Goal: Task Accomplishment & Management: Manage account settings

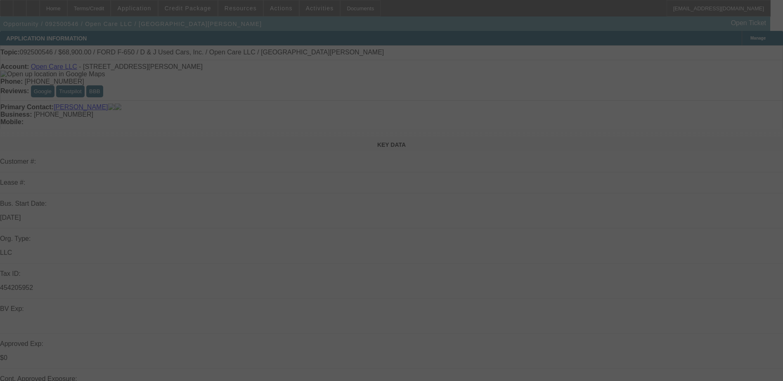
select select "0"
select select "3"
select select "0"
select select "6"
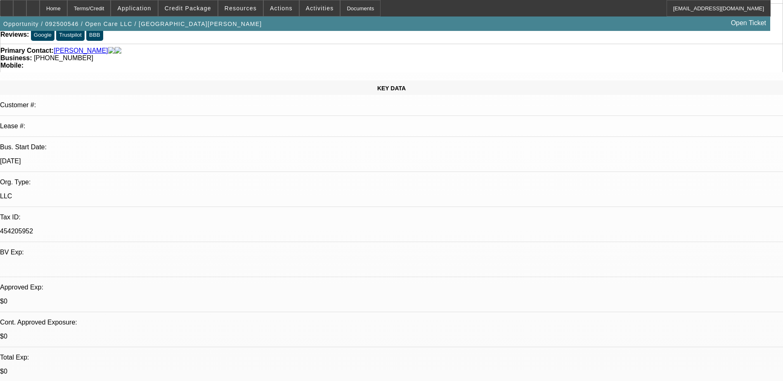
scroll to position [206, 0]
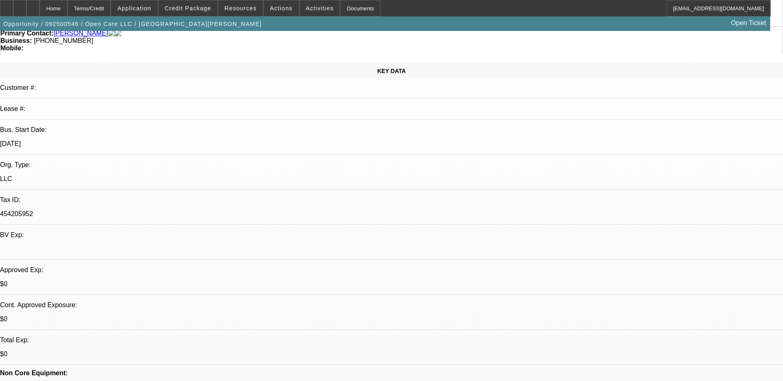
scroll to position [83, 0]
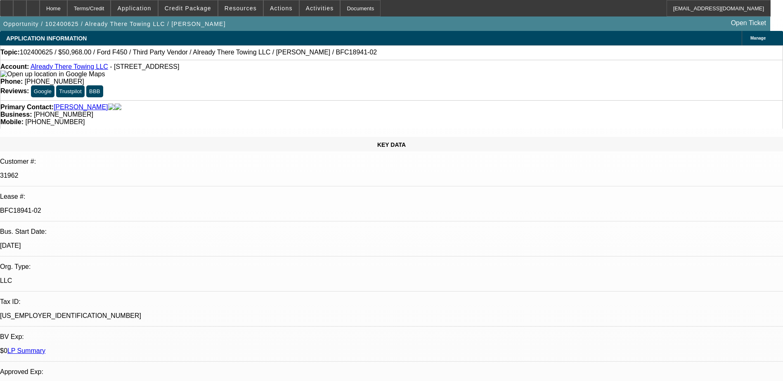
select select "0"
select select "2"
select select "0"
select select "2"
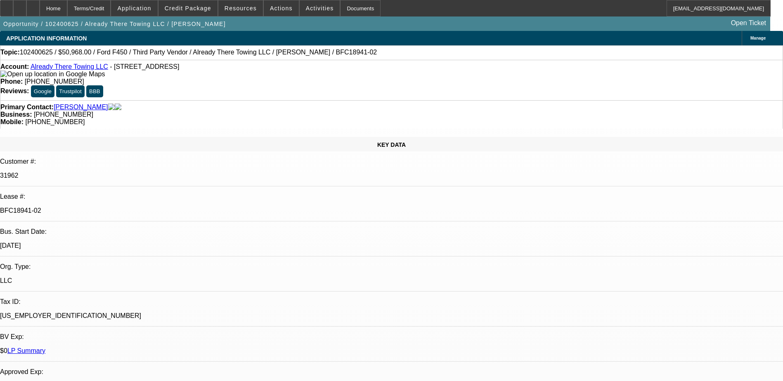
select select "0"
select select "0.15"
select select "2"
select select "0"
select select "0.15"
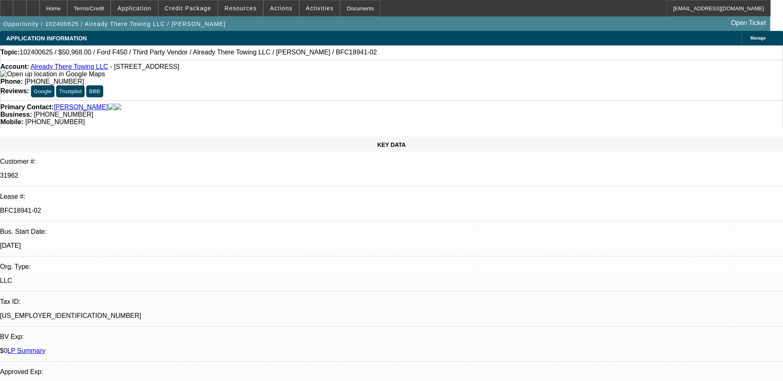
select select "2"
select select "0"
select select "1"
select select "2"
select select "6"
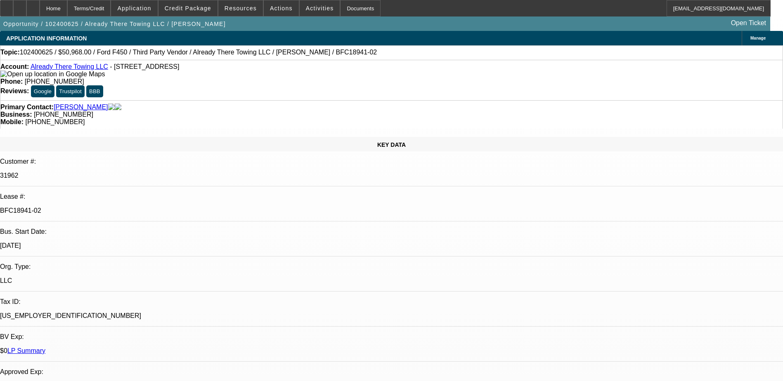
select select "1"
select select "2"
select select "6"
select select "1"
select select "2"
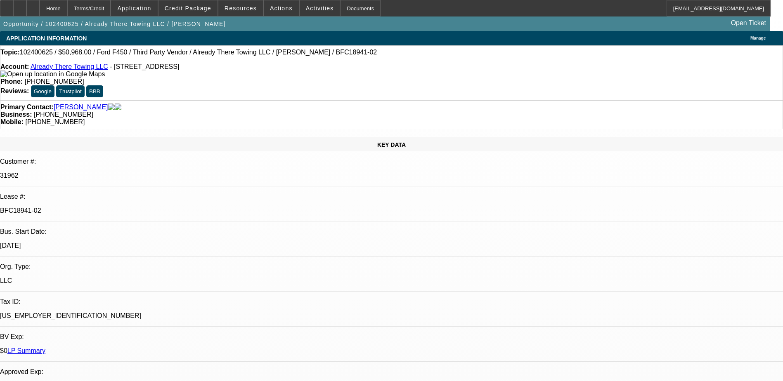
select select "6"
select select "1"
select select "2"
select select "6"
select select "0"
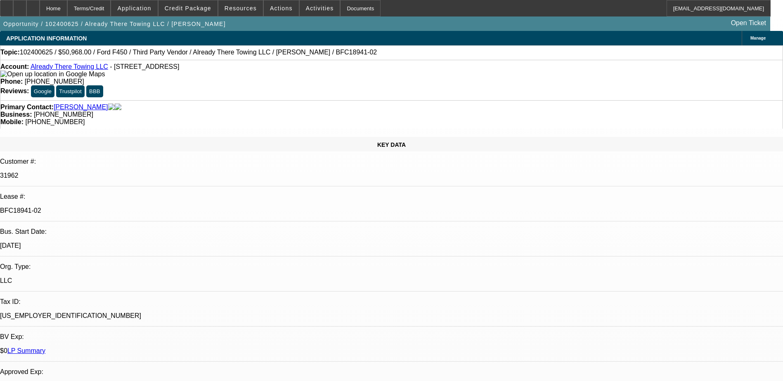
select select "2"
select select "0"
select select "2"
select select "0"
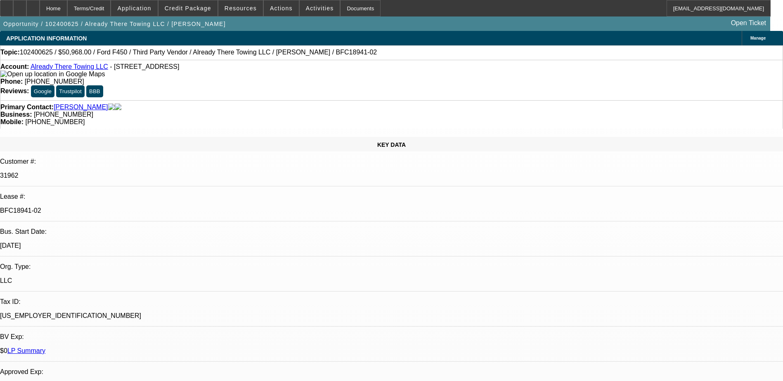
select select "0.15"
select select "2"
select select "0"
select select "0.15"
select select "2"
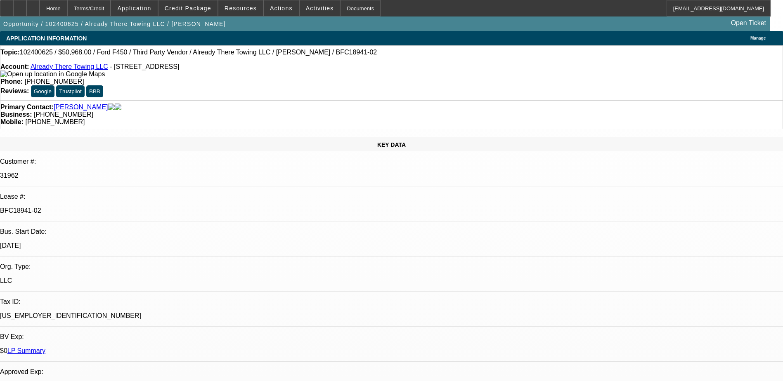
select select "0"
select select "1"
select select "2"
select select "6"
select select "1"
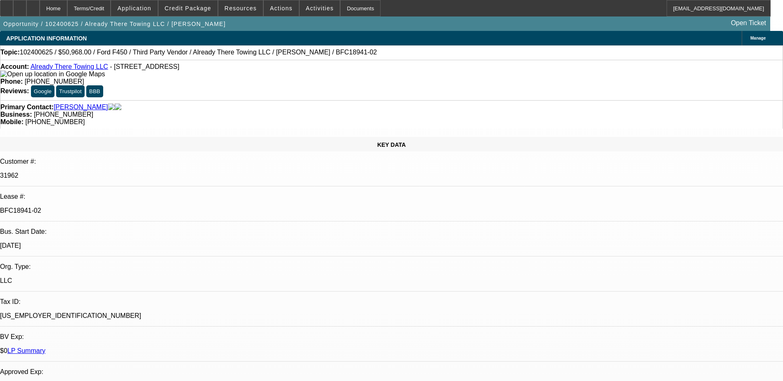
select select "2"
select select "6"
select select "1"
select select "2"
select select "6"
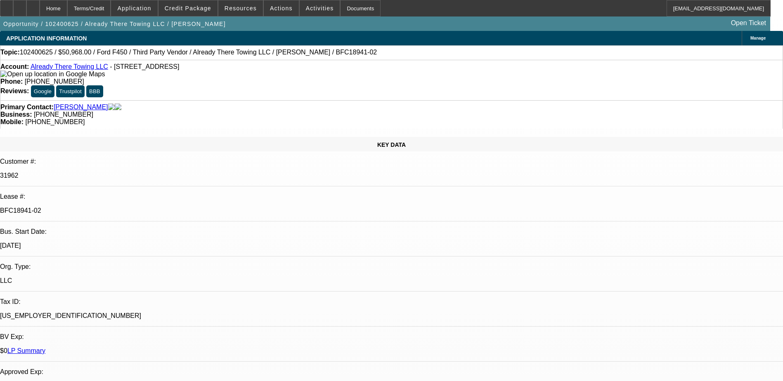
select select "1"
select select "2"
select select "6"
click at [306, 6] on span "Activities" at bounding box center [320, 8] width 28 height 7
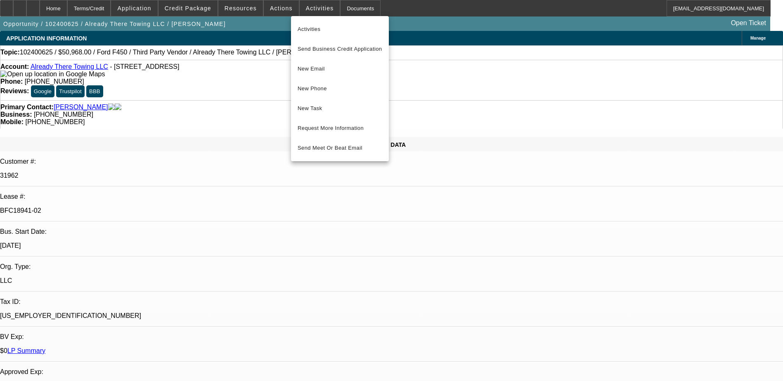
click at [236, 84] on div at bounding box center [391, 190] width 783 height 381
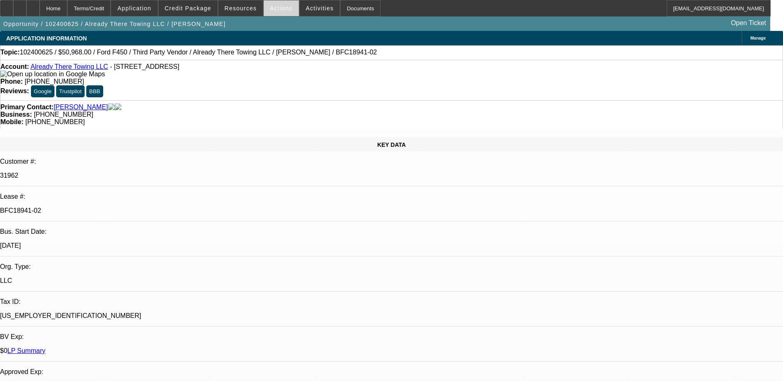
click at [270, 9] on span "Actions" at bounding box center [281, 8] width 23 height 7
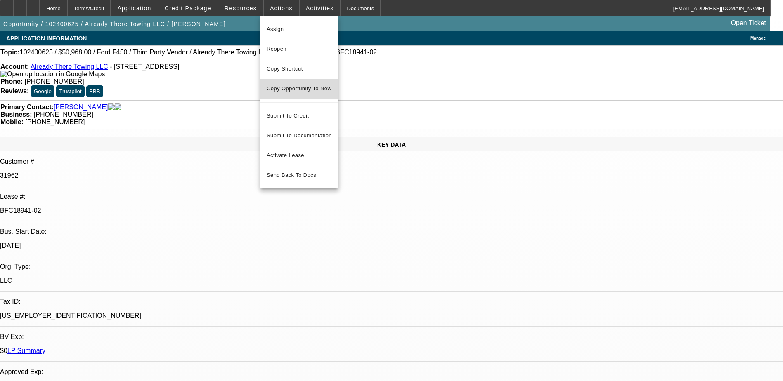
click at [307, 90] on span "Copy Opportunity To New" at bounding box center [299, 88] width 65 height 6
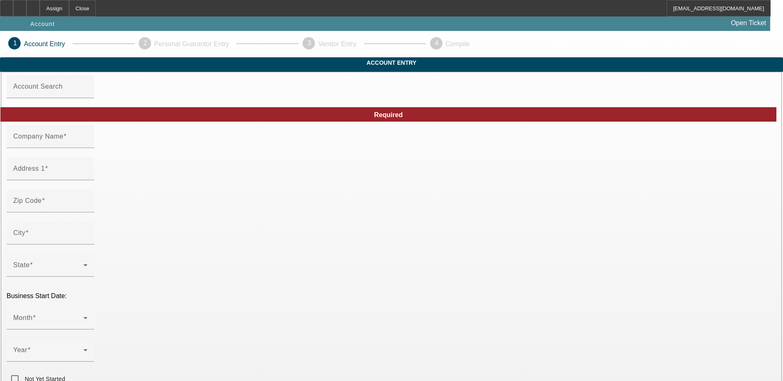
type input "Already There Towing LLC"
type input "2212 Wilmington Pike"
type input "45420"
type input "Kettering"
type input "[PHONE_NUMBER]"
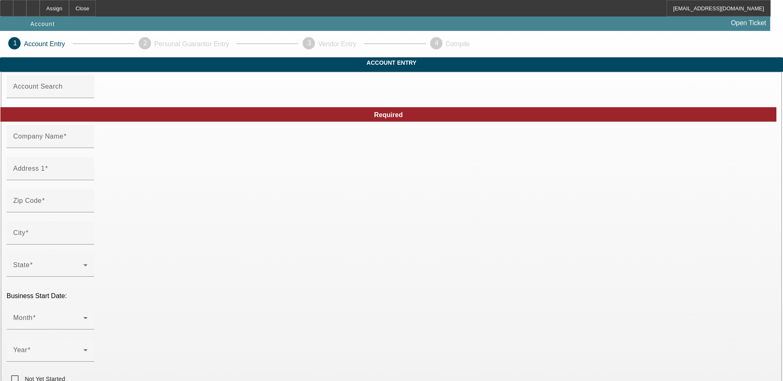
type input "bheys2009@gmail.com"
type input "Montgomery"
type input "[US_EMPLOYER_IDENTIFICATION_NUMBER]"
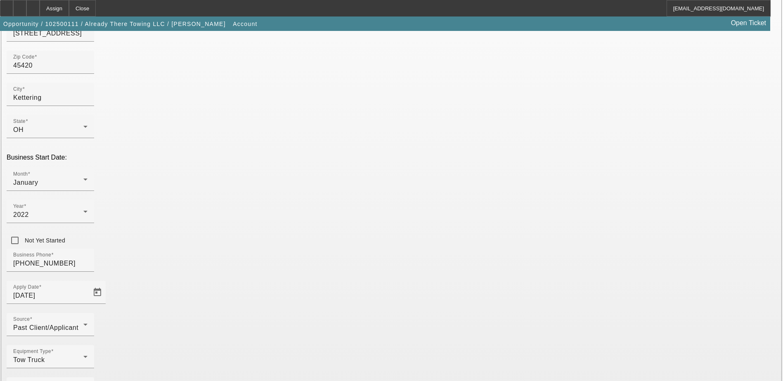
scroll to position [147, 0]
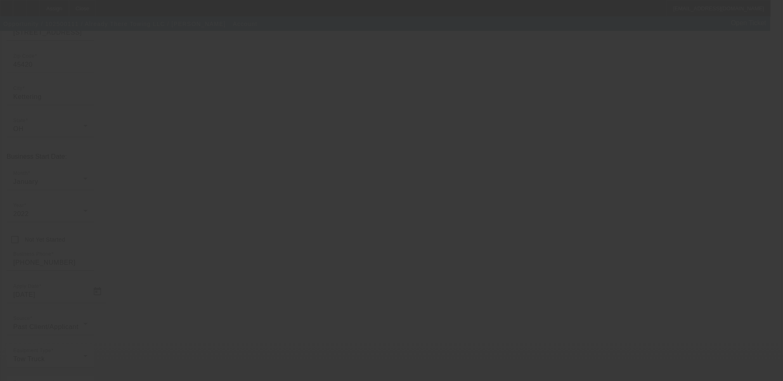
scroll to position [0, 0]
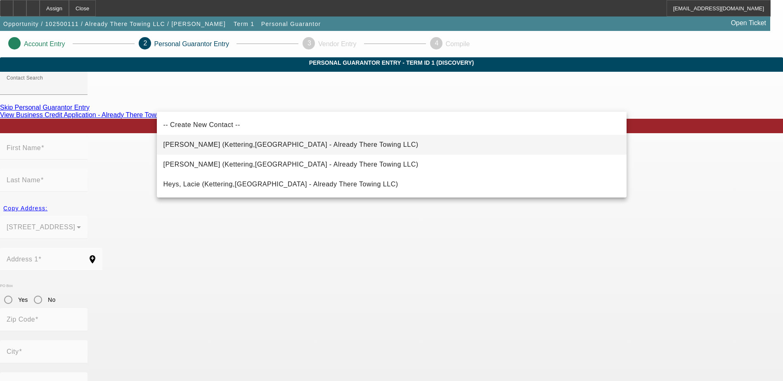
click at [223, 147] on span "Heys, Bradley (Kettering,OH - Already There Towing LLC)" at bounding box center [290, 144] width 255 height 7
type input "Heys, Bradley (Kettering,OH - Already There Towing LLC)"
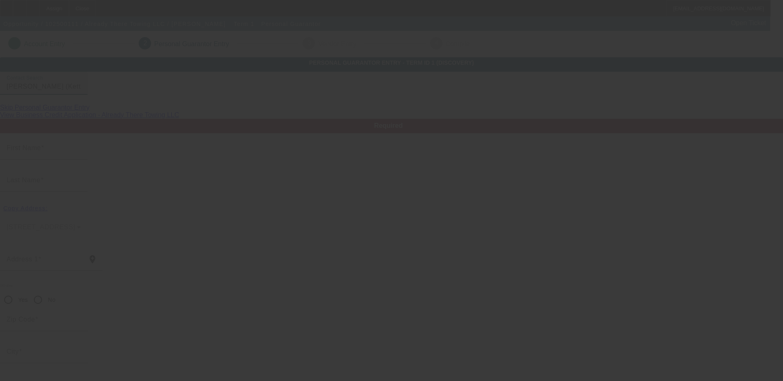
type input "Bradley"
type input "Heys"
type input "2038 Craig Drive"
radio input "true"
type input "45420"
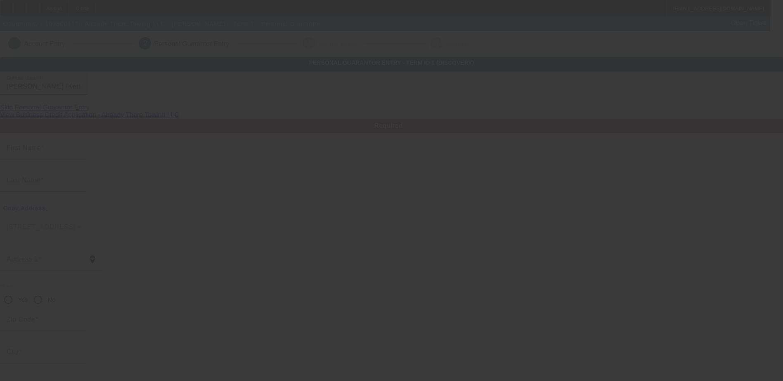
type input "Kettering"
type input "[PHONE_NUMBER]"
type input "50"
type input "288-90-3329"
type input "bheys2009@gmail.com"
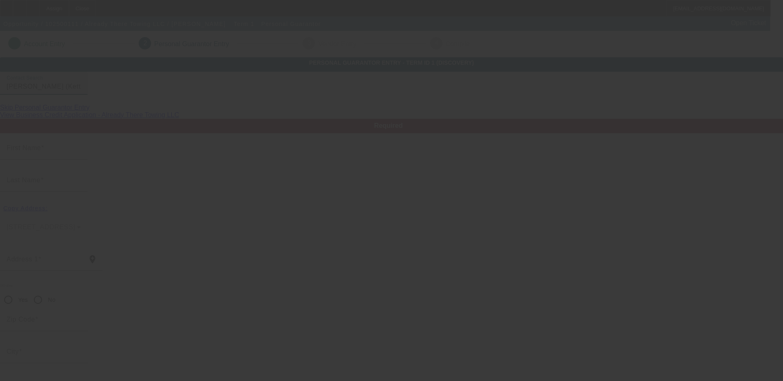
type input "[PHONE_NUMBER]"
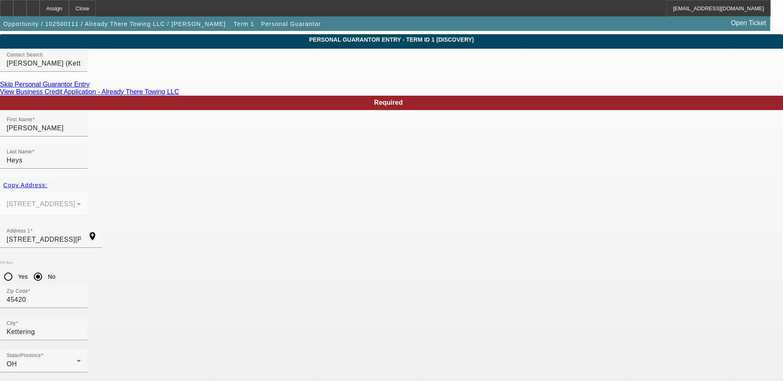
scroll to position [30, 0]
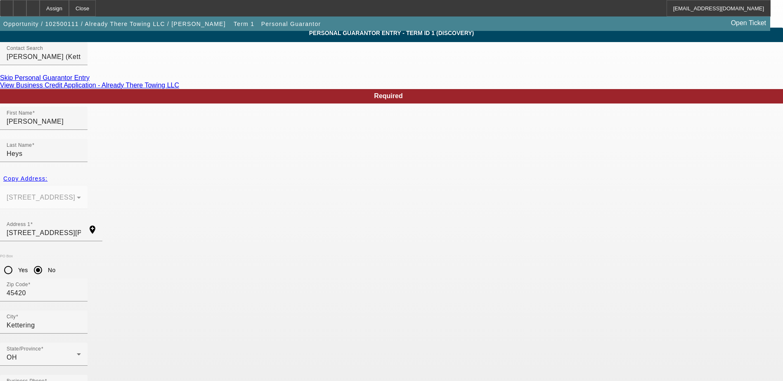
click at [179, 89] on link "View Business Credit Application - Already There Towing LLC" at bounding box center [89, 85] width 179 height 7
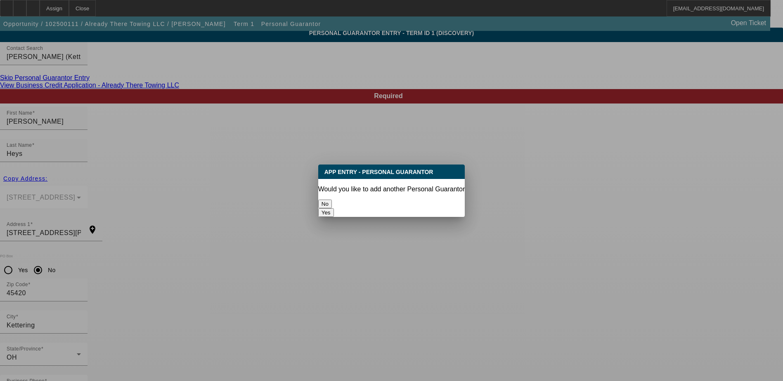
scroll to position [0, 0]
click at [334, 208] on button "Yes" at bounding box center [326, 212] width 16 height 9
radio input "false"
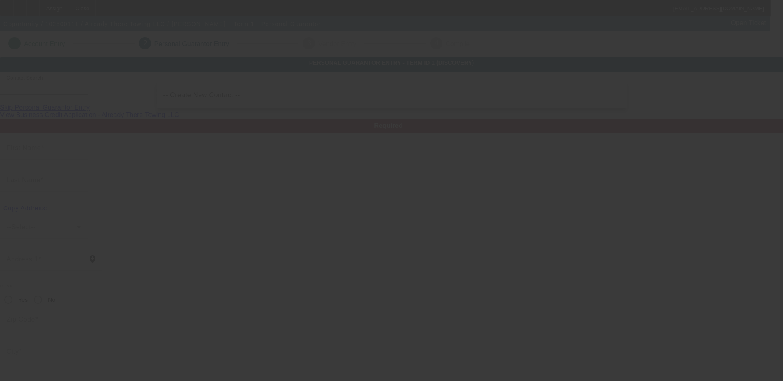
scroll to position [30, 0]
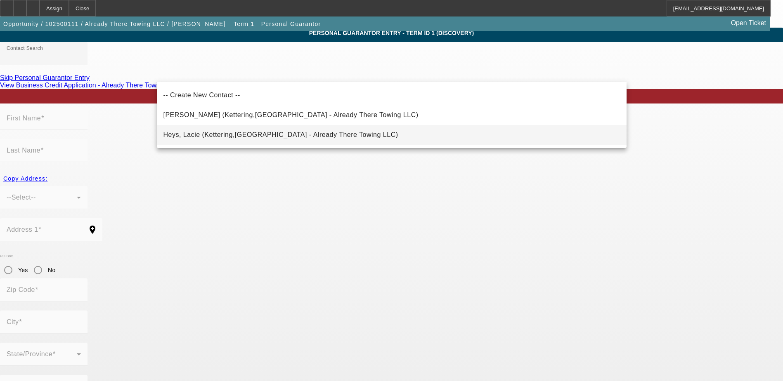
click at [278, 137] on span "Heys, Lacie (Kettering,OH - Already There Towing LLC)" at bounding box center [280, 134] width 235 height 7
type input "Heys, Lacie (Kettering,OH - Already There Towing LLC)"
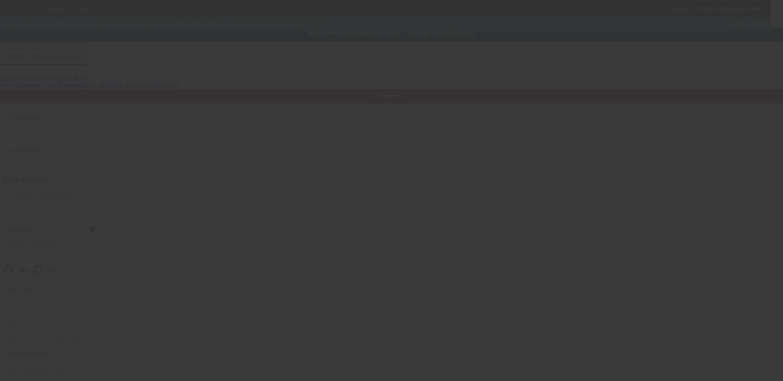
type input "Lacie"
type input "Heys"
type input "2038 Craig Drive"
radio input "true"
type input "45420"
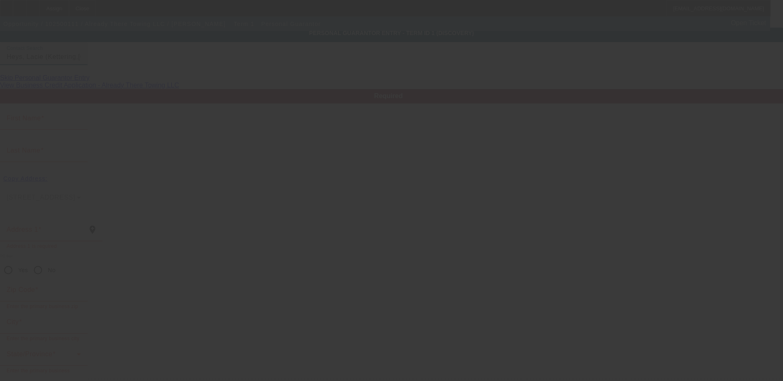
type input "Kettering"
type input "[PHONE_NUMBER]"
type input "50"
type input "278-92-6848"
type input "lacieheys@gmail.com"
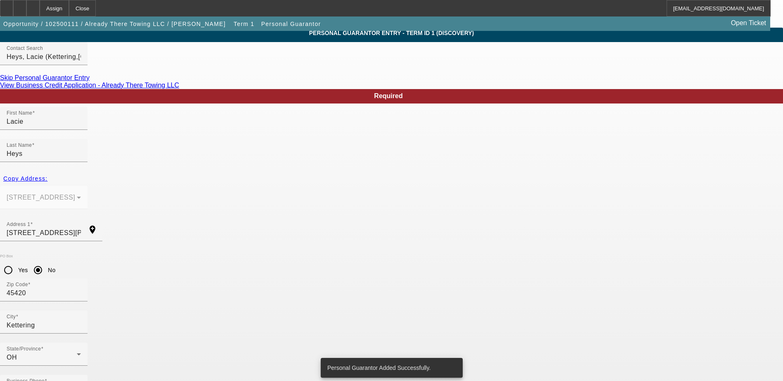
scroll to position [0, 0]
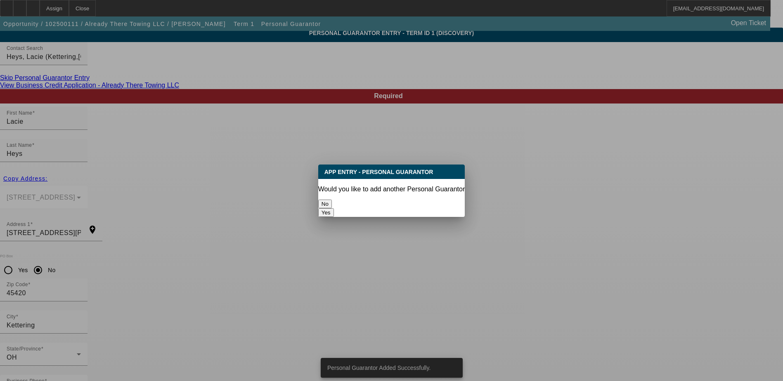
click at [332, 200] on button "No" at bounding box center [325, 204] width 14 height 9
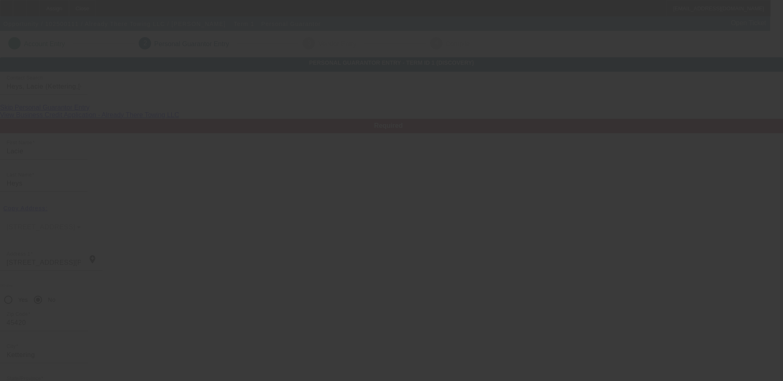
scroll to position [30, 0]
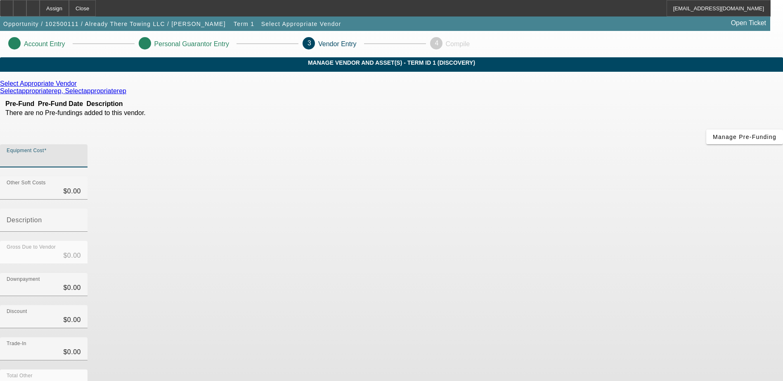
click at [81, 154] on input "Equipment Cost" at bounding box center [44, 159] width 74 height 10
type input "9"
type input "$9.00"
type input "94"
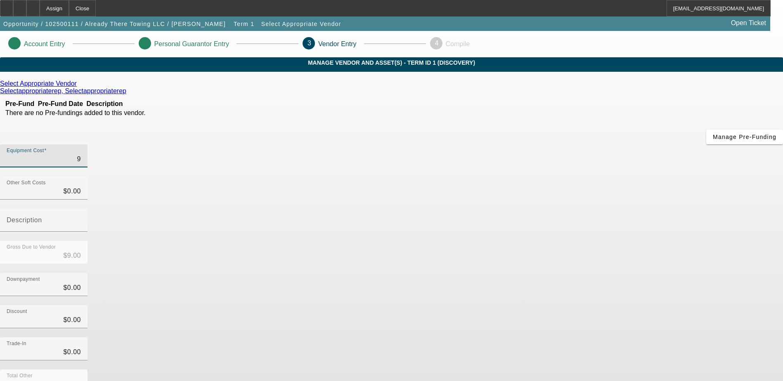
type input "$94.00"
type input "940"
type input "$940.00"
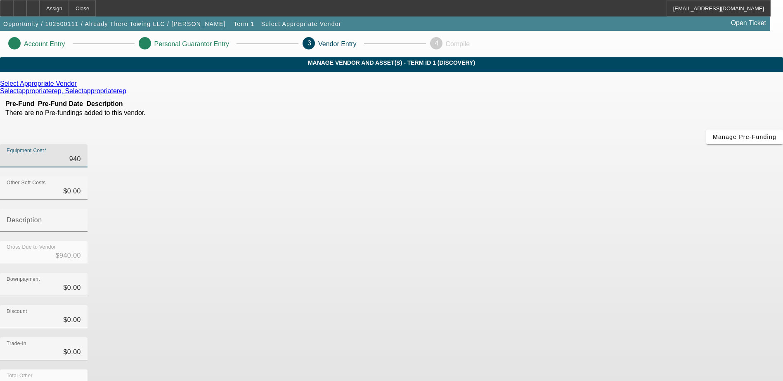
type input "9400"
type input "$9,400.00"
type input "94000"
type input "$94,000.00"
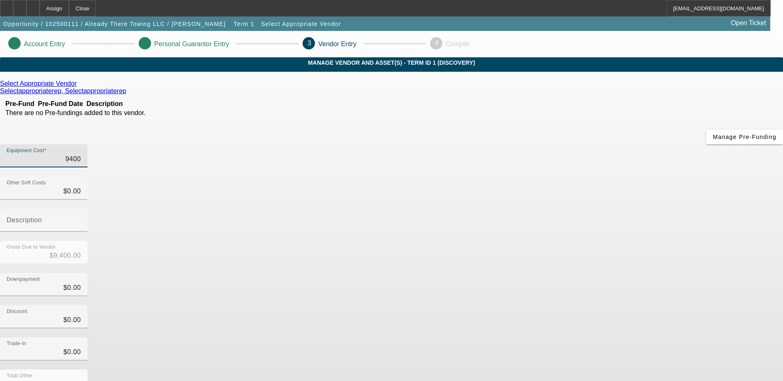
type input "$94,000.00"
click at [81, 283] on input "0" at bounding box center [44, 288] width 74 height 10
type input "10"
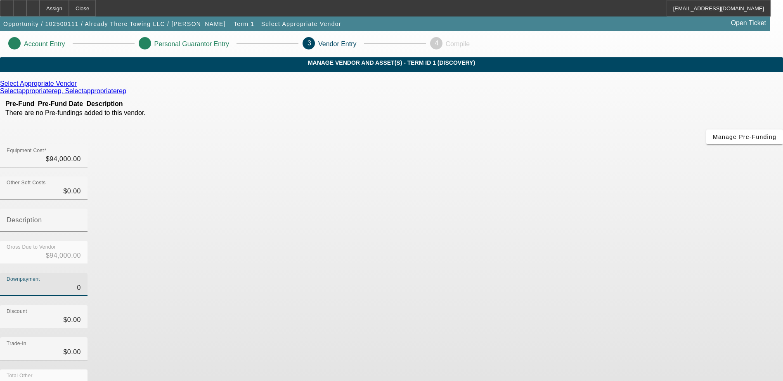
type input "$10.00"
type input "$93,990.00"
type input "100"
type input "$100.00"
type input "$93,900.00"
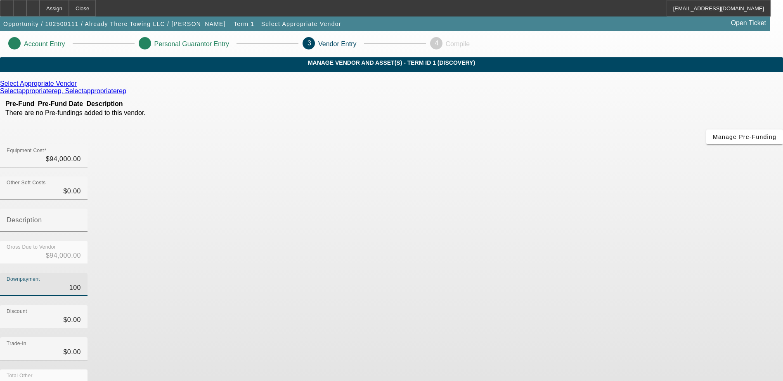
type input "1000"
type input "$1,000.00"
type input "$93,000.00"
type input "10000"
type input "$10,000.00"
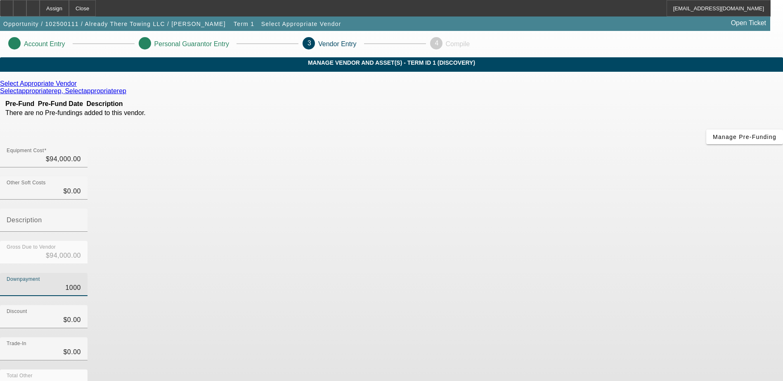
type input "$84,000.00"
type input "$10,000.00"
click at [553, 305] on div "Discount $0.00" at bounding box center [391, 321] width 783 height 32
click at [81, 219] on input "Description" at bounding box center [44, 224] width 74 height 10
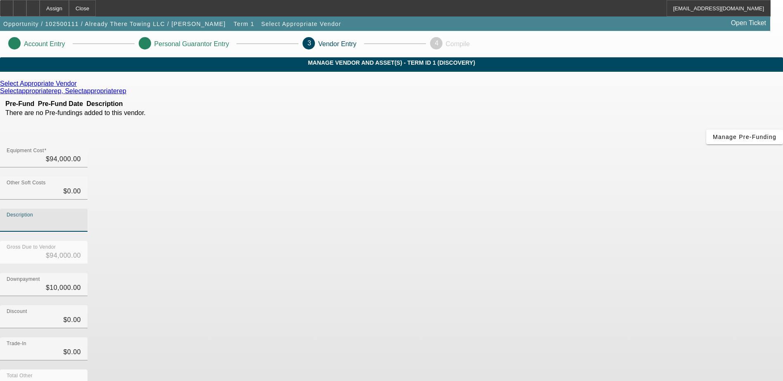
type input "I"
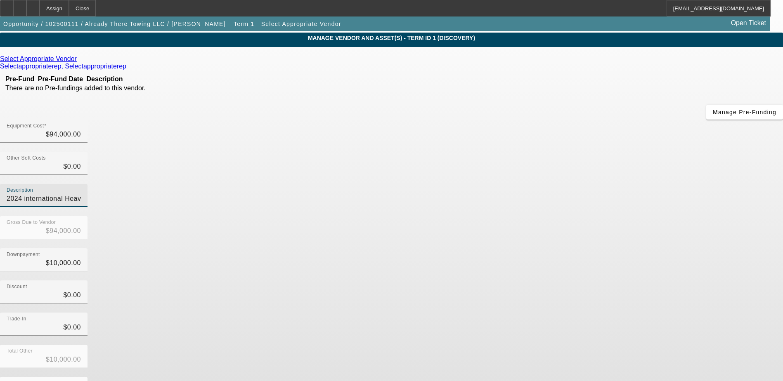
scroll to position [37, 0]
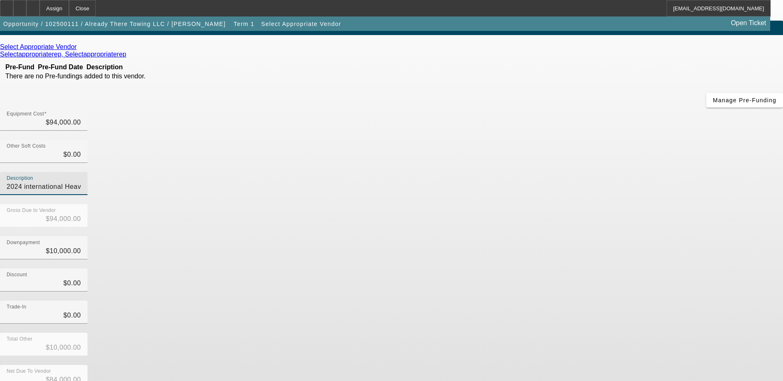
type input "2024 international Heavy Duty"
click at [128, 58] on icon at bounding box center [128, 54] width 0 height 7
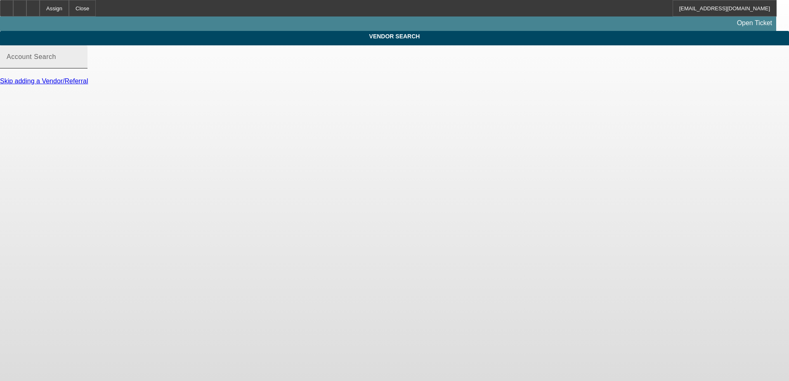
type input "Select Appropriate Vendor (Northbrook, IL) - Selectappropriaterep, Selectapprop…"
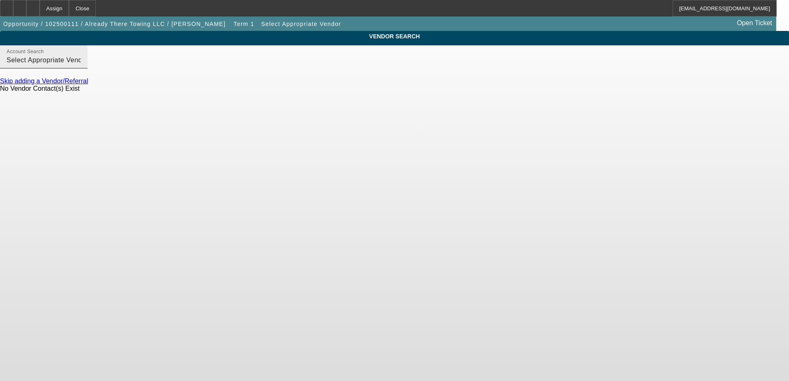
click at [81, 65] on input "Select Appropriate Vendor (Northbrook, IL) - Selectappropriaterep, Selectapprop…" at bounding box center [44, 60] width 74 height 10
click at [258, 142] on body "Assign Close ROMalley@beaconfunding.com Opportunity / 102500111 / Already There…" at bounding box center [394, 190] width 789 height 381
click at [81, 65] on input "Select Appropriate Vendor (Northbrook, IL) - Selectappropriaterep, Selectapprop…" at bounding box center [44, 60] width 74 height 10
drag, startPoint x: 381, startPoint y: 69, endPoint x: 158, endPoint y: 74, distance: 223.7
click at [158, 74] on div "Account Search Select Appropriate Vendor (Northbrook, IL) - Selectappropriatere…" at bounding box center [394, 61] width 789 height 32
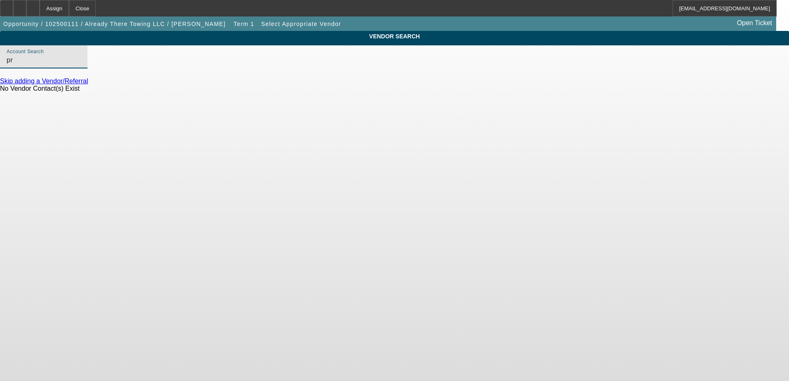
type input "p"
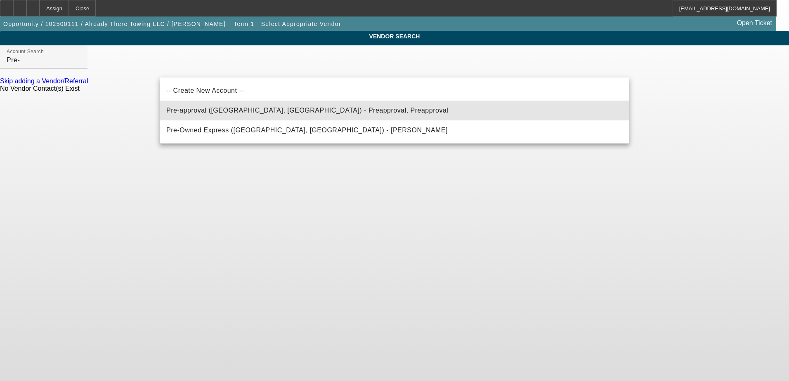
click at [247, 116] on mat-option "Pre-approval (Northbrook, IL) - Preapproval, Preapproval" at bounding box center [395, 111] width 470 height 20
type input "Pre-approval (Northbrook, IL) - Preapproval, Preapproval"
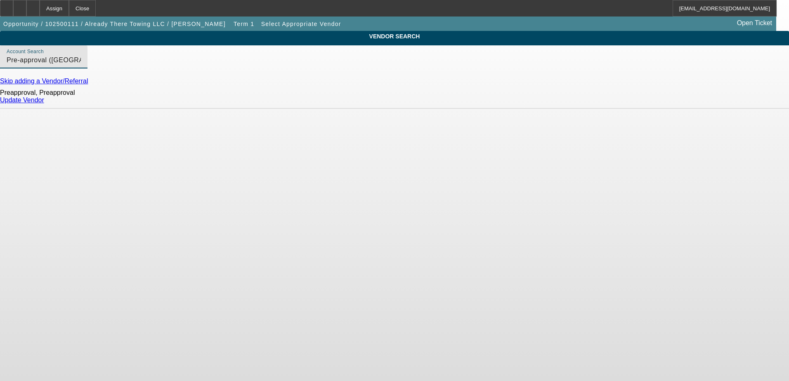
click at [44, 104] on link "Update Vendor" at bounding box center [22, 100] width 44 height 7
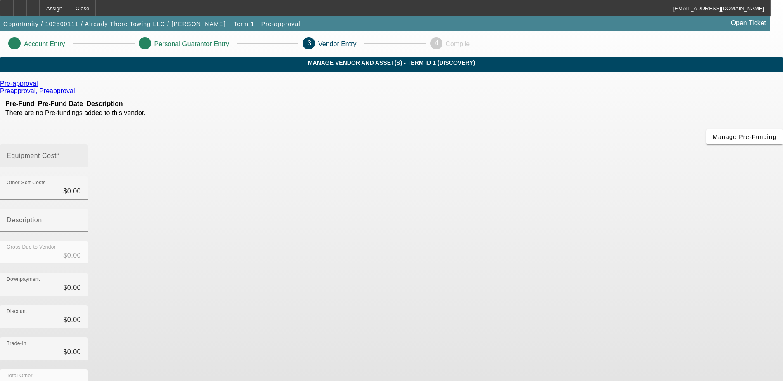
click at [81, 154] on input "Equipment Cost" at bounding box center [44, 159] width 74 height 10
type input "9"
type input "$9.00"
type input "94"
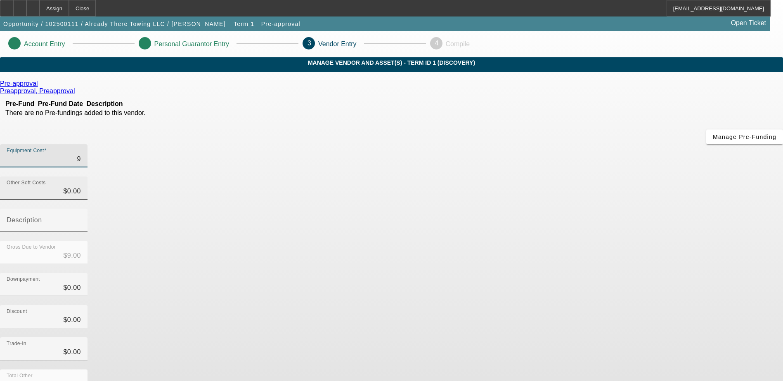
type input "$94.00"
type input "940"
type input "$940.00"
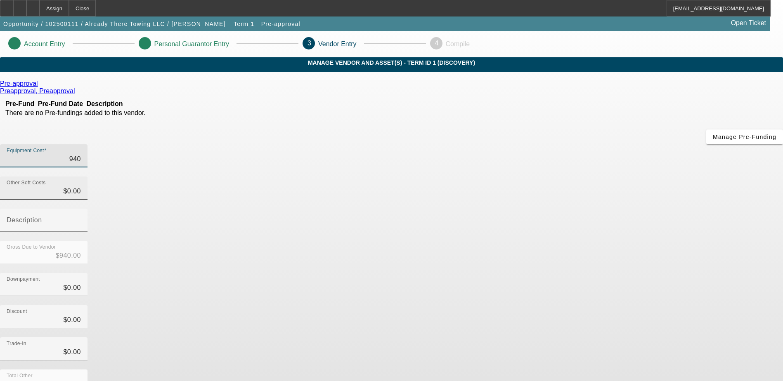
type input "9400"
type input "$9,400.00"
type input "94000"
type input "$94,000.00"
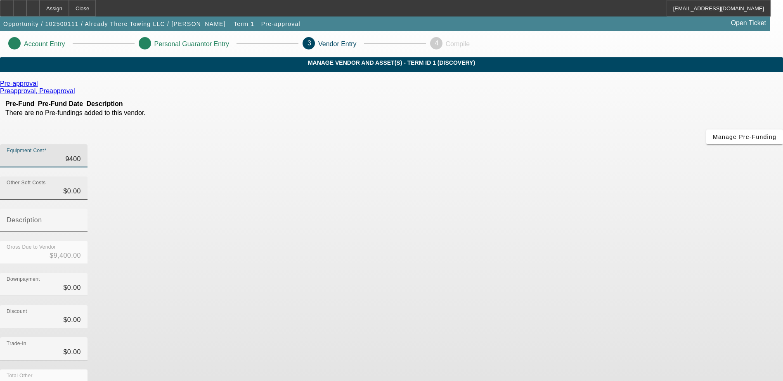
type input "$94,000.00"
click at [81, 219] on input "Description" at bounding box center [44, 224] width 74 height 10
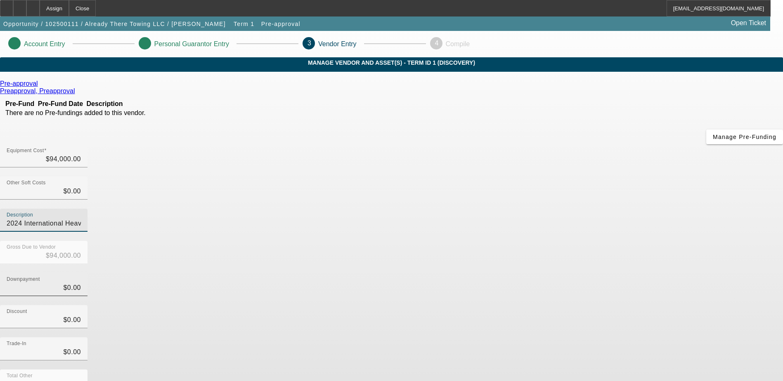
type input "2024 International Heavy Duty"
click at [81, 283] on input "0" at bounding box center [44, 288] width 74 height 10
type input "10"
type input "$10.00"
type input "$93,990.00"
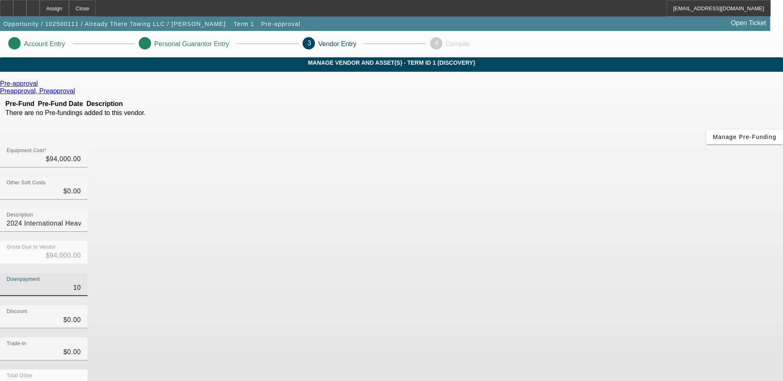
type input "100"
type input "$100.00"
type input "$93,900.00"
type input "1000"
type input "$1,000.00"
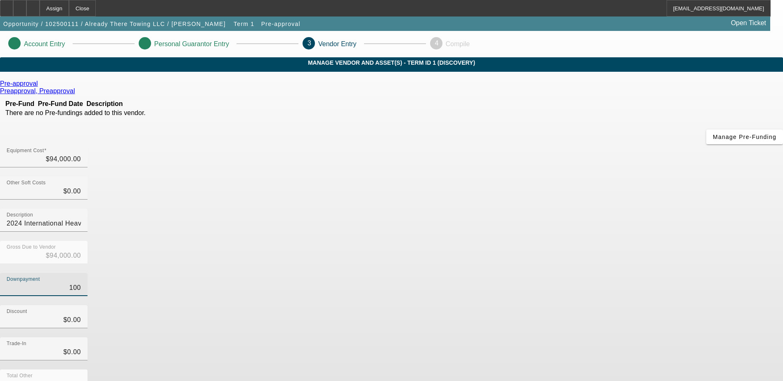
type input "$93,000.00"
type input "10000"
type input "$10,000.00"
type input "$84,000.00"
type input "$10,000.00"
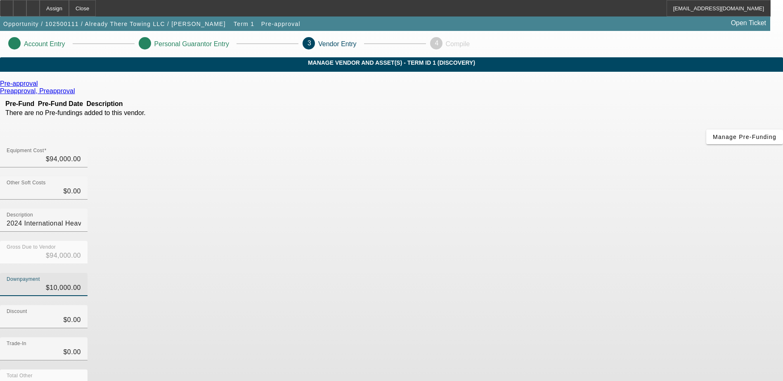
click at [589, 273] on div "Downpayment $10,000.00" at bounding box center [391, 289] width 783 height 32
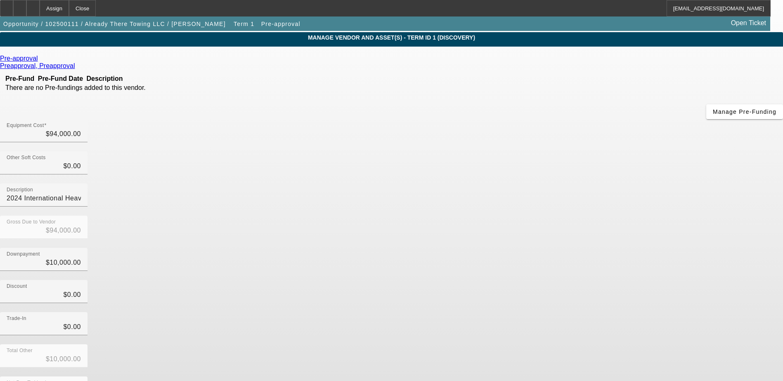
scroll to position [37, 0]
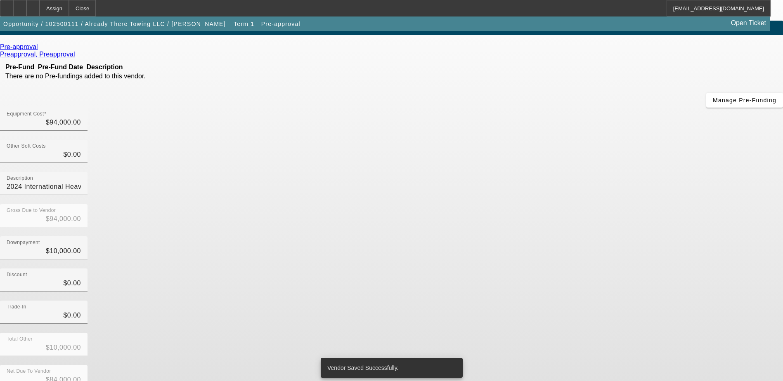
scroll to position [0, 0]
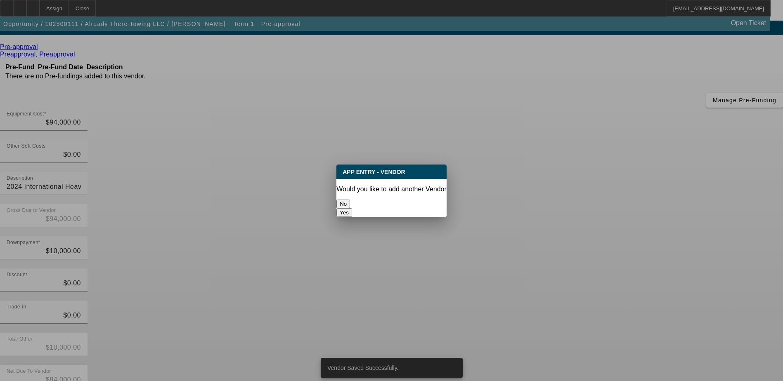
click at [350, 203] on button "No" at bounding box center [343, 204] width 14 height 9
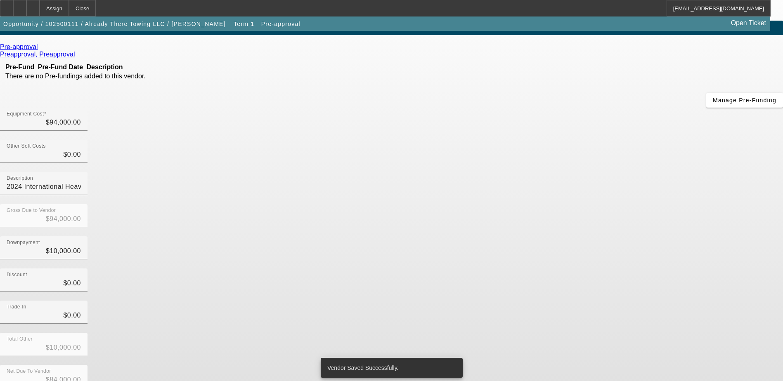
scroll to position [37, 0]
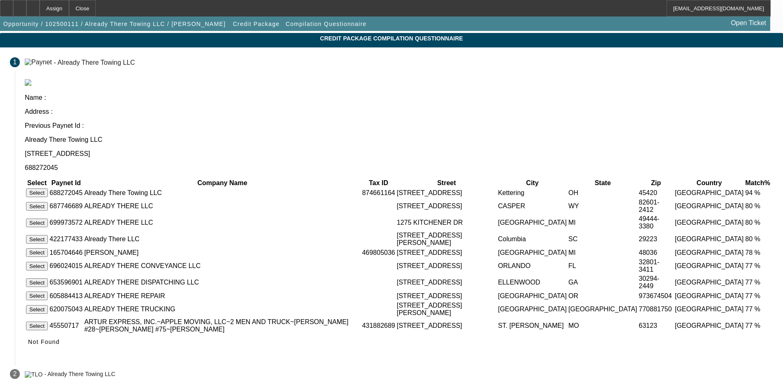
scroll to position [47, 0]
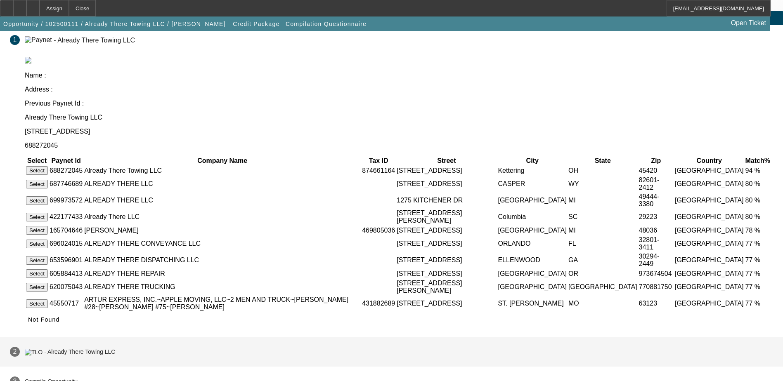
click at [115, 349] on div "- Already There Towing LLC" at bounding box center [79, 352] width 71 height 7
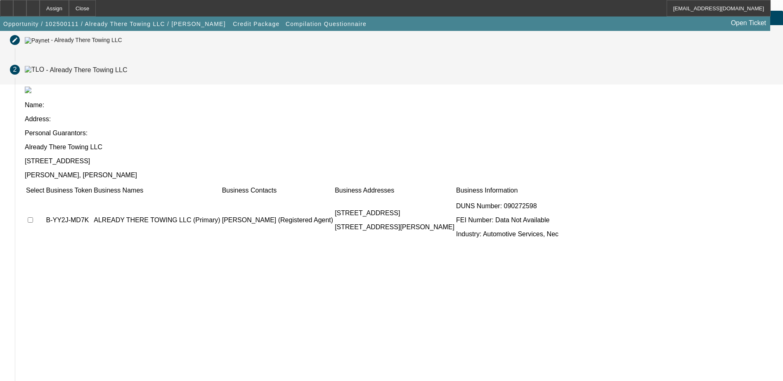
click at [122, 43] on div "- Already There Towing LLC" at bounding box center [73, 39] width 97 height 7
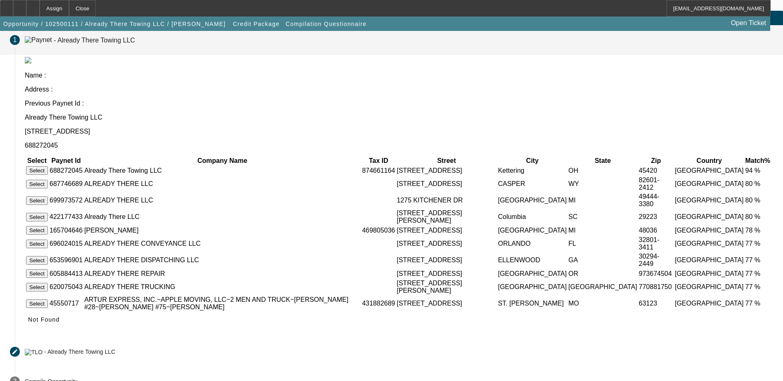
click at [48, 166] on button "Select" at bounding box center [37, 170] width 22 height 9
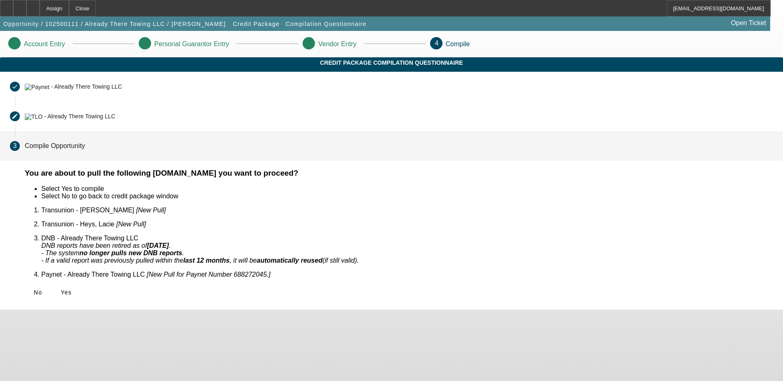
scroll to position [0, 0]
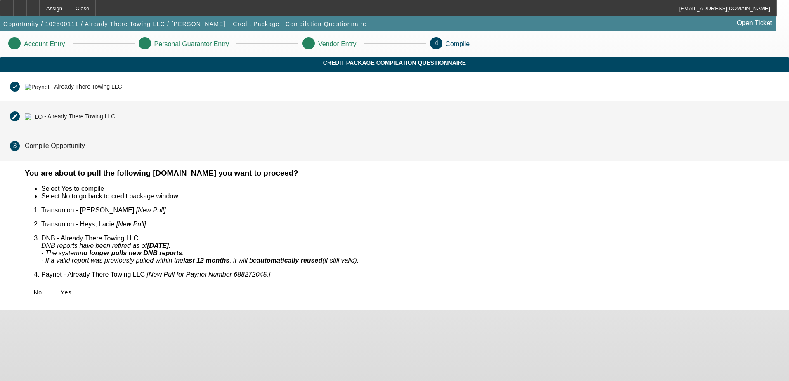
click at [115, 120] on div "- Already There Towing LLC" at bounding box center [79, 117] width 71 height 7
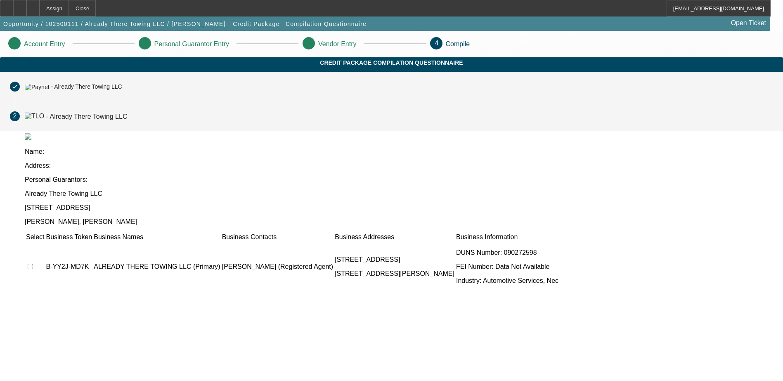
click at [232, 102] on mat-step-header "Completed done - Already There Towing LLC" at bounding box center [391, 87] width 783 height 30
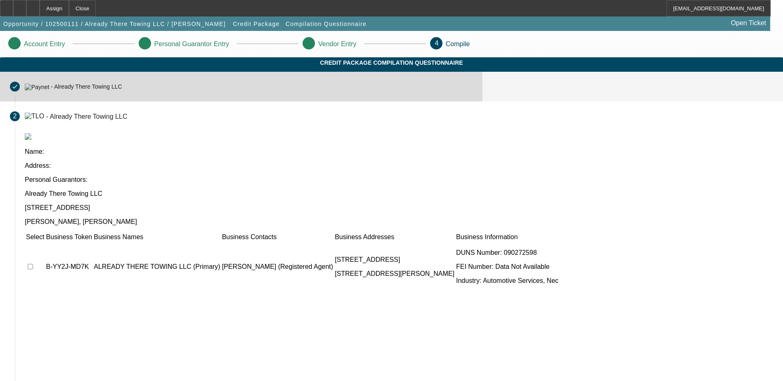
click at [50, 90] on img at bounding box center [37, 87] width 25 height 7
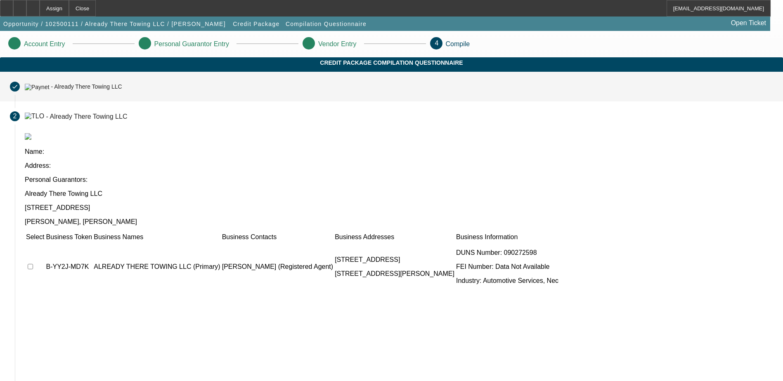
click at [122, 90] on div "- Already There Towing LLC" at bounding box center [86, 87] width 71 height 7
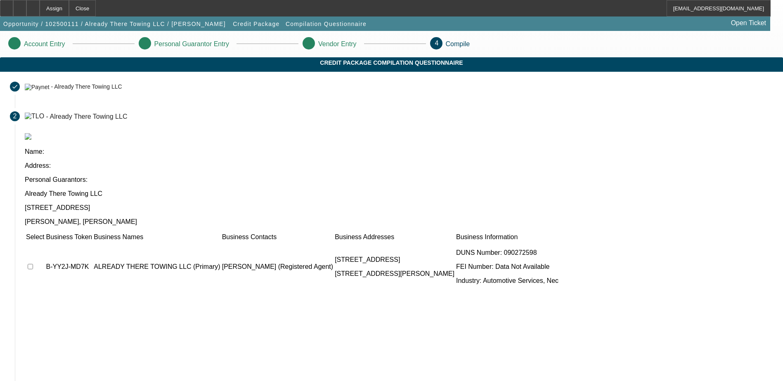
click at [229, 46] on p "Personal Guarantor Entry" at bounding box center [191, 43] width 75 height 7
click at [125, 23] on span "Opportunity / 102500111 / Already There Towing LLC / Heys, Bradley" at bounding box center [114, 24] width 222 height 7
click at [233, 24] on span "Credit Package" at bounding box center [256, 24] width 47 height 7
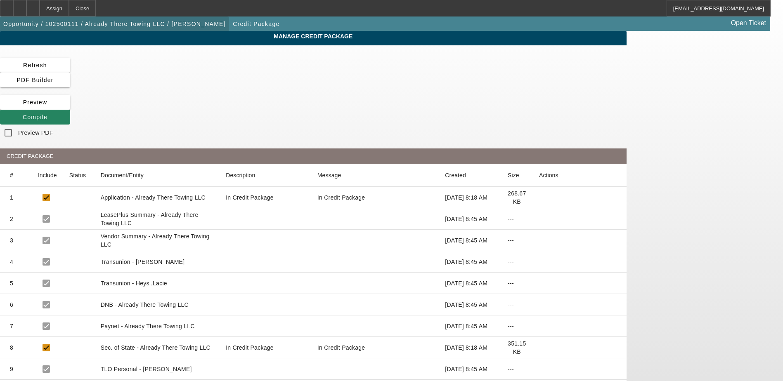
click at [148, 24] on span "Opportunity / 102500111 / Already There Towing LLC / Heys, Bradley" at bounding box center [114, 24] width 222 height 7
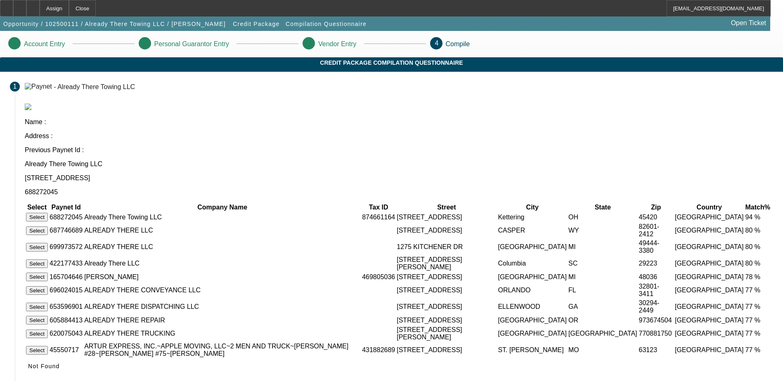
click at [48, 213] on button "Select" at bounding box center [37, 217] width 22 height 9
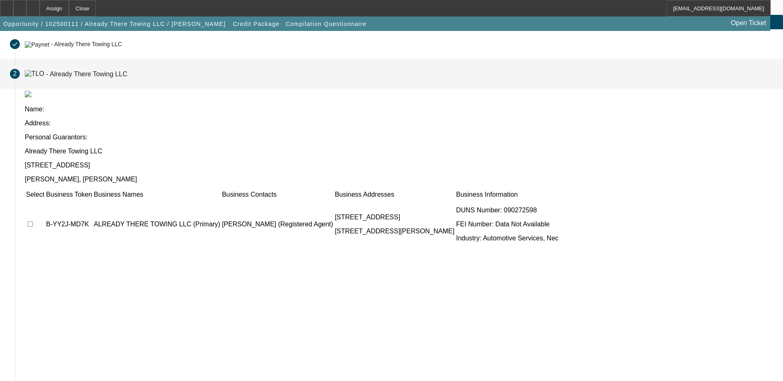
scroll to position [75, 0]
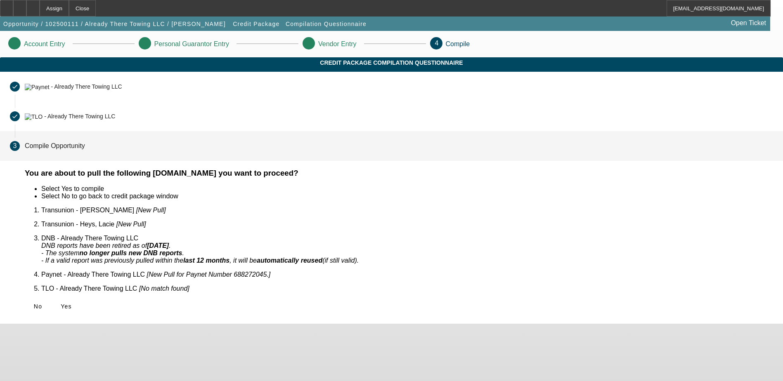
scroll to position [0, 0]
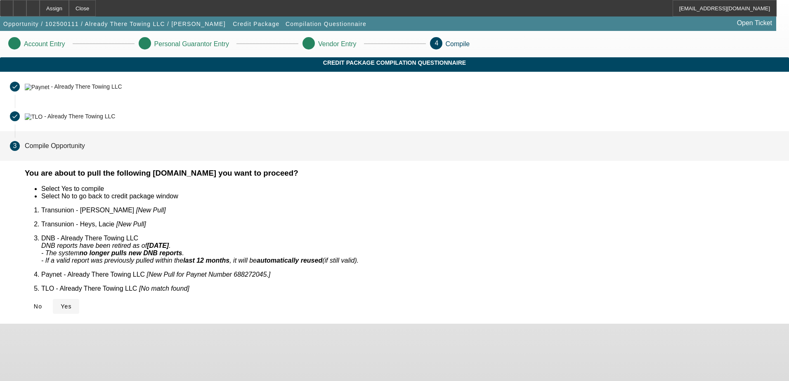
click at [72, 303] on span "Yes" at bounding box center [66, 306] width 11 height 7
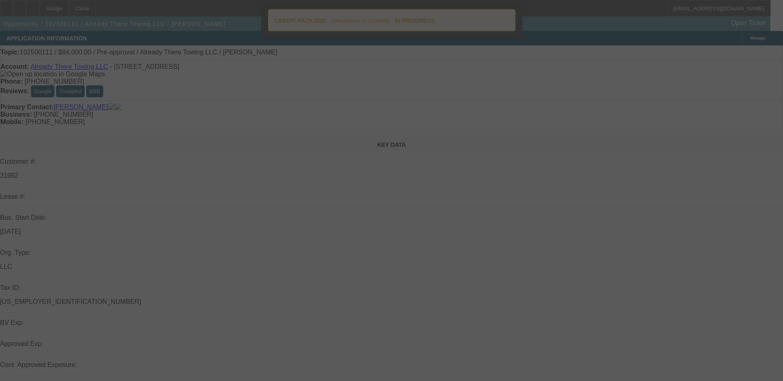
select select "0"
select select "2"
select select "0.1"
select select "4"
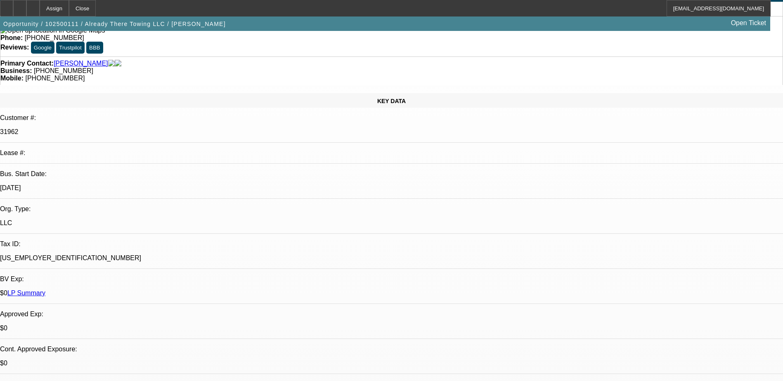
scroll to position [41, 0]
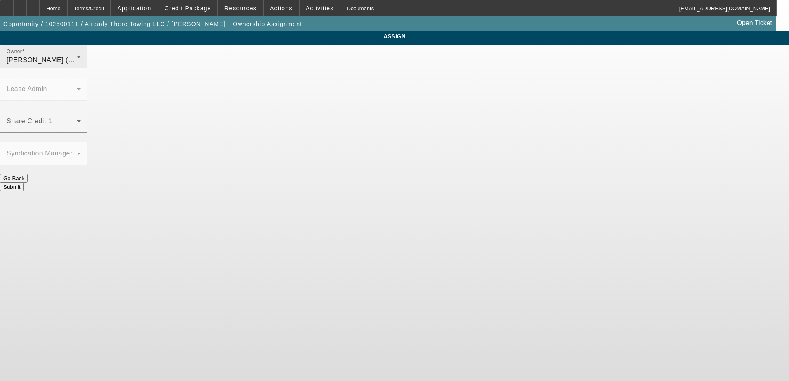
click at [77, 65] on div "O'Malley, Ryan (Lvl 1)" at bounding box center [42, 60] width 70 height 10
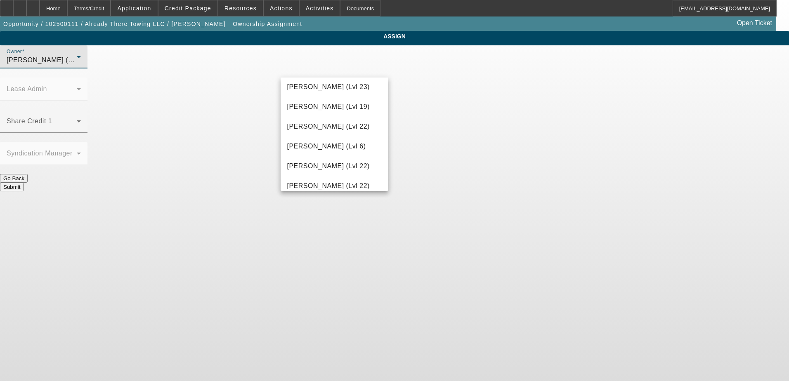
scroll to position [182, 0]
click at [345, 94] on mat-option "D'Aquila, Philip (Lvl 6)" at bounding box center [335, 88] width 108 height 20
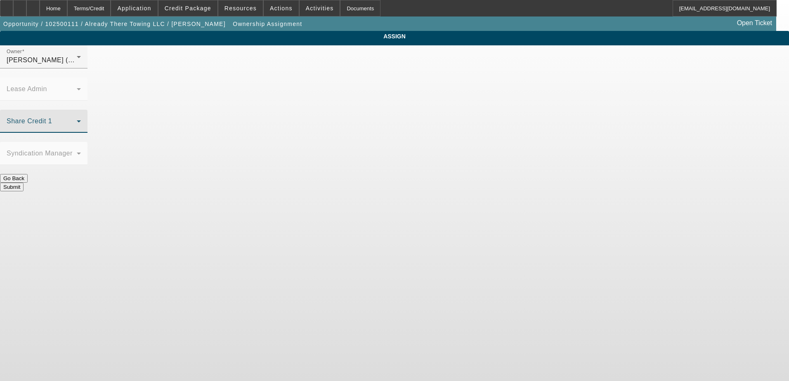
click at [77, 120] on span at bounding box center [42, 125] width 70 height 10
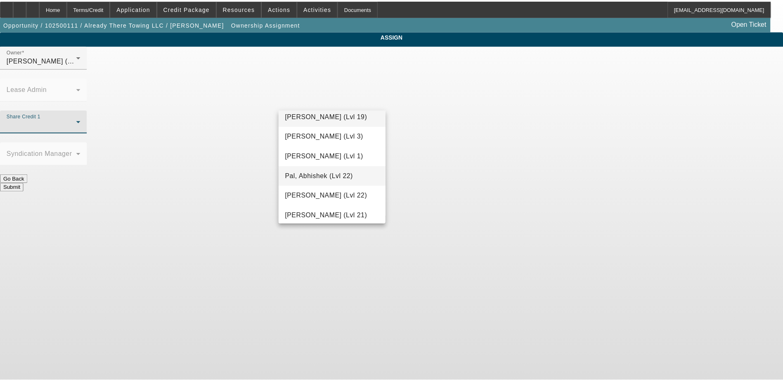
scroll to position [766, 0]
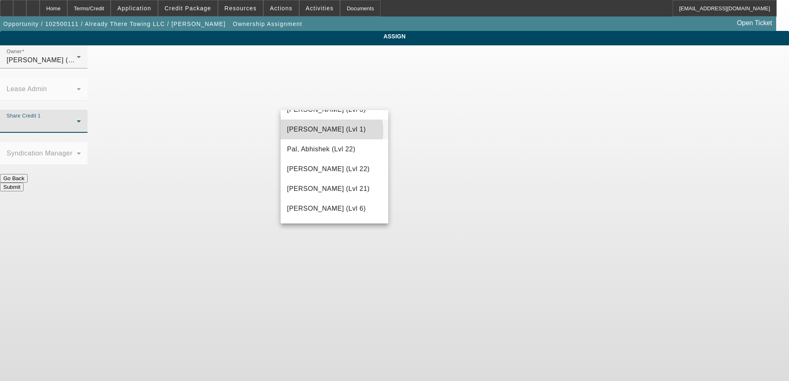
click at [331, 131] on span "O'Malley, Ryan (Lvl 1)" at bounding box center [326, 130] width 79 height 10
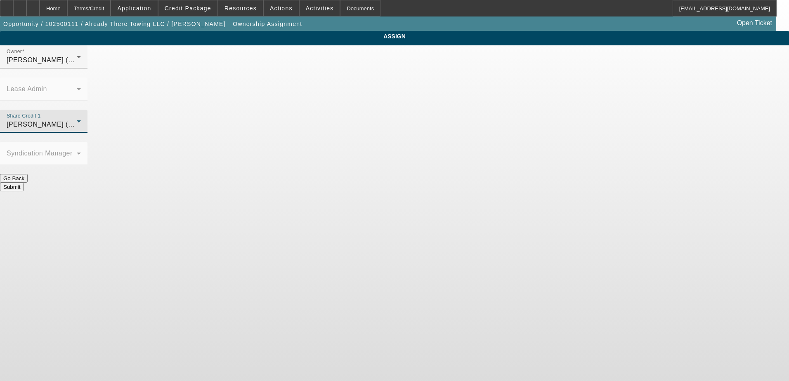
click at [24, 183] on button "Submit" at bounding box center [12, 187] width 24 height 9
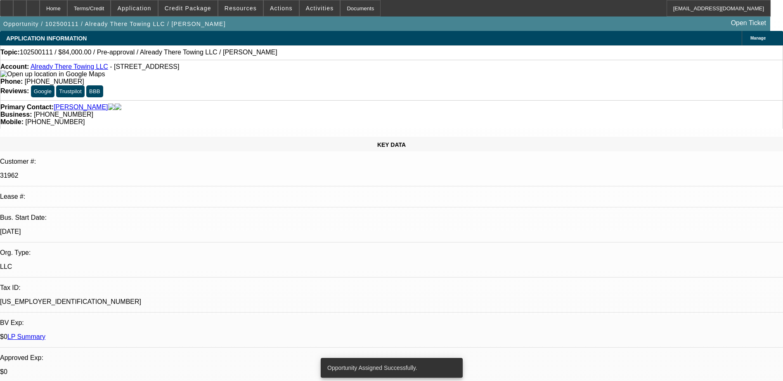
select select "0"
select select "2"
select select "0.1"
select select "4"
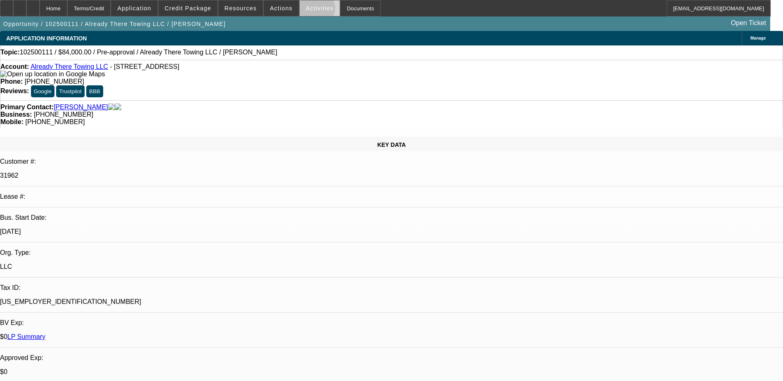
click at [308, 10] on span "Activities" at bounding box center [320, 8] width 28 height 7
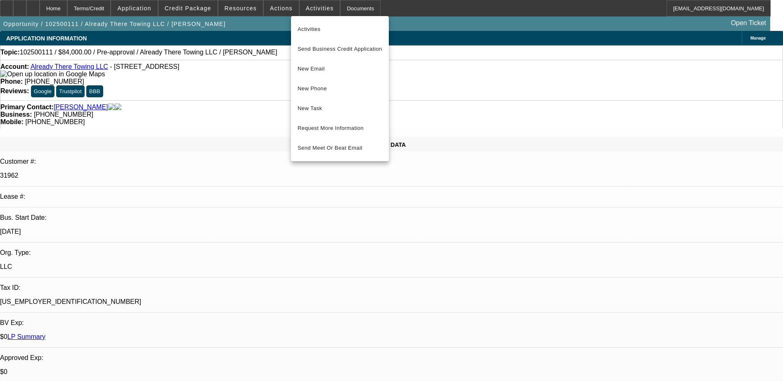
click at [602, 94] on div at bounding box center [391, 190] width 783 height 381
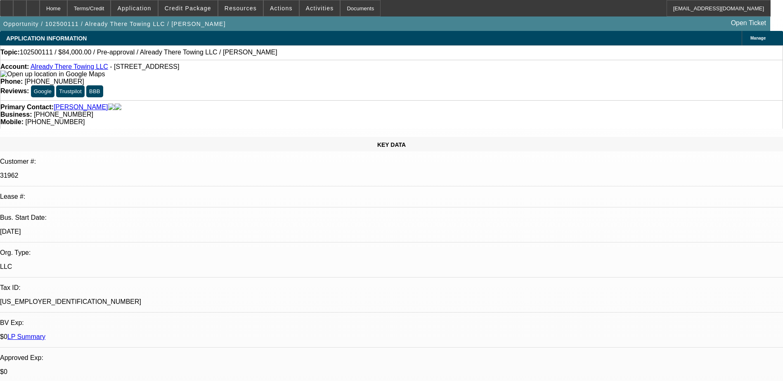
click at [306, 7] on span "Activities" at bounding box center [320, 8] width 28 height 7
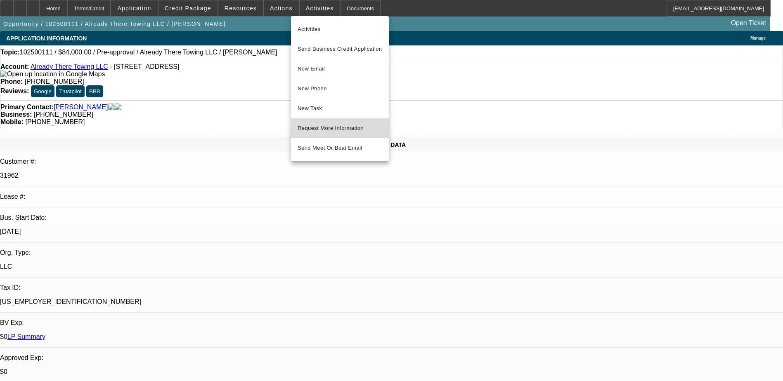
click at [347, 126] on span "Request More Information" at bounding box center [340, 128] width 85 height 10
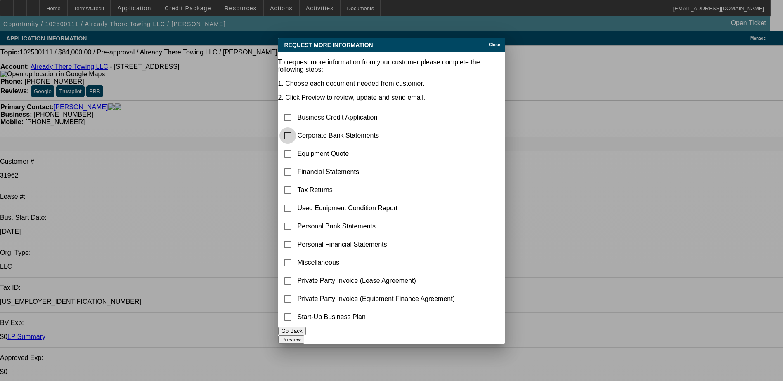
click at [296, 128] on input "checkbox" at bounding box center [287, 136] width 17 height 17
checkbox input "true"
click at [296, 146] on input "checkbox" at bounding box center [287, 154] width 17 height 17
checkbox input "true"
click at [304, 336] on button "Preview" at bounding box center [291, 340] width 26 height 9
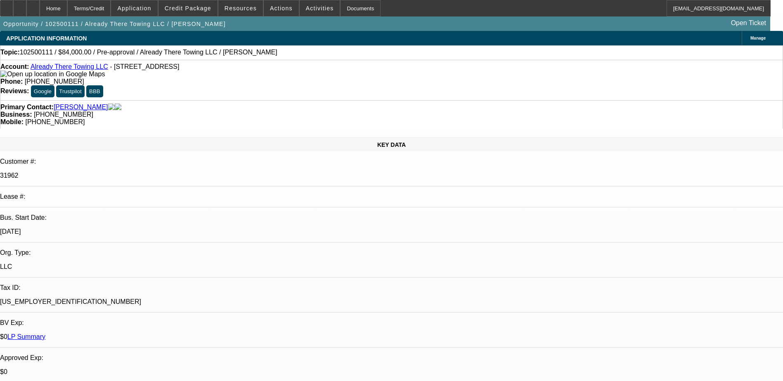
radio input "true"
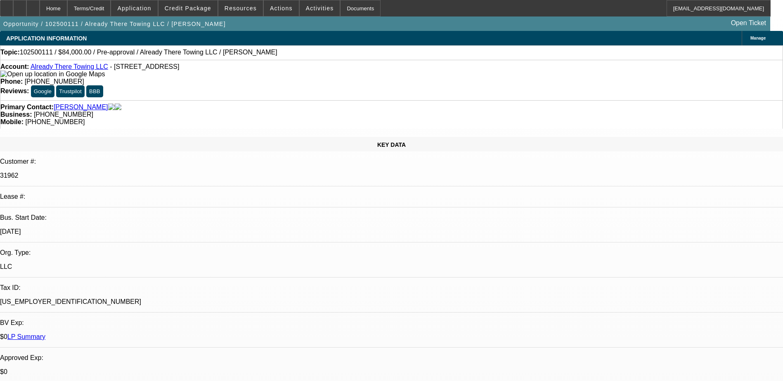
paste textarea "got a lot contracts, international, running 2 truck, International heavy duty, …"
drag, startPoint x: 735, startPoint y: 159, endPoint x: 698, endPoint y: 157, distance: 36.8
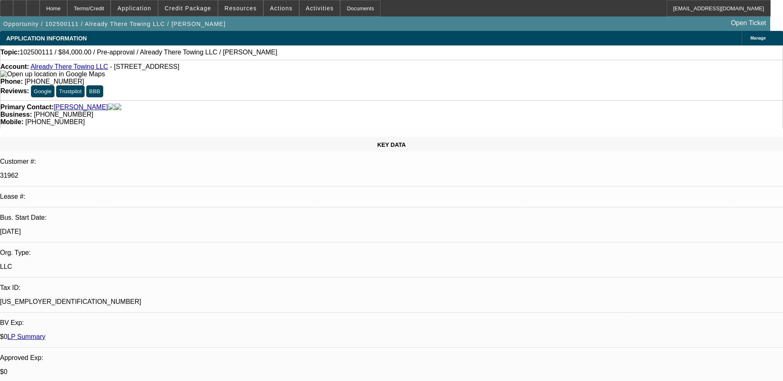
drag, startPoint x: 571, startPoint y: 168, endPoint x: 542, endPoint y: 171, distance: 29.9
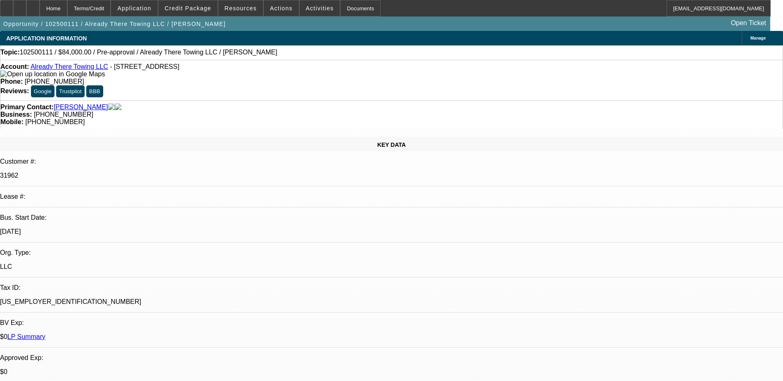
type textarea "got a lot contracts recently with insurance, needs a International heavy duty 2…"
radio input "true"
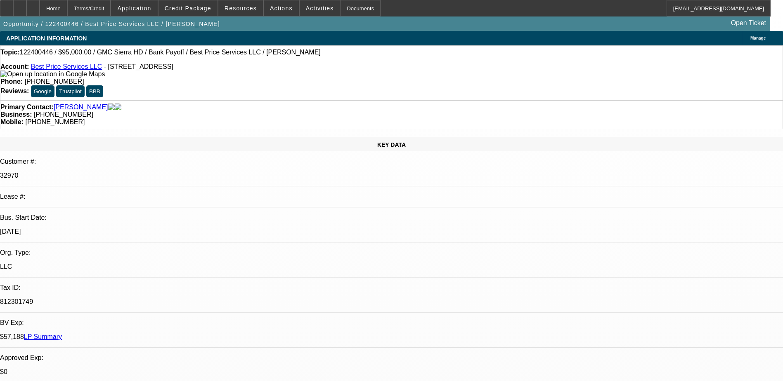
select select "0"
select select "2"
select select "0.1"
select select "0.2"
select select "2"
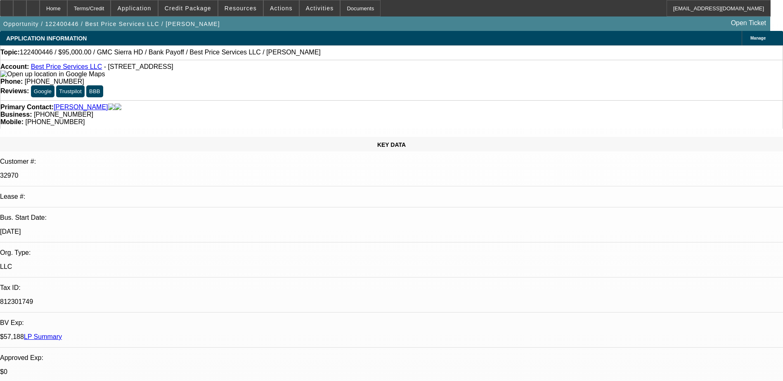
select select "0.1"
select select "0"
select select "2"
select select "0"
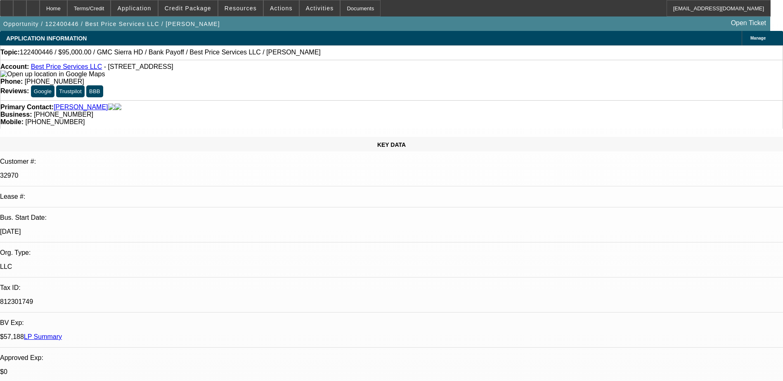
select select "0"
select select "1"
select select "2"
select select "4"
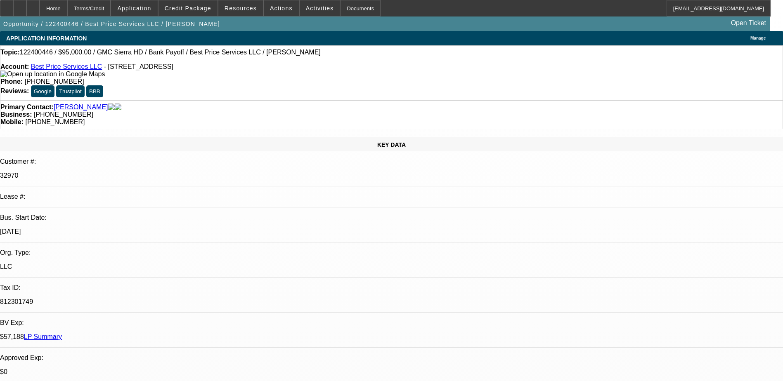
select select "1"
select select "2"
select select "4"
select select "1"
select select "2"
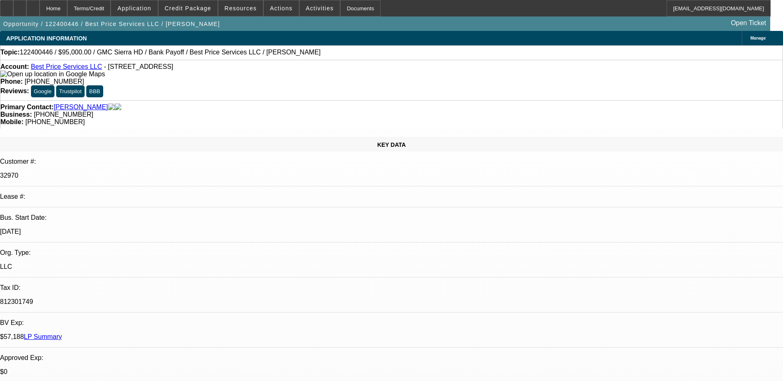
select select "6"
select select "1"
select select "2"
select select "6"
click at [282, 7] on span "Actions" at bounding box center [281, 8] width 23 height 7
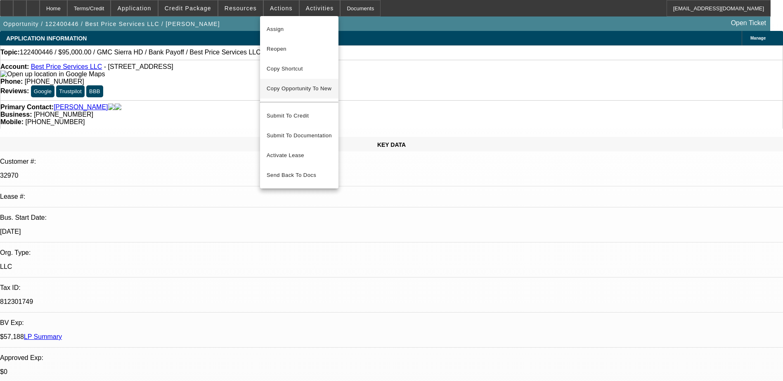
click at [307, 87] on span "Copy Opportunity To New" at bounding box center [299, 88] width 65 height 6
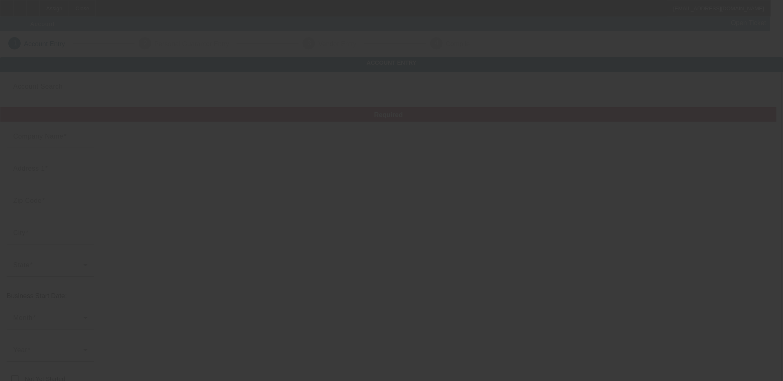
type input "Best Price Services LLC"
type input "2735 S Center Rd"
type input "48609"
type input "Saginaw"
type input "(989) 213-4696"
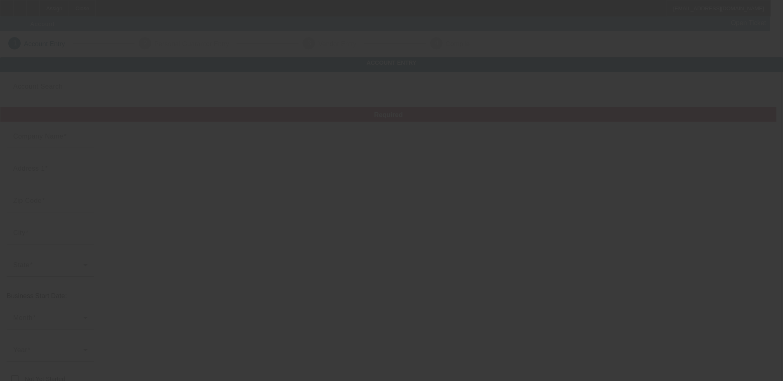
type input "bestprice755@gmail.com"
type input "Saginaw"
type input "812301749"
type input "http://Best-Price-Towing-Auto-Salvage.Business."
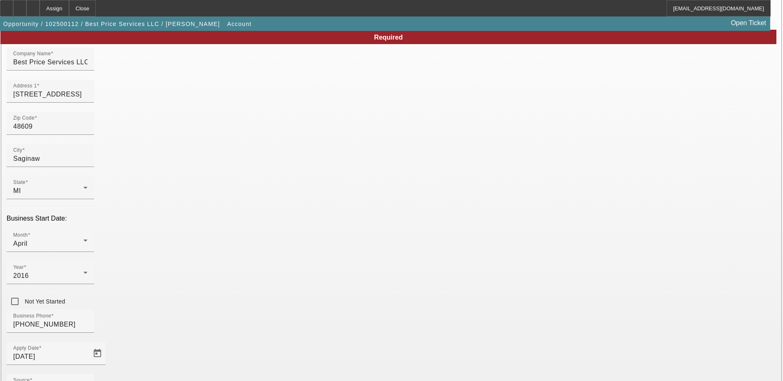
scroll to position [147, 0]
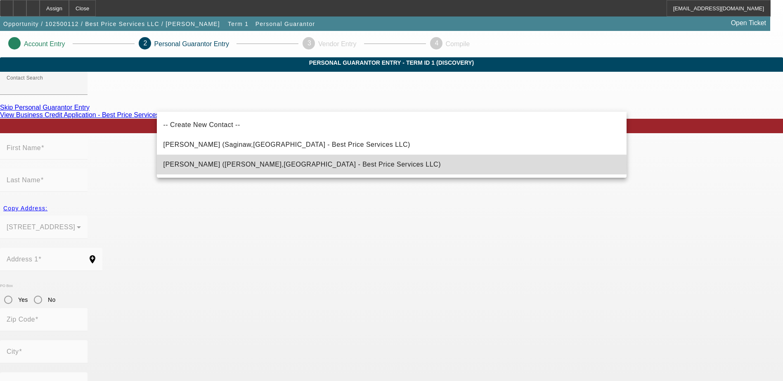
click at [252, 164] on span "Price, Justin (saginaw,MI - Best Price Services LLC)" at bounding box center [302, 164] width 278 height 7
type input "Price, Justin (saginaw,MI - Best Price Services LLC)"
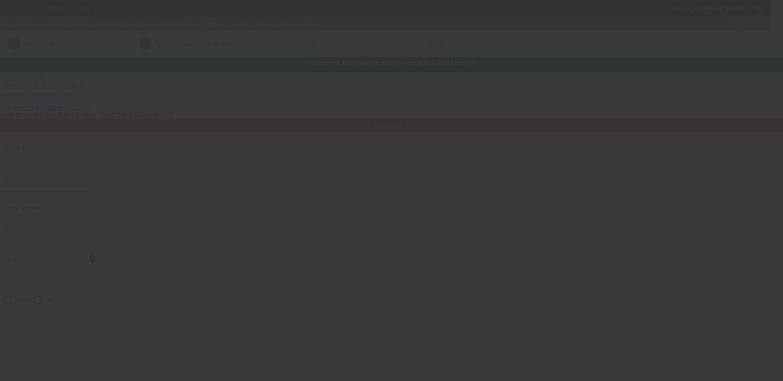
type input "Justin"
type input "Price"
type input "5490 Swan Creek Rd, Saginaw, MI, USA"
radio input "true"
type input "48609"
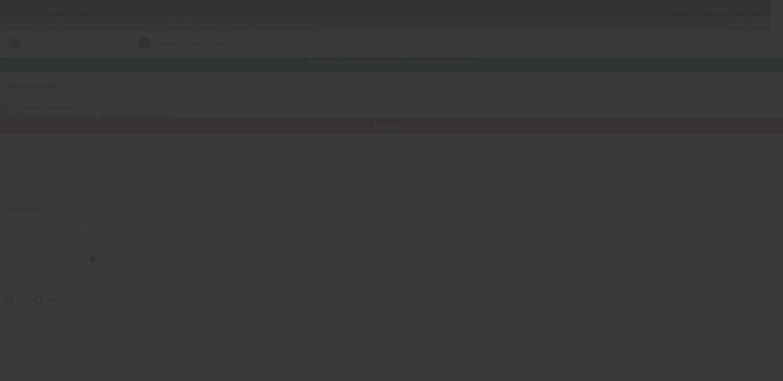
type input "saginaw"
type input "(989) 213-4696"
type input "50"
type input "362-15-5234"
type input "bestprice755@gmail.com"
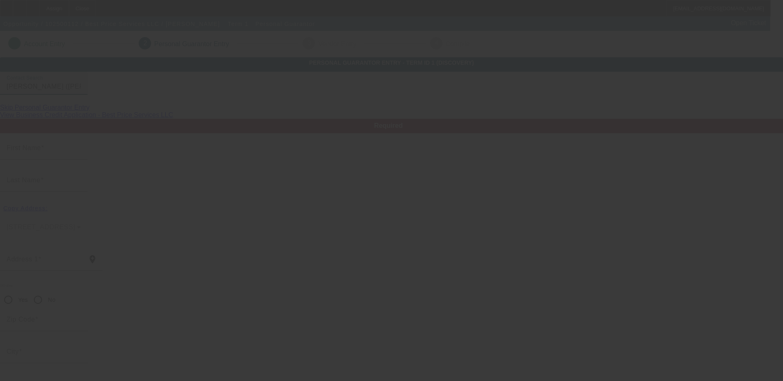
type input "(989) 792-3938"
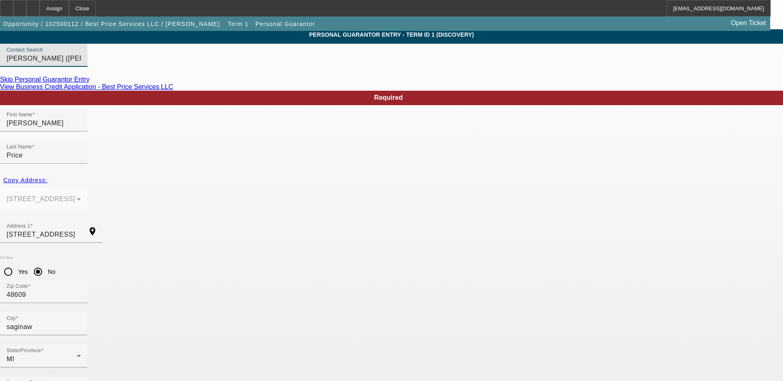
scroll to position [30, 0]
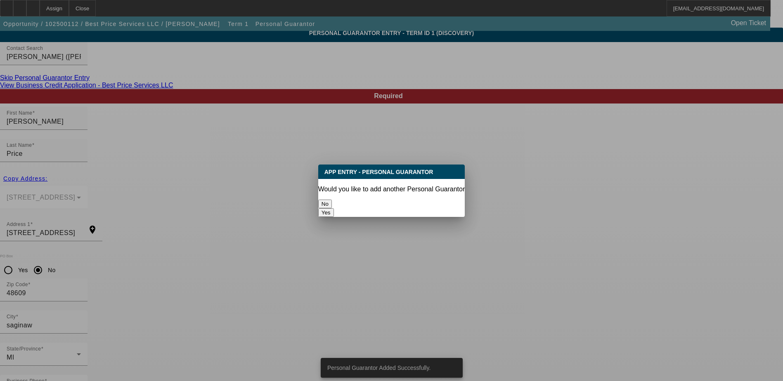
scroll to position [0, 0]
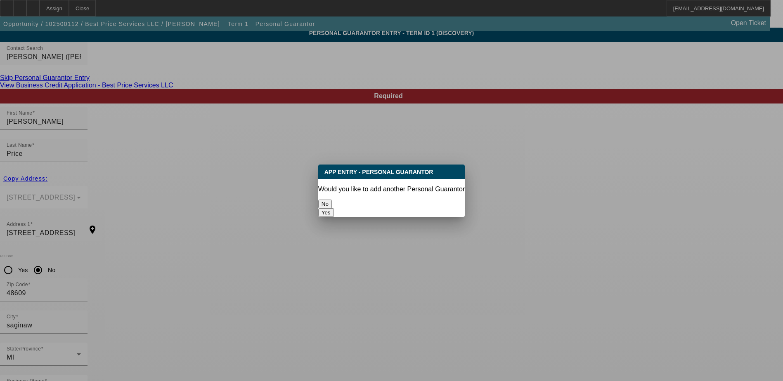
click at [352, 200] on div "No" at bounding box center [391, 204] width 147 height 9
click at [332, 200] on button "No" at bounding box center [325, 204] width 14 height 9
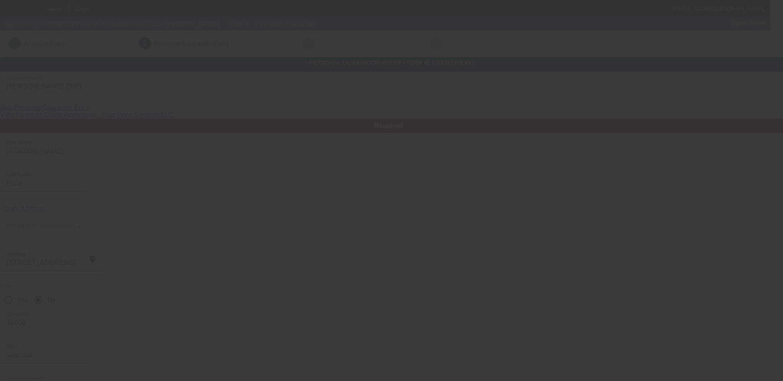
scroll to position [30, 0]
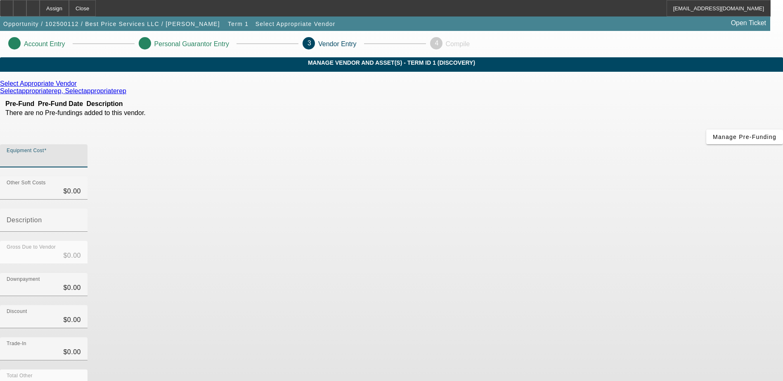
click at [81, 154] on input "Equipment Cost" at bounding box center [44, 159] width 74 height 10
type input "1"
type input "$1.00"
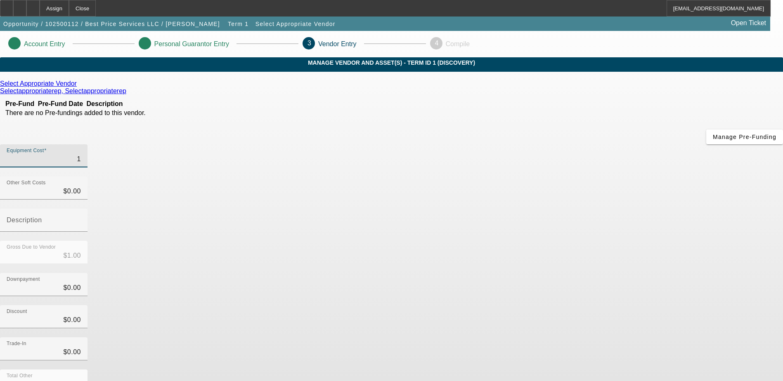
type input "13"
type input "$13.00"
type input "130"
type input "$130.00"
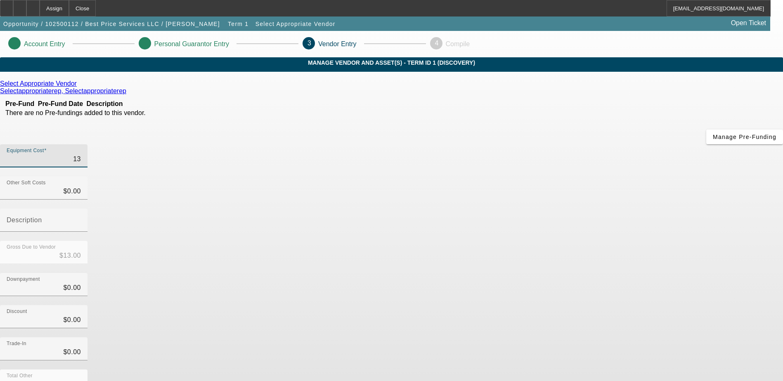
type input "$130.00"
type input "1300"
type input "$1,300.00"
type input "13000"
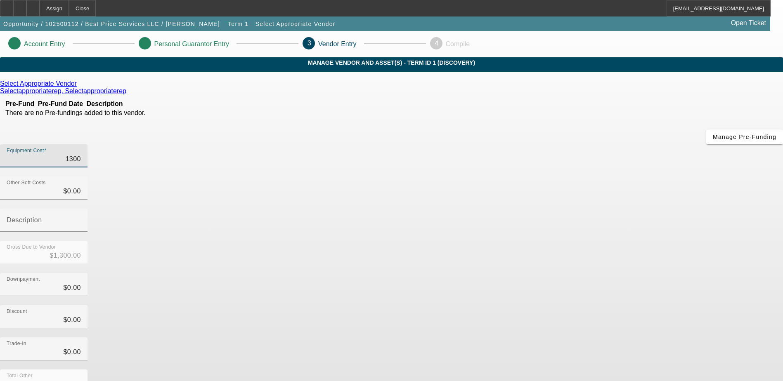
type input "$13,000.00"
type input "130000"
type input "$130,000.00"
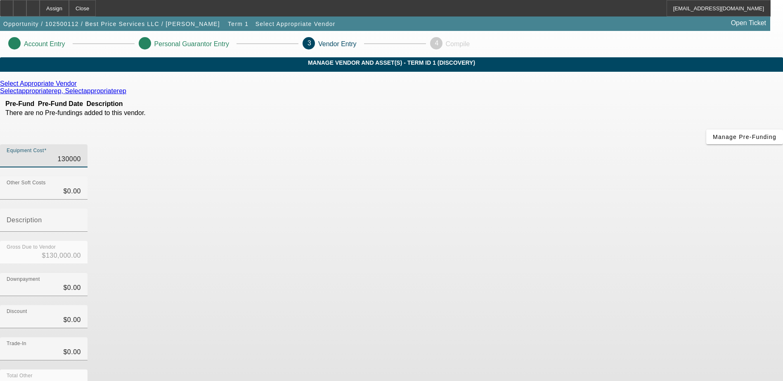
type input "$130,000.00"
click at [128, 95] on icon at bounding box center [128, 91] width 0 height 7
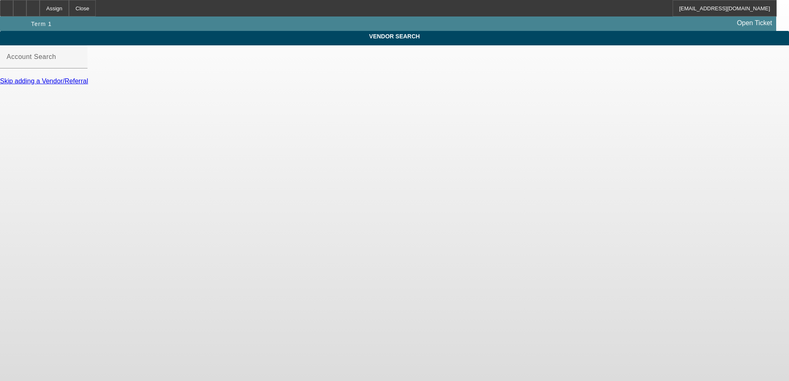
type input "Select Appropriate Vendor (Northbrook, IL) - Selectappropriaterep, Selectapprop…"
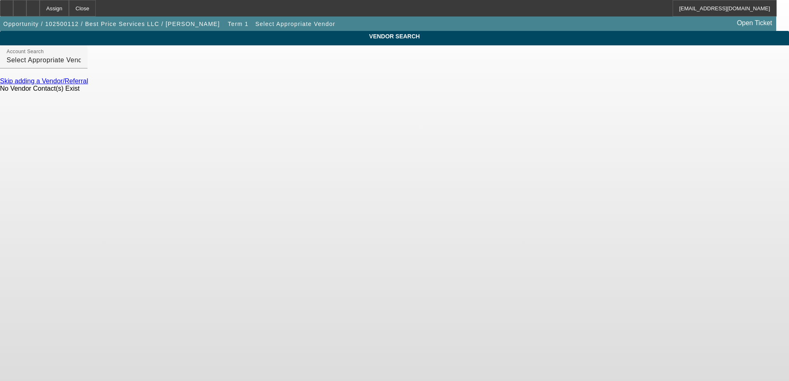
click at [88, 85] on link "Skip adding a Vendor/Referral" at bounding box center [44, 81] width 88 height 7
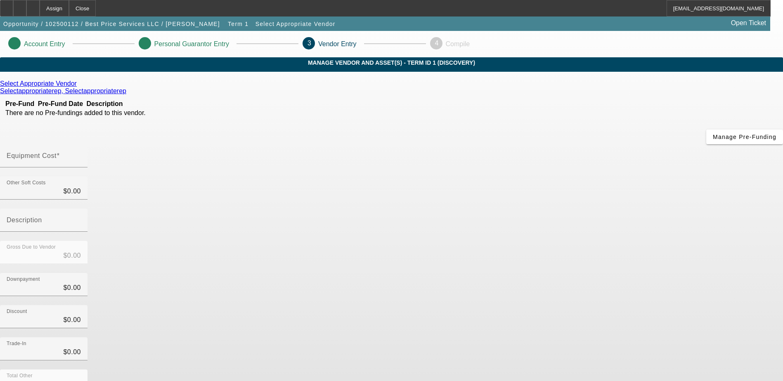
click at [81, 154] on input "Equipment Cost" at bounding box center [44, 159] width 74 height 10
type input "1"
type input "$1.00"
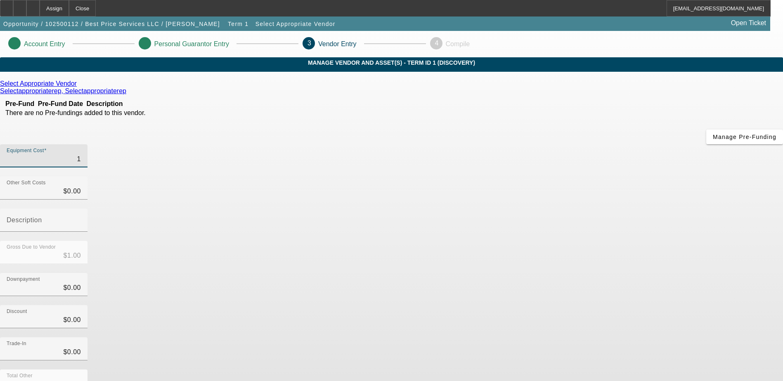
type input "13"
type input "$13.00"
type input "130"
type input "$130.00"
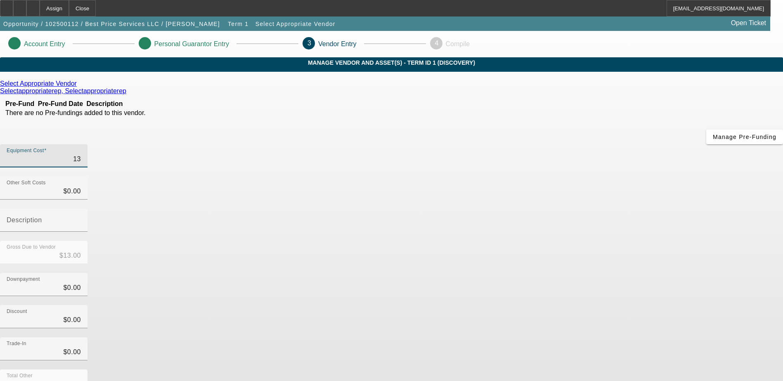
type input "$130.00"
type input "1300"
type input "$1,300.00"
type input "13000"
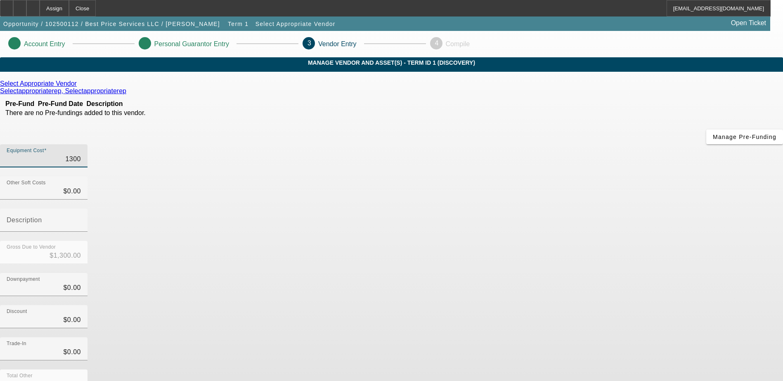
type input "$13,000.00"
type input "130000"
type input "$130,000.00"
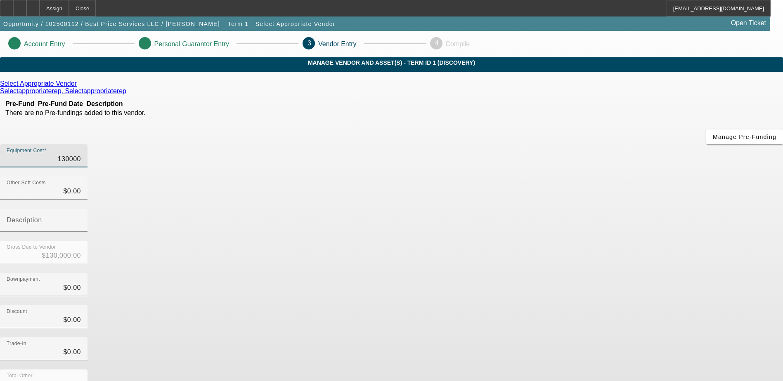
type input "$130,000.00"
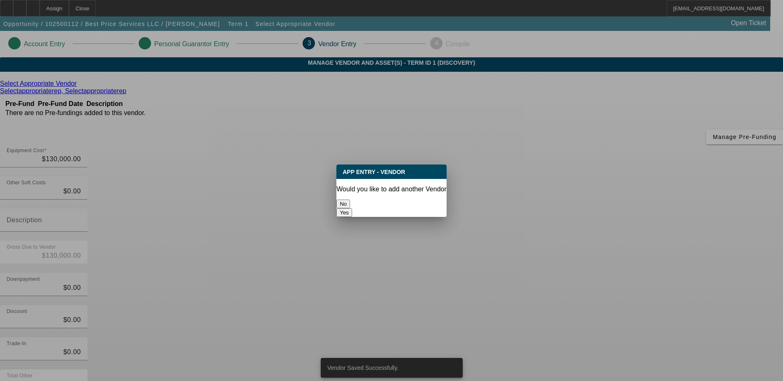
click at [350, 200] on button "No" at bounding box center [343, 204] width 14 height 9
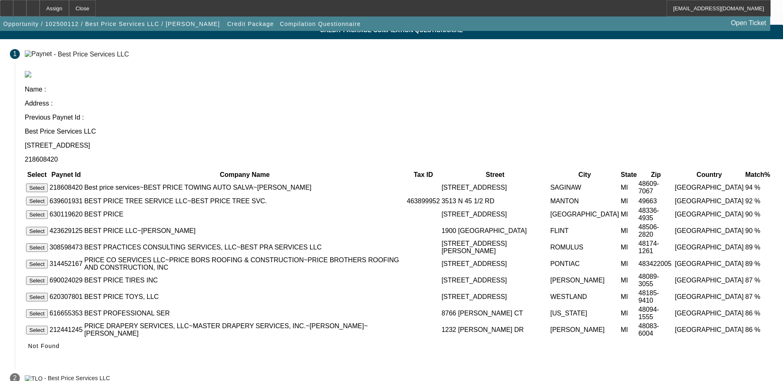
scroll to position [62, 0]
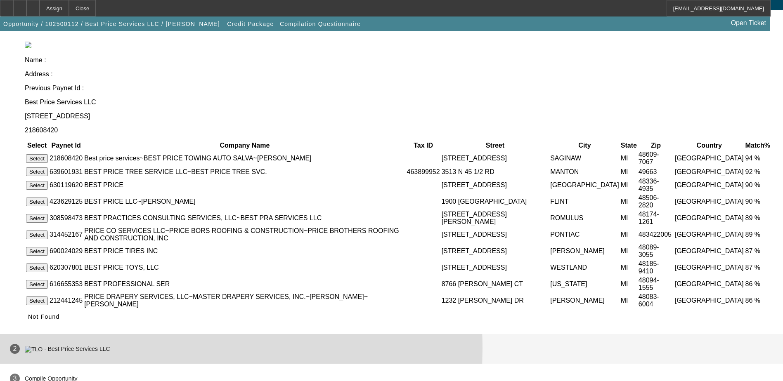
click at [110, 346] on div "- Best Price Services LLC" at bounding box center [77, 349] width 66 height 7
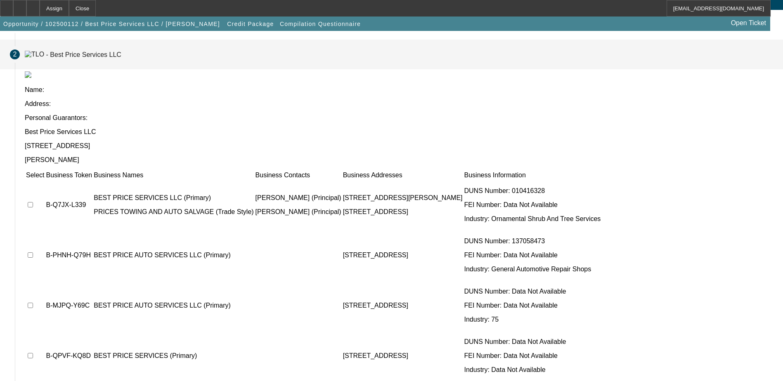
click at [33, 202] on input "checkbox" at bounding box center [30, 204] width 5 height 5
checkbox input "true"
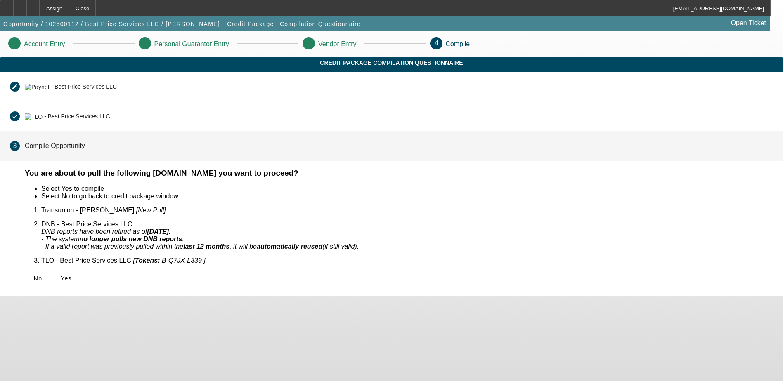
scroll to position [0, 0]
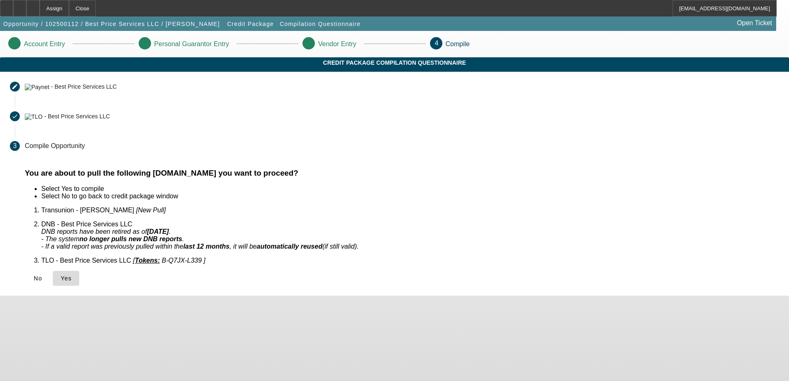
click at [61, 276] on icon at bounding box center [61, 278] width 0 height 7
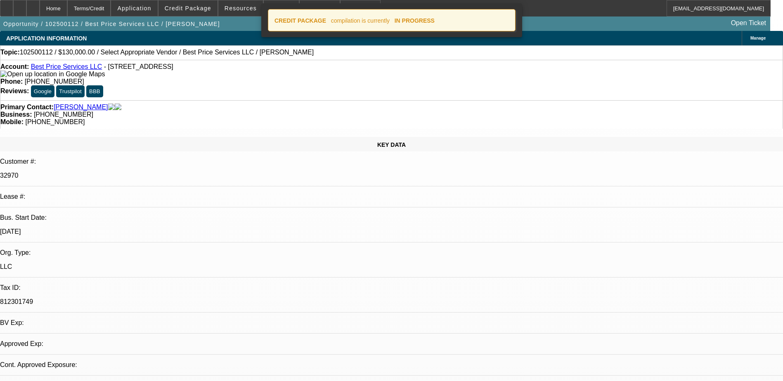
select select "0"
select select "2"
select select "0.1"
select select "4"
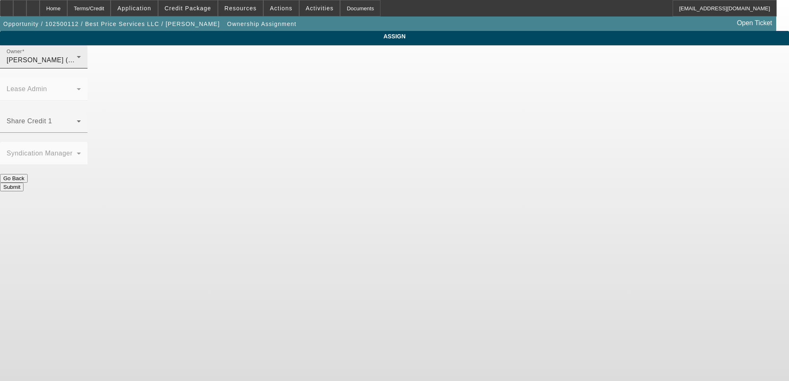
click at [77, 65] on div "O'Malley, Ryan (Lvl 1)" at bounding box center [42, 60] width 70 height 10
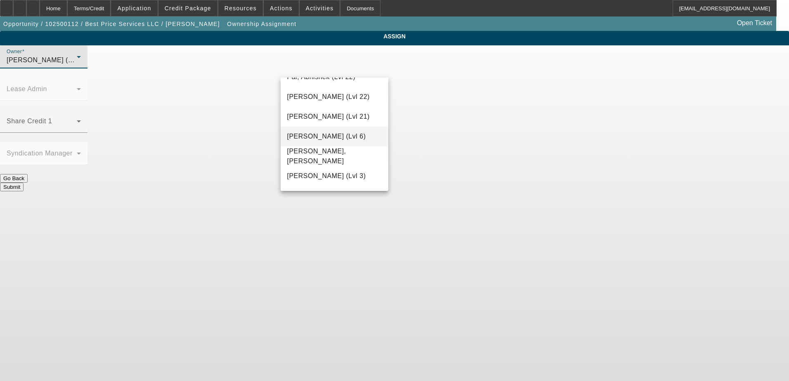
scroll to position [182, 0]
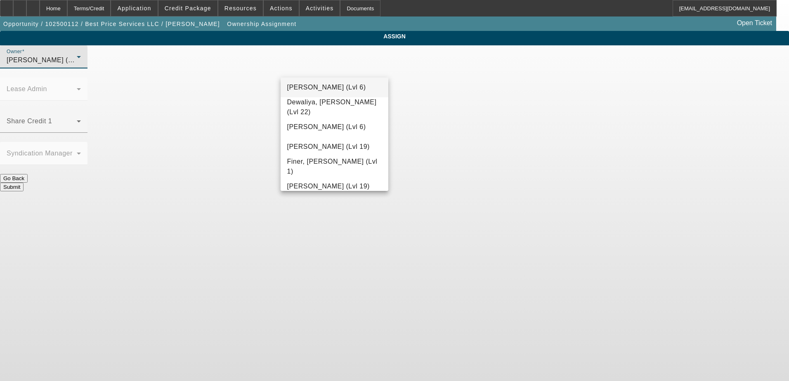
click at [343, 84] on span "D'Aquila, Philip (Lvl 6)" at bounding box center [326, 88] width 79 height 10
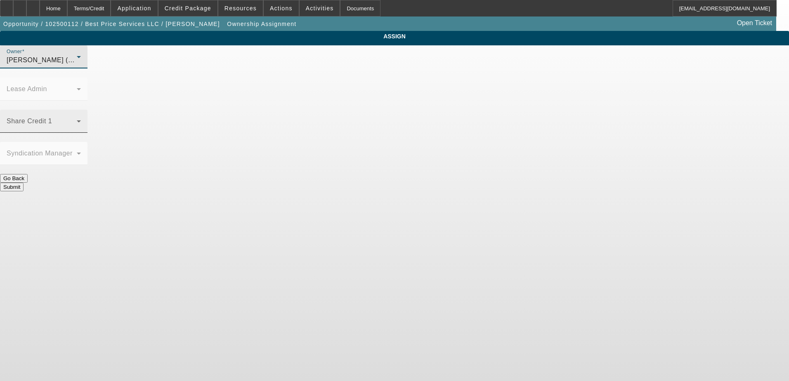
click at [77, 120] on span at bounding box center [42, 125] width 70 height 10
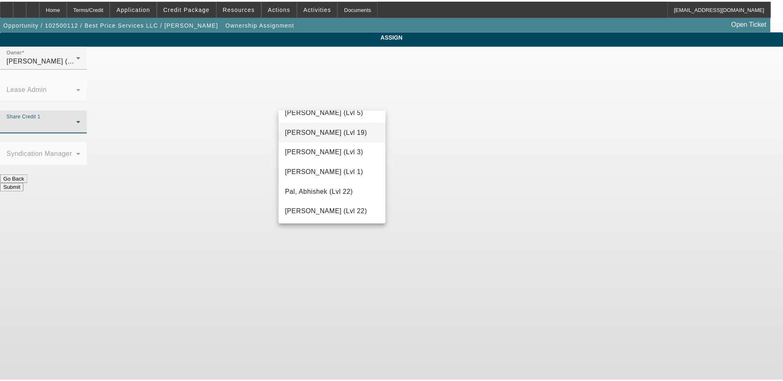
scroll to position [725, 0]
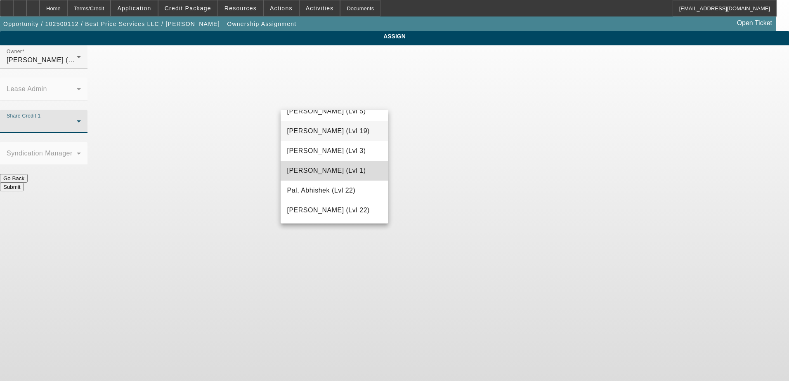
click at [344, 168] on span "O'Malley, Ryan (Lvl 1)" at bounding box center [326, 171] width 79 height 10
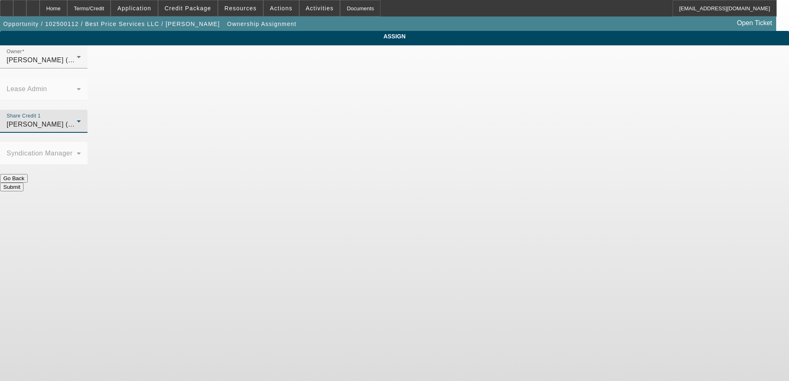
click at [24, 183] on button "Submit" at bounding box center [12, 187] width 24 height 9
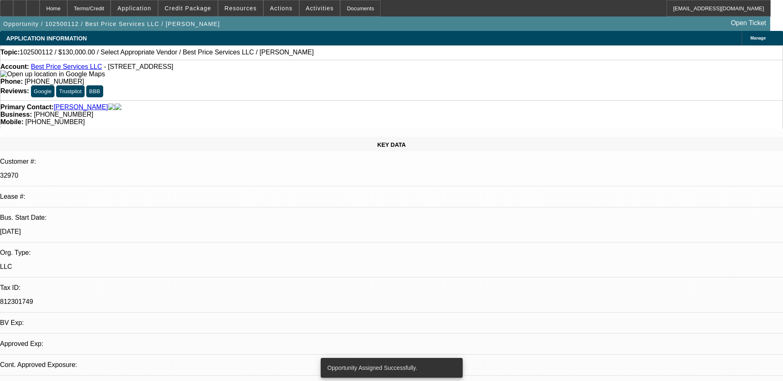
select select "0"
select select "2"
select select "0.1"
select select "4"
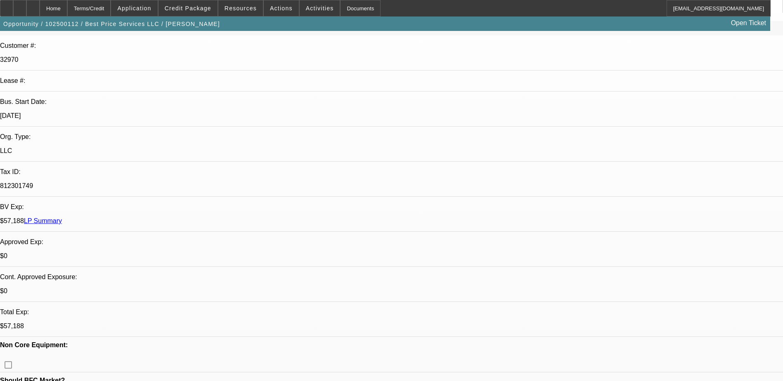
scroll to position [124, 0]
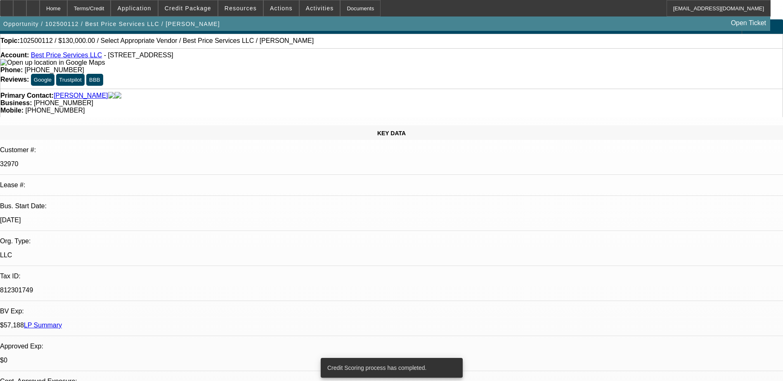
scroll to position [0, 0]
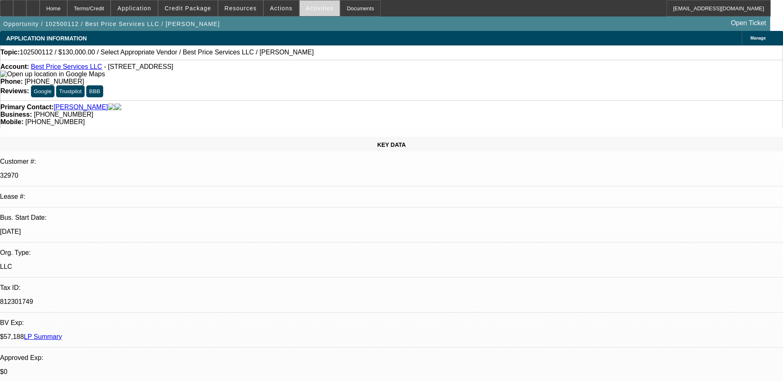
click at [306, 9] on span "Activities" at bounding box center [320, 8] width 28 height 7
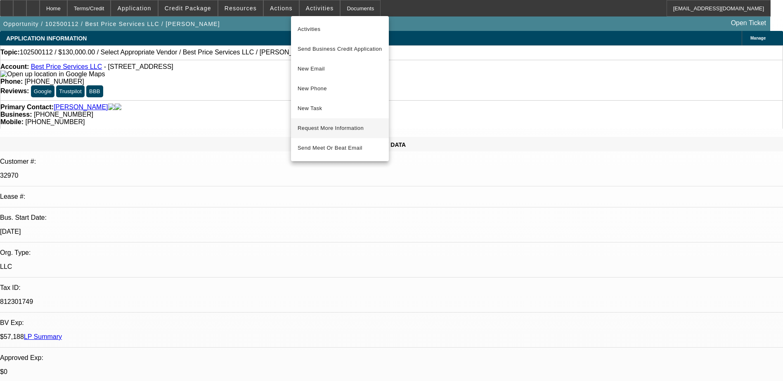
click at [333, 130] on span "Request More Information" at bounding box center [340, 128] width 85 height 10
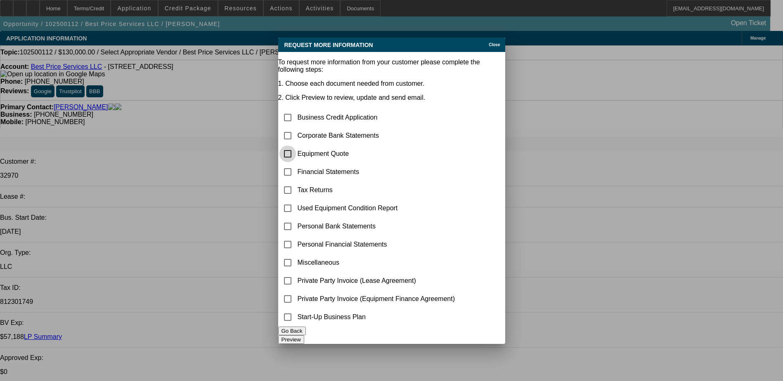
click at [296, 146] on input "checkbox" at bounding box center [287, 154] width 17 height 17
checkbox input "true"
click at [296, 128] on input "checkbox" at bounding box center [287, 136] width 17 height 17
checkbox input "true"
click at [304, 336] on button "Preview" at bounding box center [291, 340] width 26 height 9
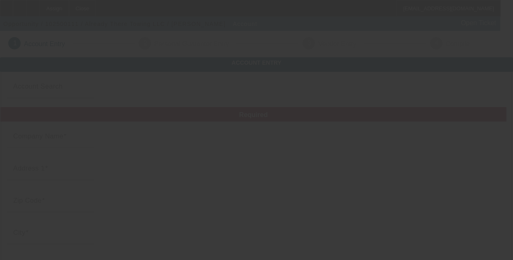
type input "Already There Towing LLC"
type input "[STREET_ADDRESS]"
type input "45420"
type input "Kettering"
type input "[PHONE_NUMBER]"
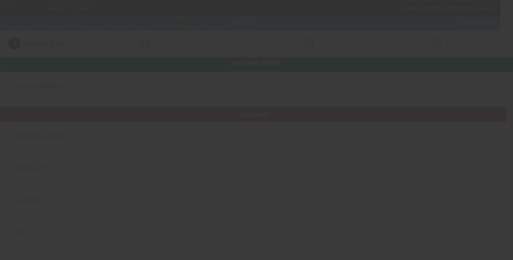
type input "[EMAIL_ADDRESS][DOMAIN_NAME]"
type input "[PERSON_NAME]"
type input "[US_EMPLOYER_IDENTIFICATION_NUMBER]"
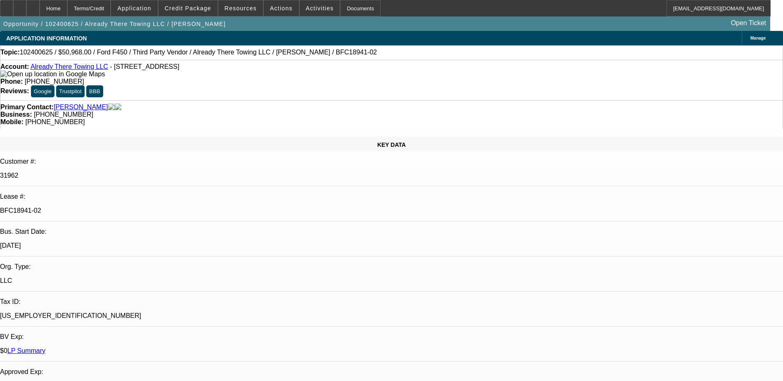
select select "0"
select select "2"
select select "0"
select select "2"
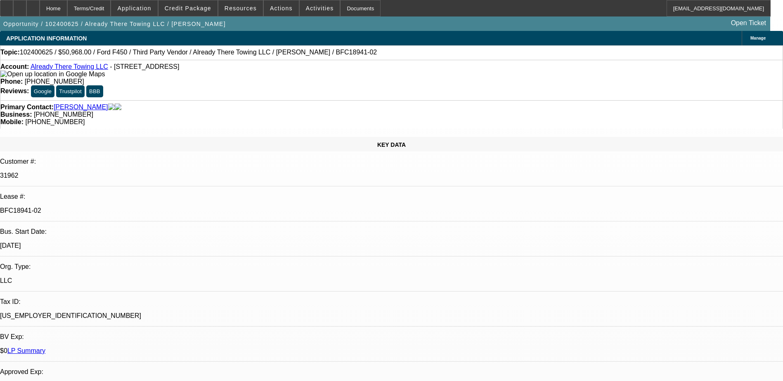
select select "0"
select select "0.15"
select select "2"
select select "0"
select select "0.15"
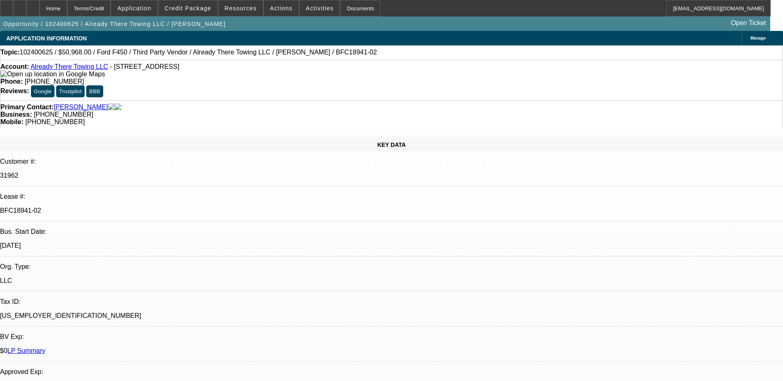
select select "2"
select select "0"
select select "1"
select select "2"
select select "6"
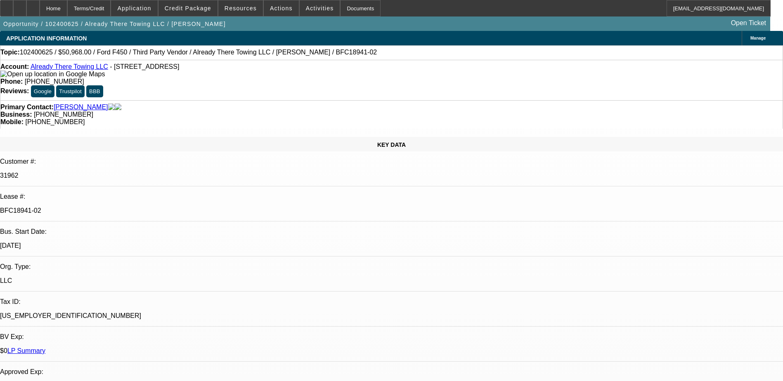
select select "1"
select select "2"
select select "6"
select select "1"
select select "2"
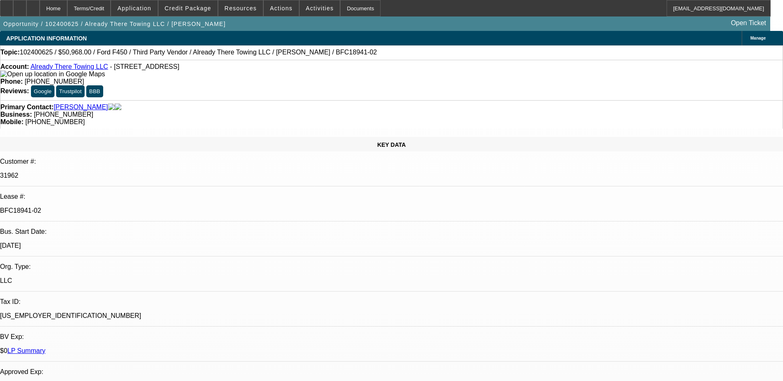
select select "6"
select select "1"
select select "2"
select select "6"
select select "0"
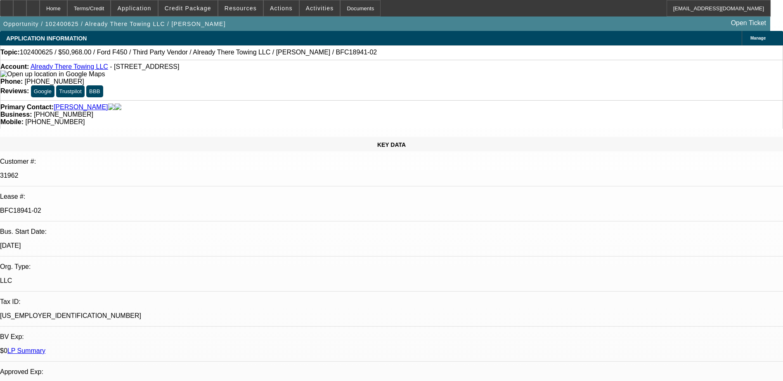
select select "2"
select select "0"
select select "2"
select select "0"
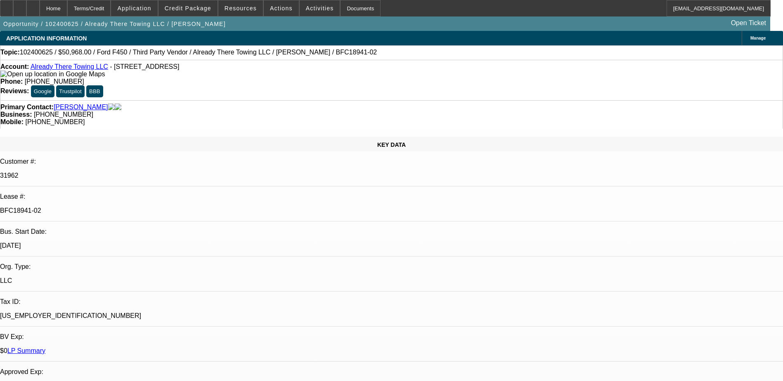
select select "0.15"
select select "2"
select select "0"
select select "0.15"
select select "2"
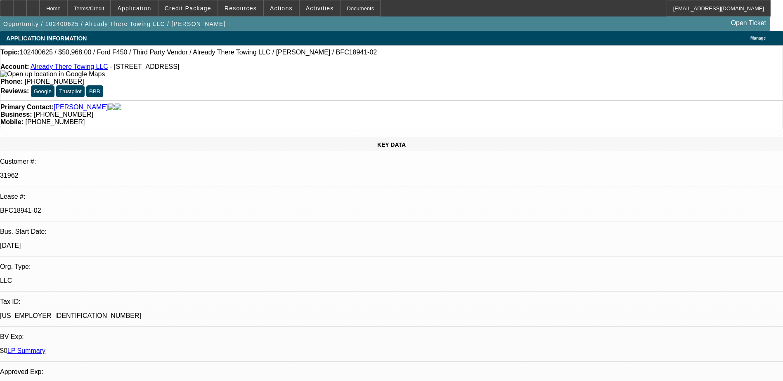
select select "0"
select select "1"
select select "2"
select select "6"
select select "1"
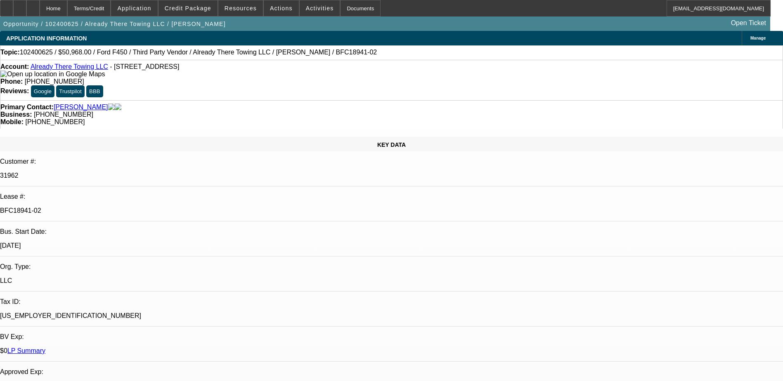
select select "2"
select select "6"
select select "1"
select select "2"
select select "6"
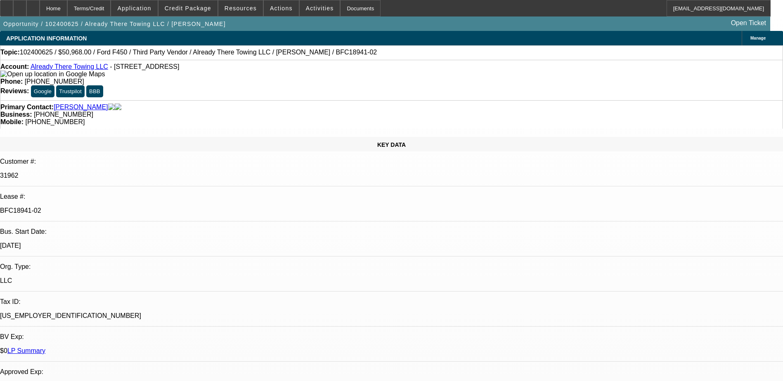
select select "1"
select select "2"
select select "6"
click at [199, 6] on span "Credit Package" at bounding box center [188, 8] width 47 height 7
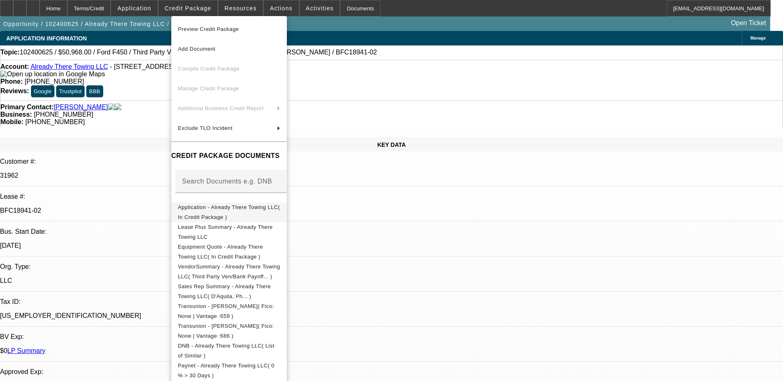
click at [263, 211] on span "Application - Already There Towing LLC( In Credit Package )" at bounding box center [229, 212] width 102 height 16
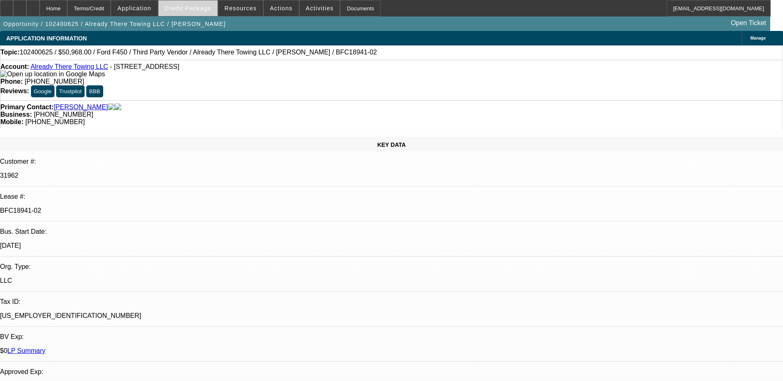
click at [202, 8] on span "Credit Package" at bounding box center [188, 8] width 47 height 7
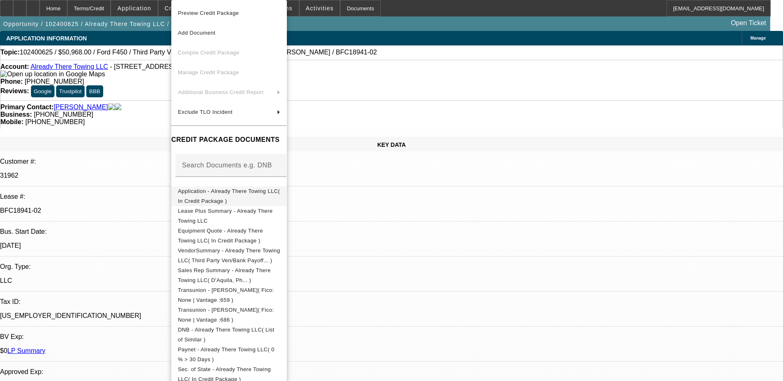
click at [270, 192] on span "Application - Already There Towing LLC( In Credit Package )" at bounding box center [229, 196] width 102 height 16
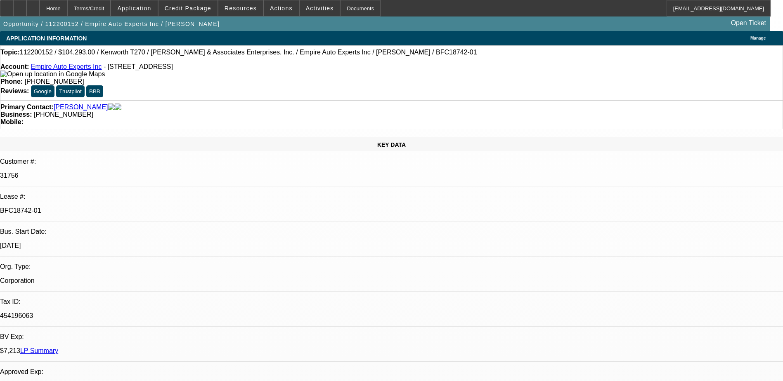
select select "0"
select select "0.1"
select select "0"
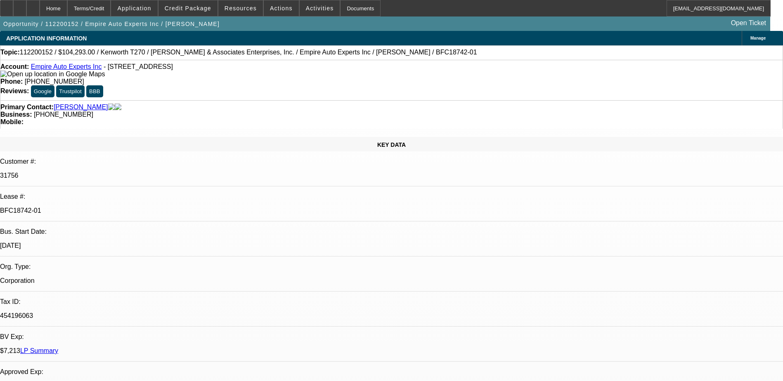
select select "0.1"
select select "0"
select select "0.1"
select select "0"
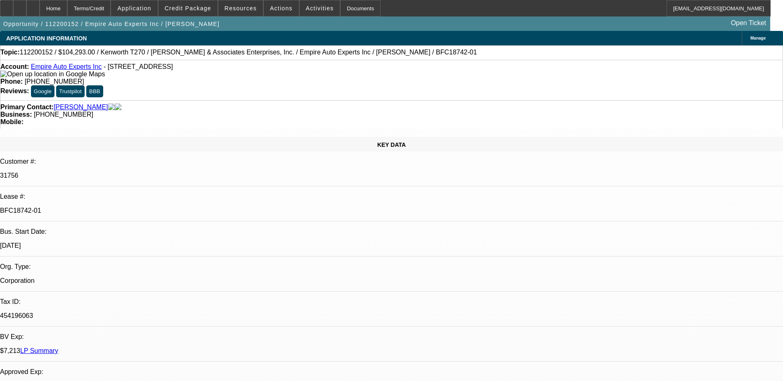
select select "0"
select select "0.1"
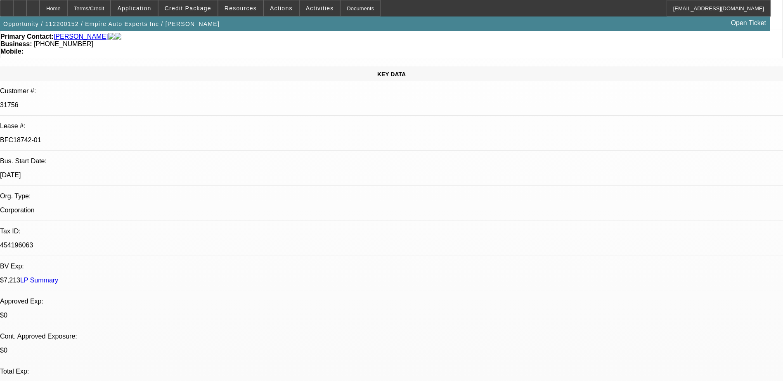
select select "1"
select select "4"
select select "1"
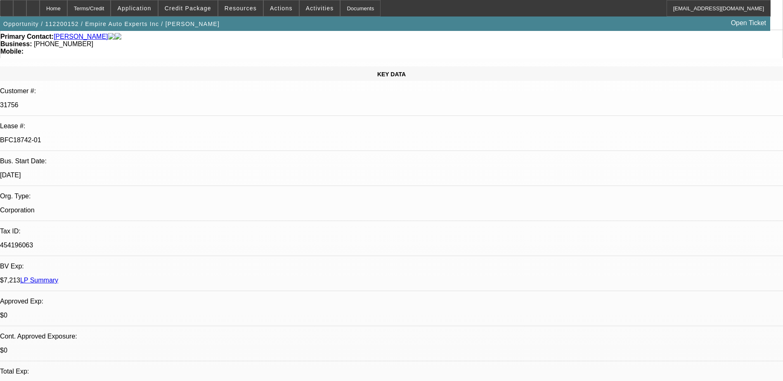
select select "4"
select select "1"
select select "4"
select select "1"
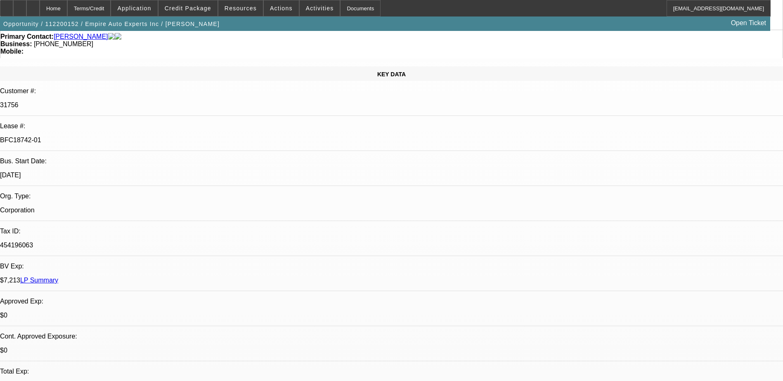
select select "1"
select select "4"
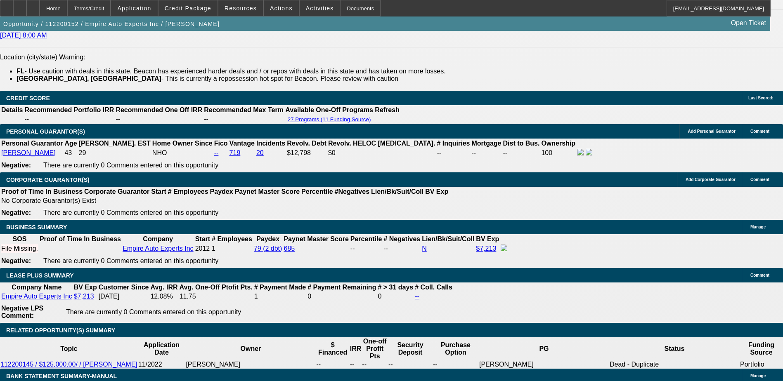
scroll to position [1244, 0]
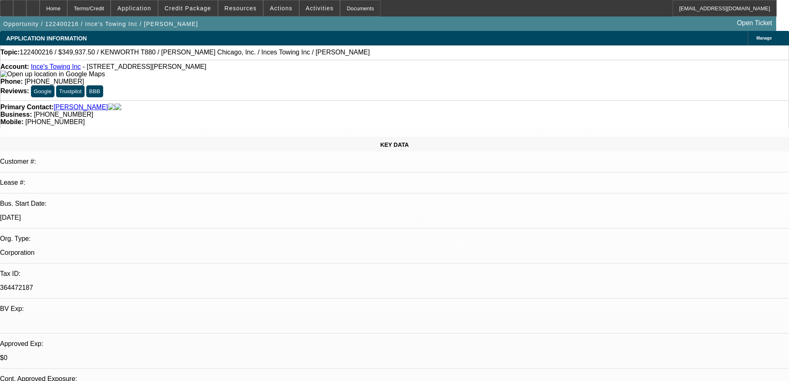
select select "0"
select select "6"
select select "0"
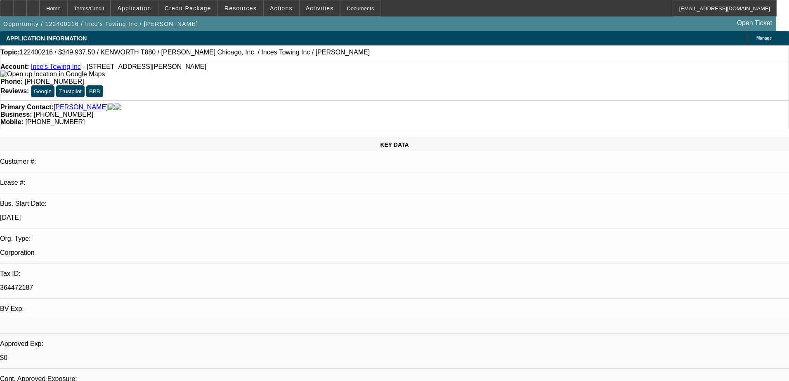
select select "0"
select select "3"
select select "0"
select select "6"
select select "0"
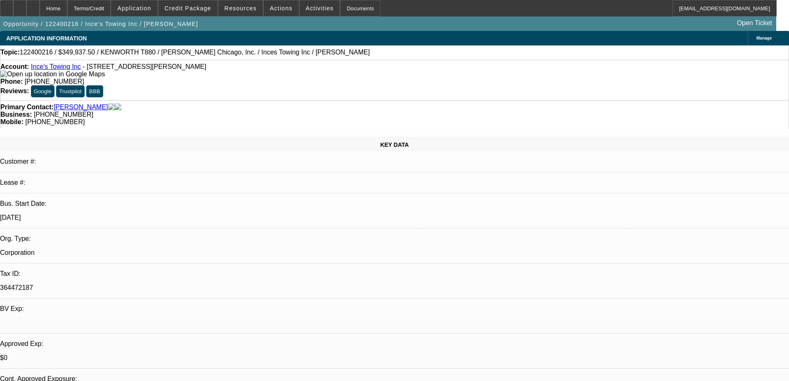
select select "0"
select select "6"
select select "0"
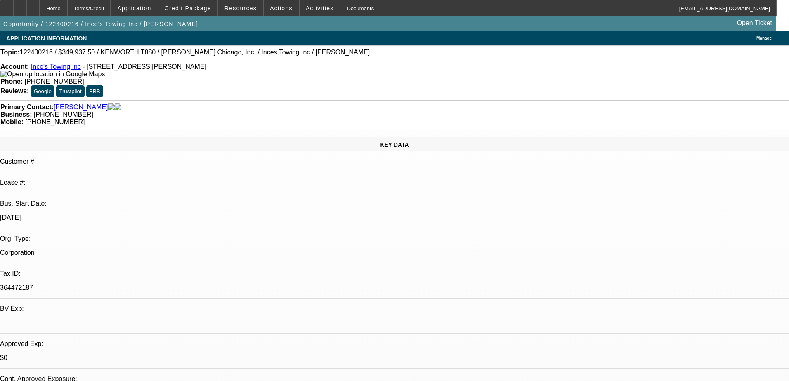
select select "0"
select select "6"
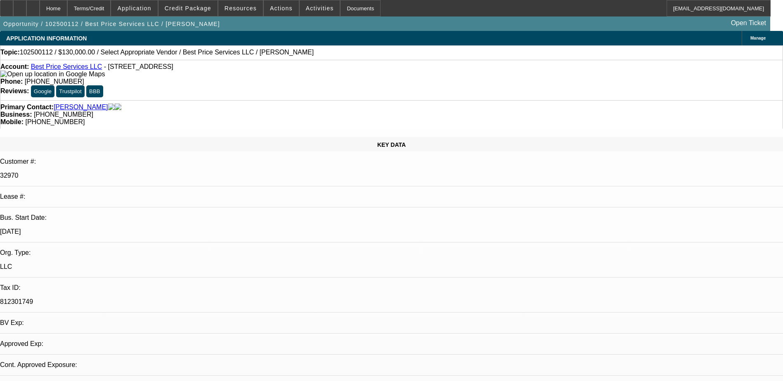
select select "0"
select select "2"
select select "0.1"
select select "4"
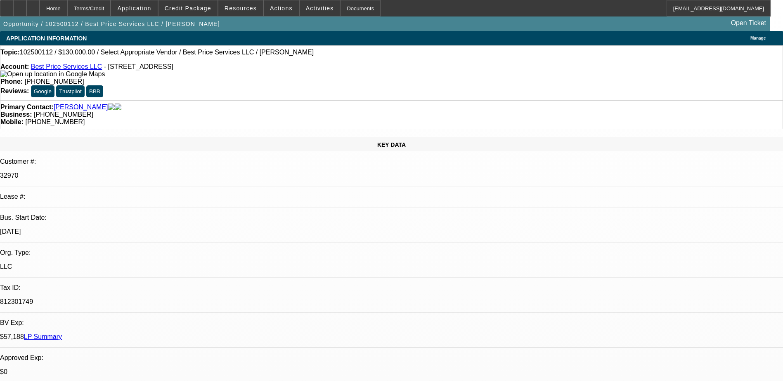
click at [326, 40] on div "APPLICATION INFORMATION [GEOGRAPHIC_DATA]" at bounding box center [391, 38] width 783 height 14
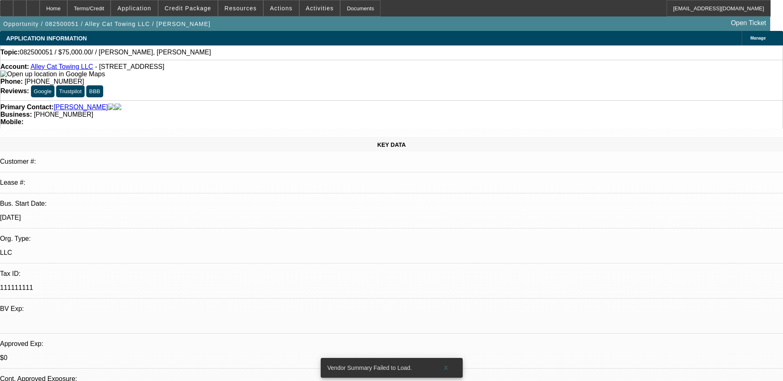
select select "0"
select select "2"
select select "0.1"
select select "1"
select select "2"
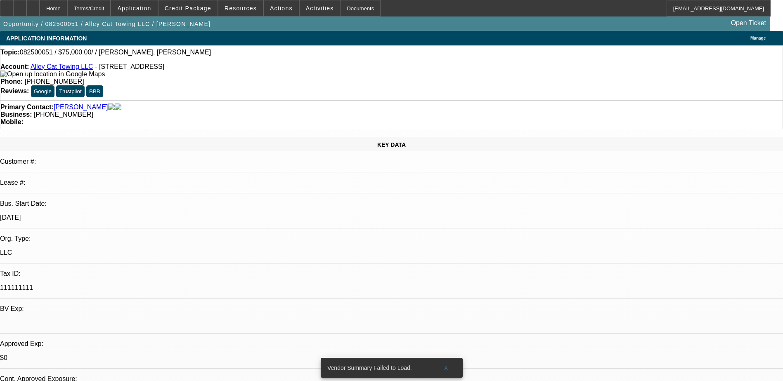
select select "4"
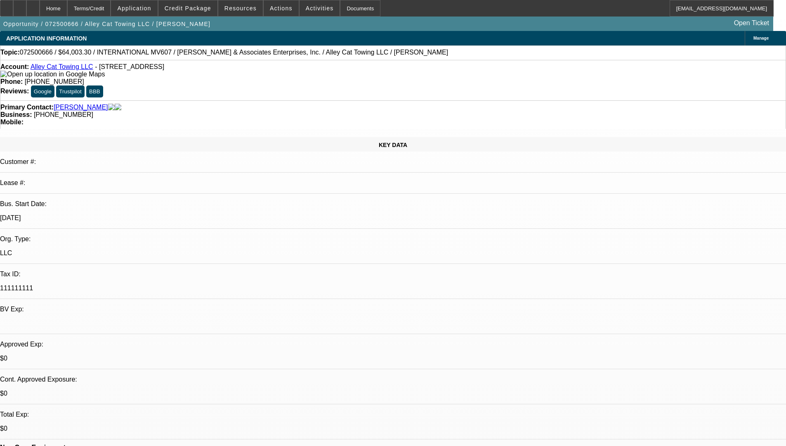
select select "0.15"
select select "2"
select select "0.1"
select select "0.15"
select select "2"
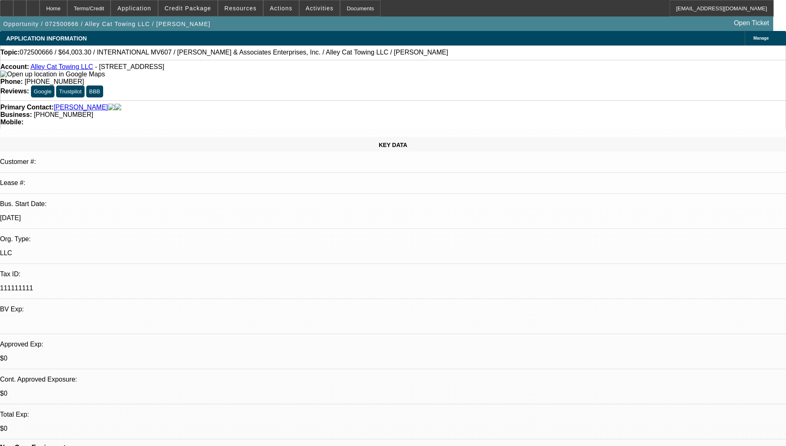
select select "0.1"
select select "0.15"
select select "2"
select select "0.1"
select select "0.15"
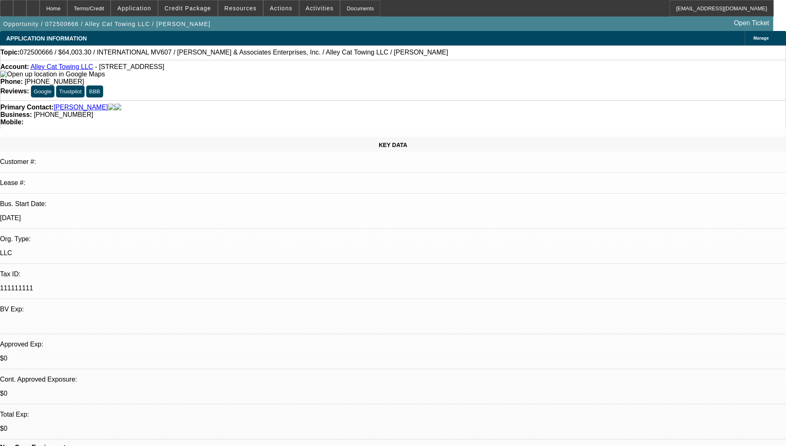
select select "2"
select select "0.1"
select select "1"
select select "2"
select select "4"
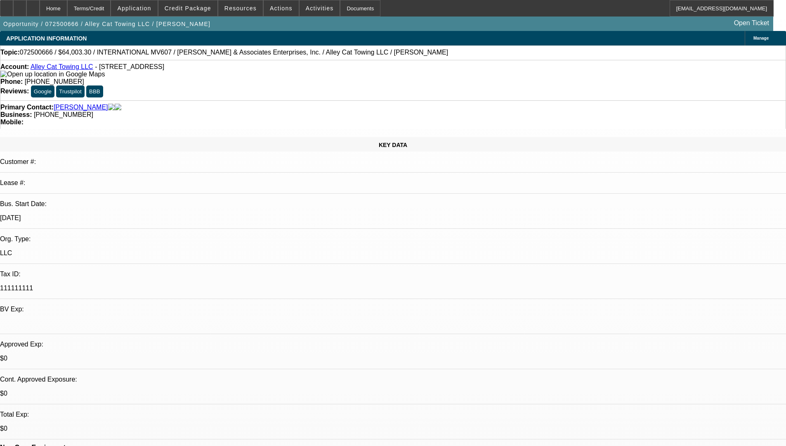
select select "1"
select select "2"
select select "4"
select select "1"
select select "2"
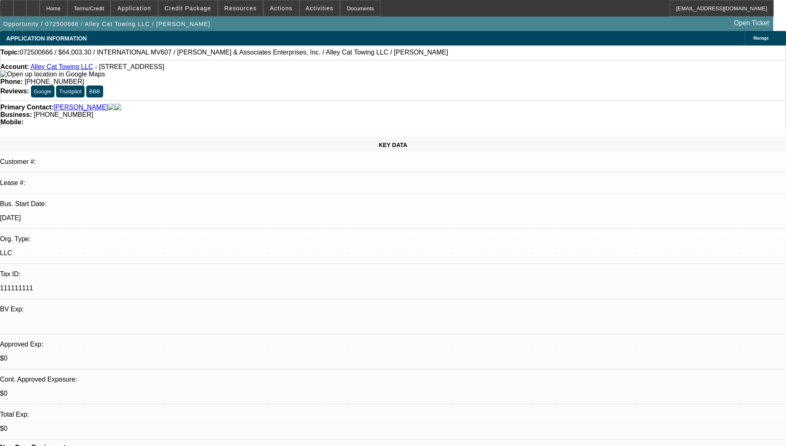
select select "4"
select select "1"
select select "2"
select select "4"
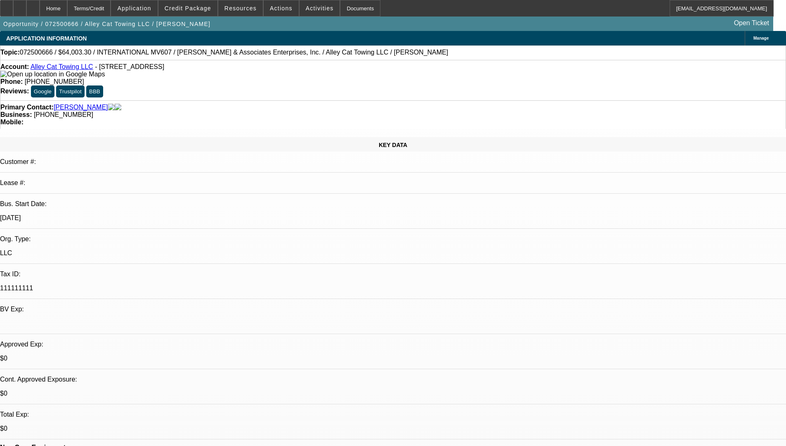
drag, startPoint x: 619, startPoint y: 135, endPoint x: 613, endPoint y: 138, distance: 6.7
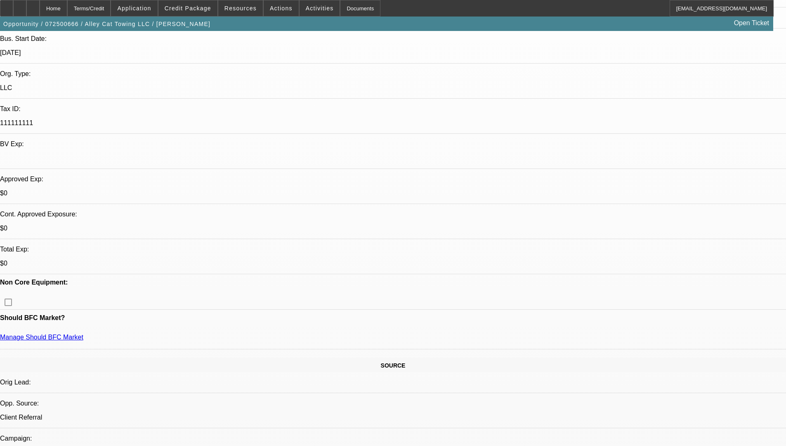
scroll to position [0, 0]
drag, startPoint x: 628, startPoint y: 90, endPoint x: 632, endPoint y: 107, distance: 18.3
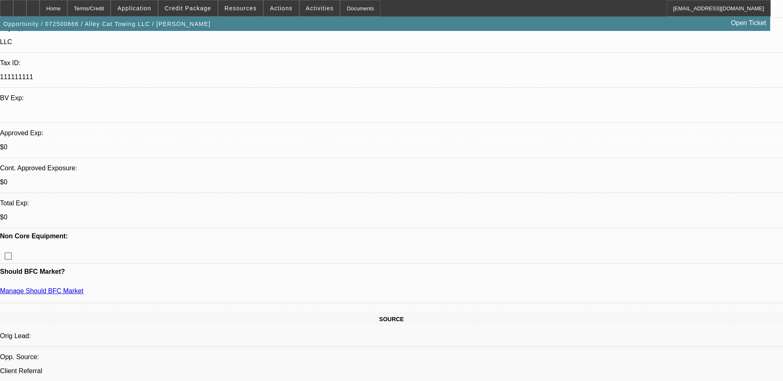
scroll to position [206, 0]
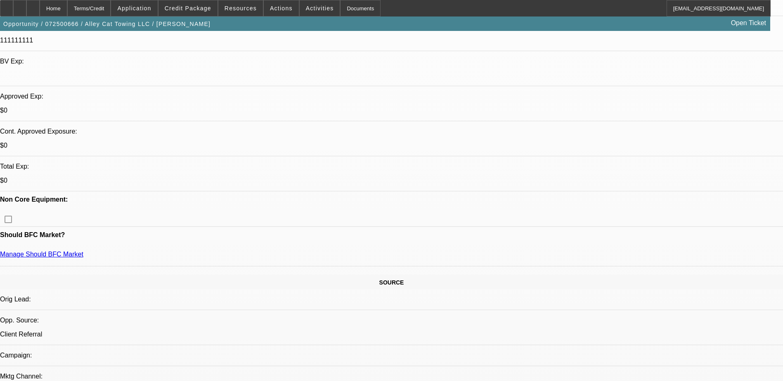
scroll to position [41, 0]
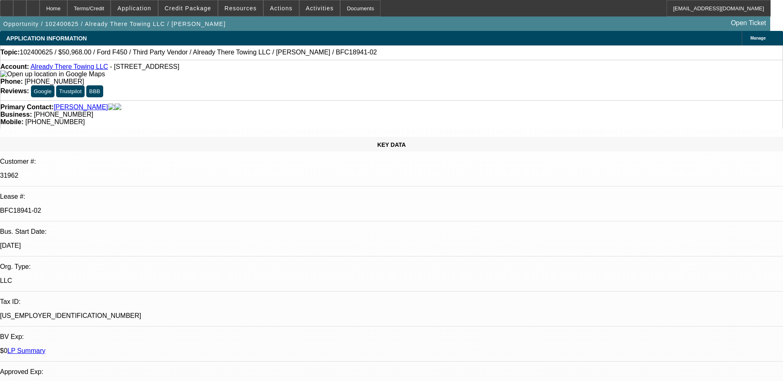
select select "0"
select select "2"
select select "0"
select select "6"
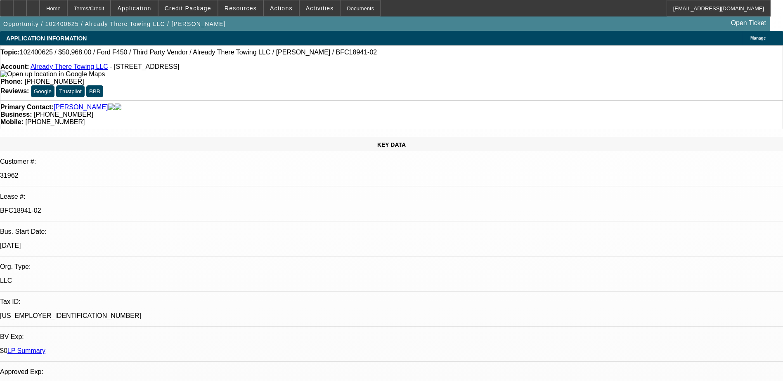
select select "0"
select select "2"
select select "0"
select select "6"
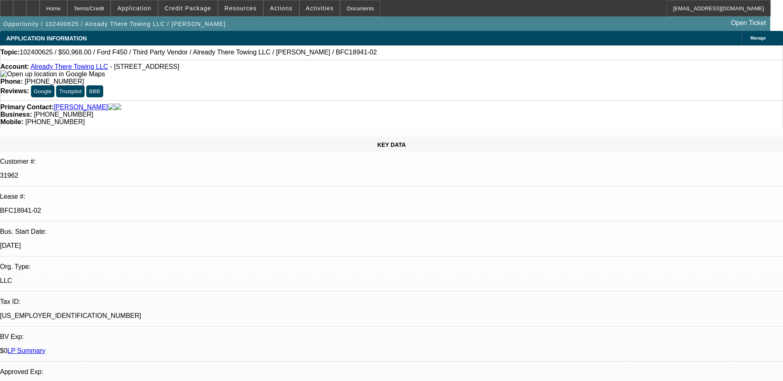
select select "0.15"
select select "2"
select select "0"
select select "6"
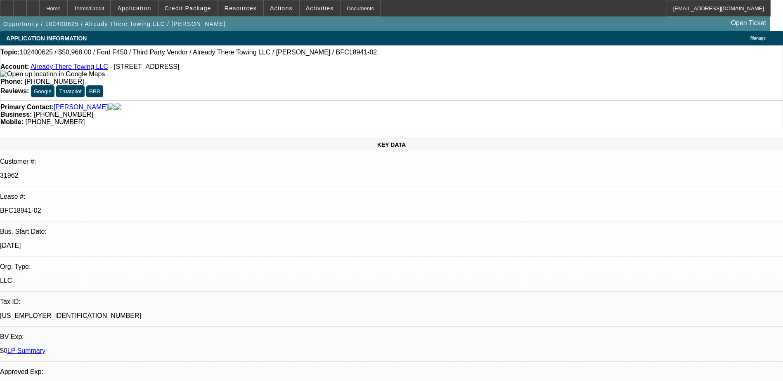
select select "0.15"
select select "2"
select select "0"
select select "6"
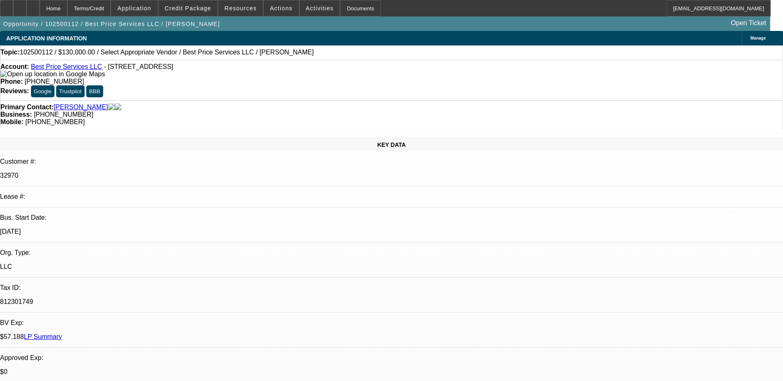
select select "0"
select select "2"
select select "0.1"
select select "4"
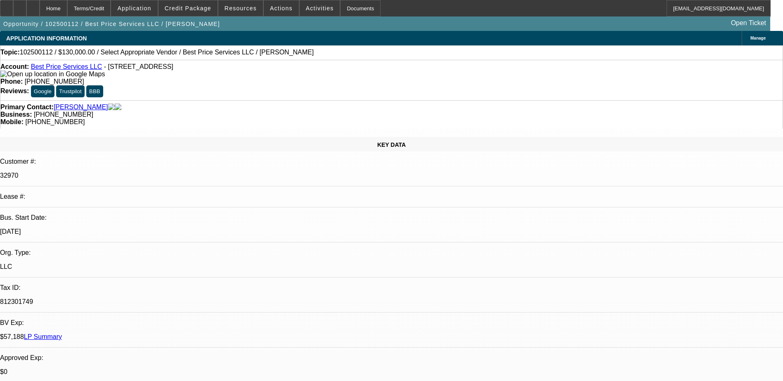
scroll to position [41, 0]
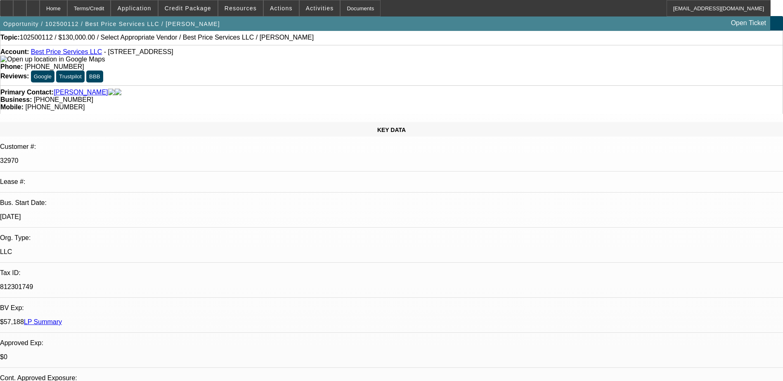
scroll to position [0, 0]
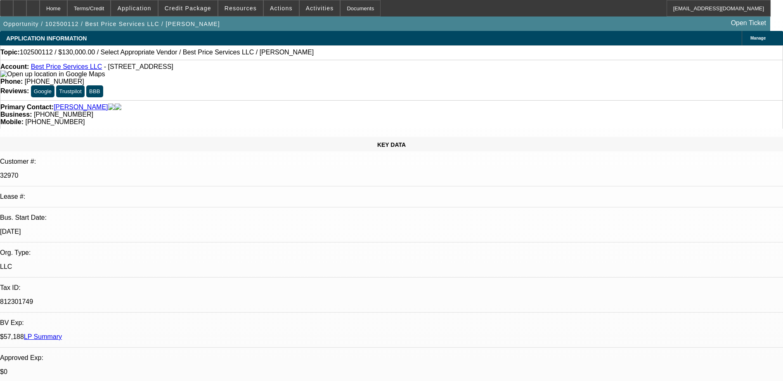
radio input "true"
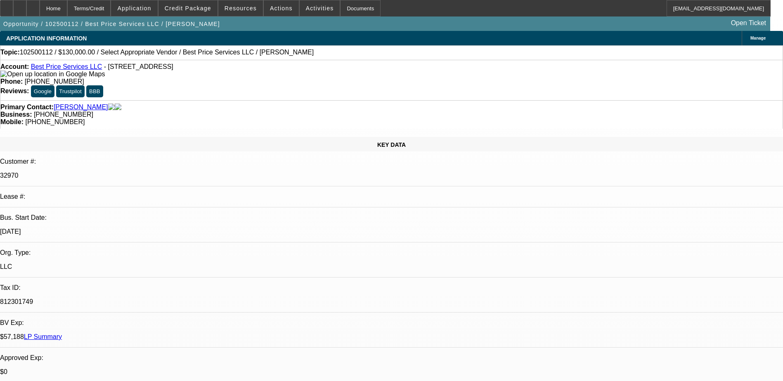
type textarea "He wants two service Trucks ASAP, he wants 100% financing, the total price woul…"
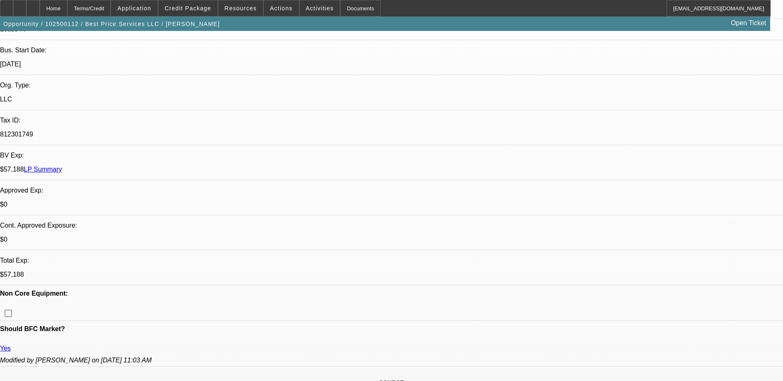
scroll to position [41, 0]
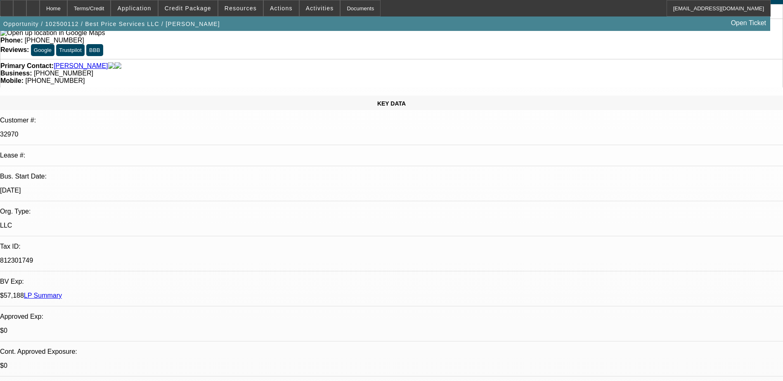
radio input "true"
type textarea "Wants two service trucks to grow the business, he wants these ASAP, he wants 10…"
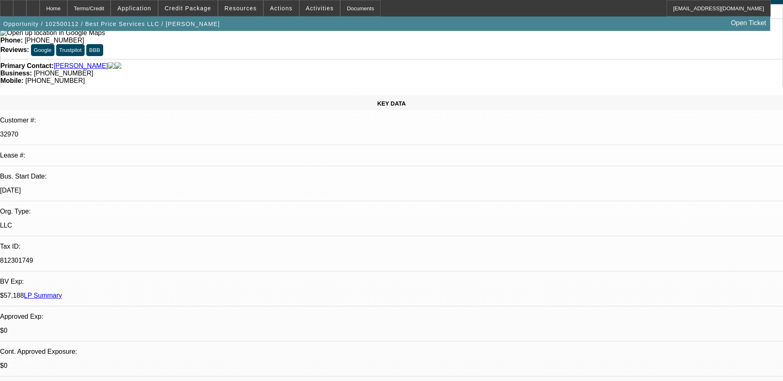
radio input "true"
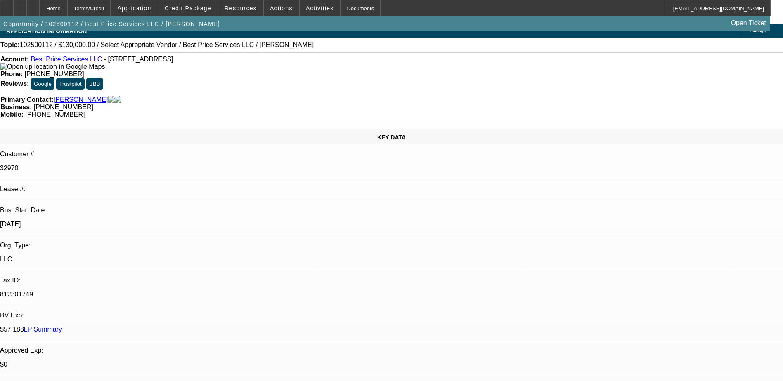
scroll to position [0, 0]
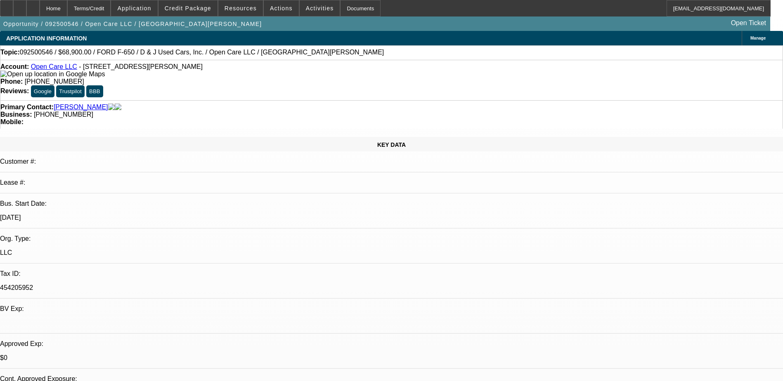
select select "0"
select select "3"
select select "0"
select select "6"
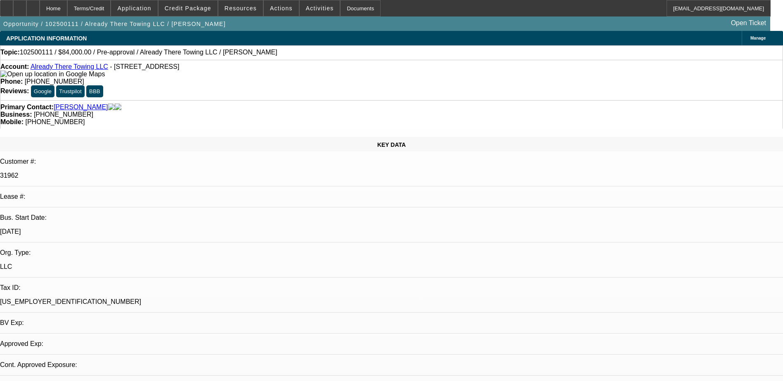
select select "0"
select select "2"
select select "0.1"
select select "1"
select select "2"
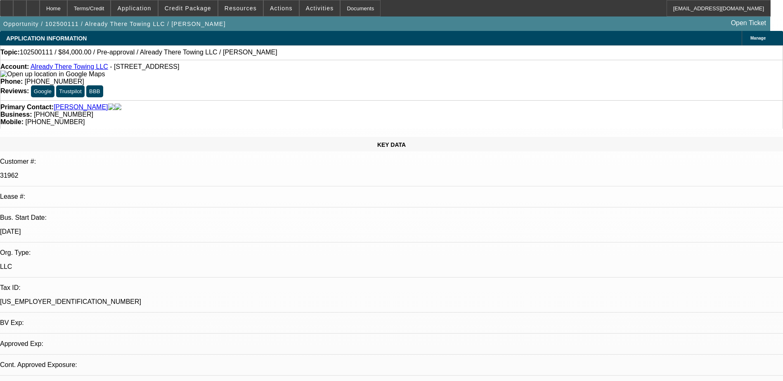
select select "4"
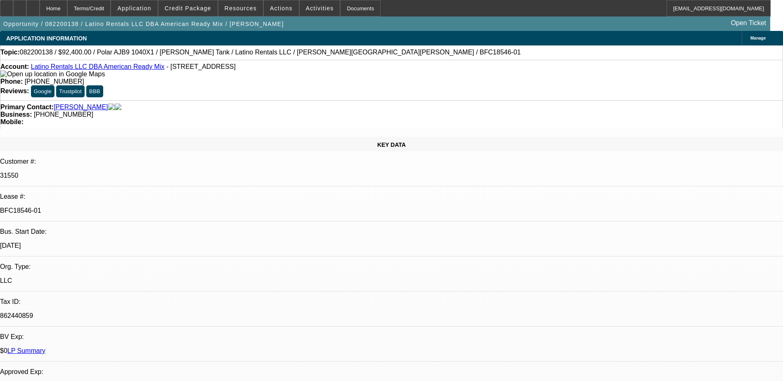
select select "0"
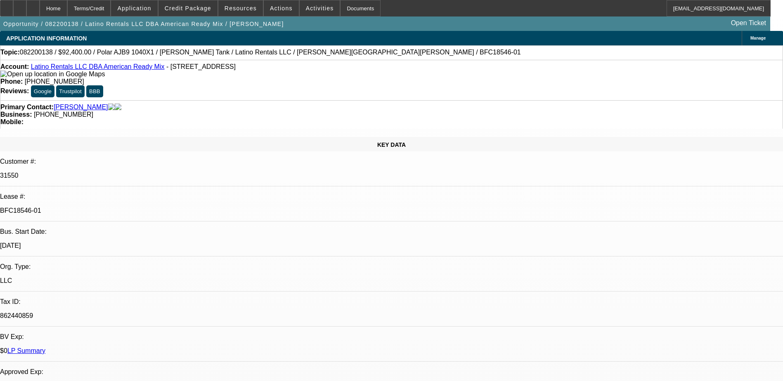
select select "0"
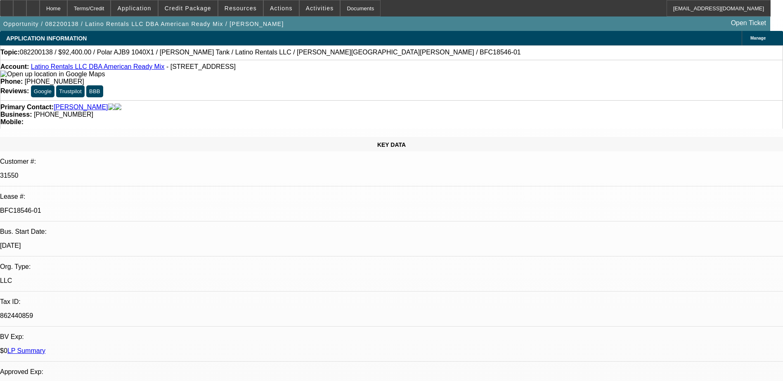
select select "0"
select select "1"
select select "6"
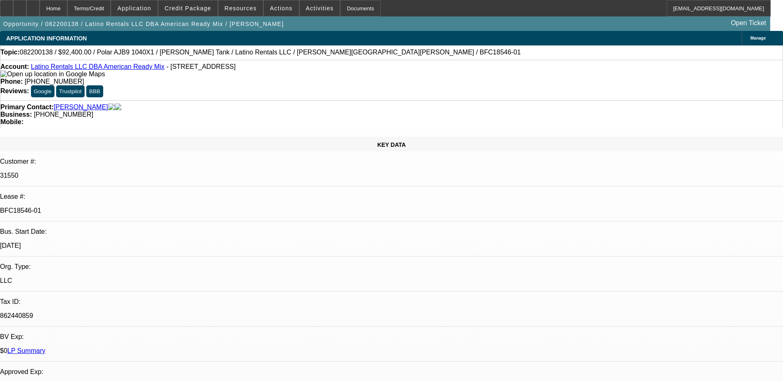
select select "1"
select select "6"
select select "1"
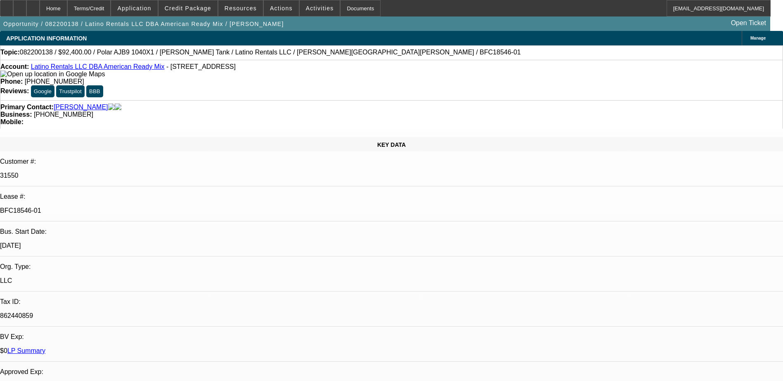
select select "6"
select select "1"
select select "6"
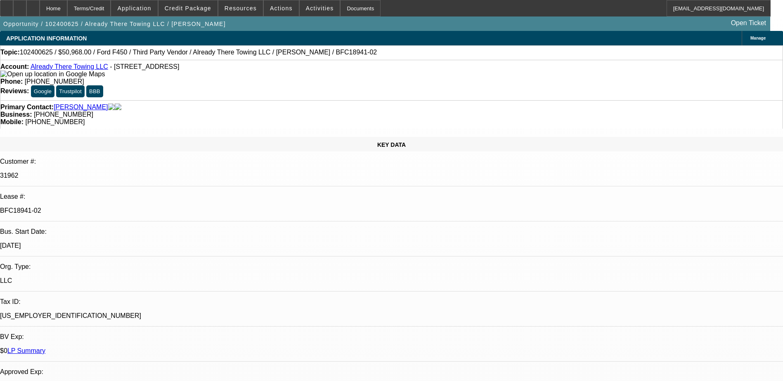
select select "0"
select select "2"
select select "0"
select select "6"
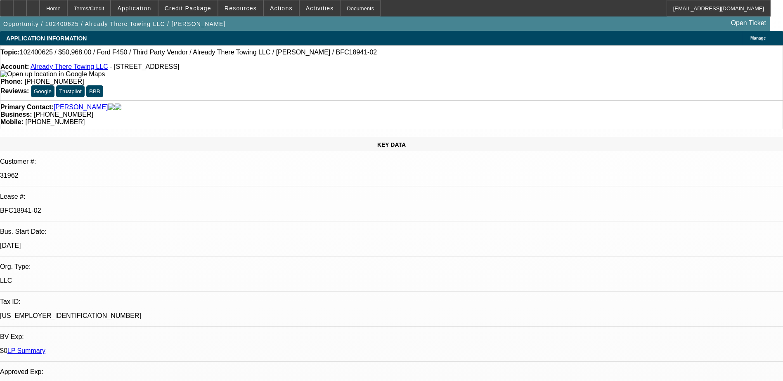
select select "0"
select select "2"
select select "0"
select select "6"
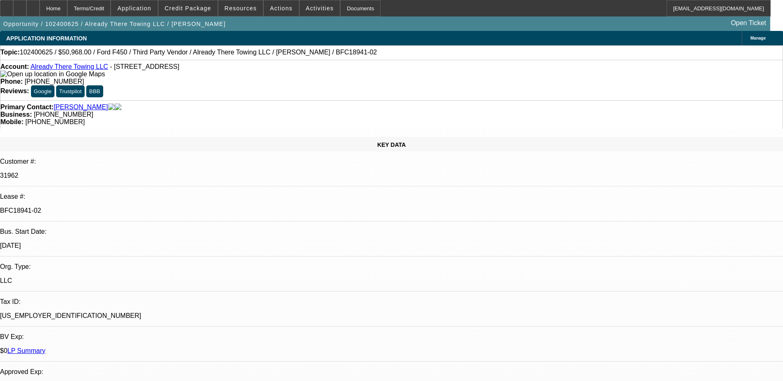
select select "0.15"
select select "2"
select select "0"
select select "6"
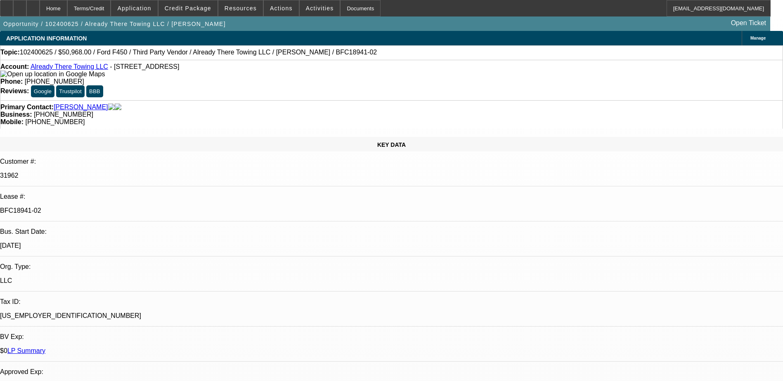
select select "0.15"
select select "2"
select select "0"
select select "6"
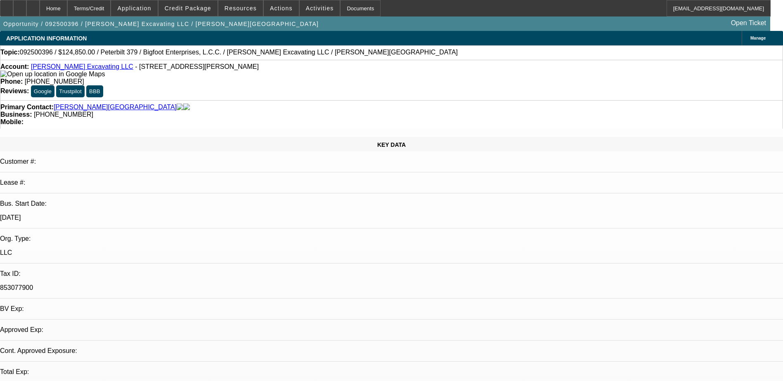
select select "0"
select select "1"
select select "2"
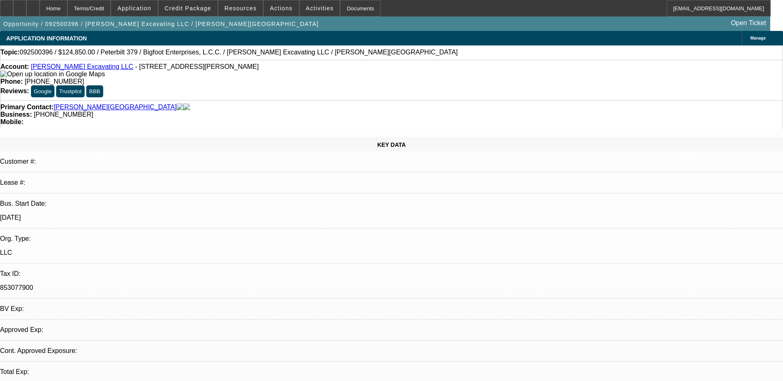
select select "6"
click at [40, 3] on div at bounding box center [32, 8] width 13 height 17
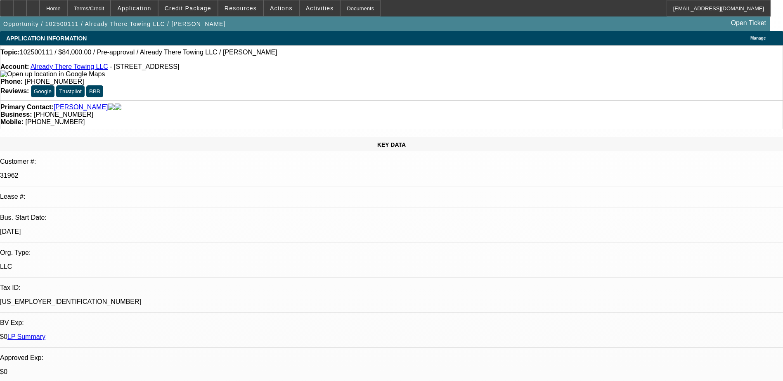
select select "0"
select select "2"
select select "0.1"
select select "4"
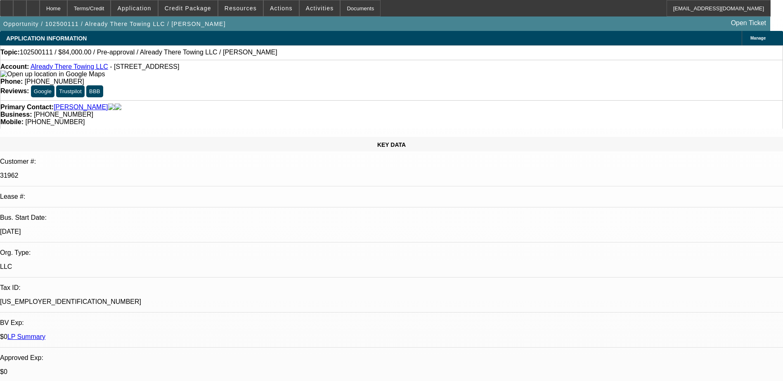
click at [381, 52] on div "Topic: 102500111 / $84,000.00 / Pre-approval / Already There Towing LLC / Heys,…" at bounding box center [391, 52] width 782 height 7
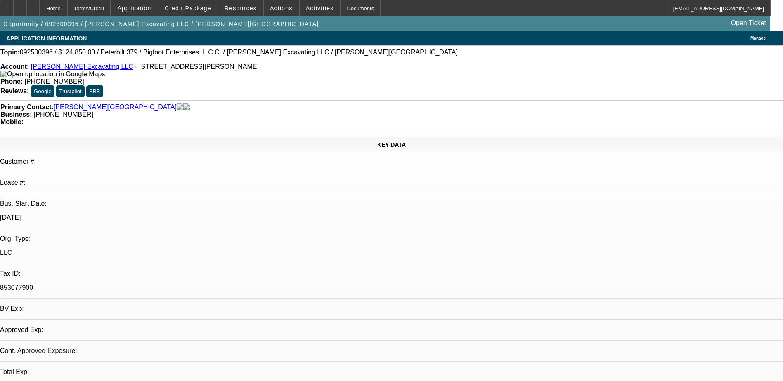
select select "0"
select select "1"
select select "2"
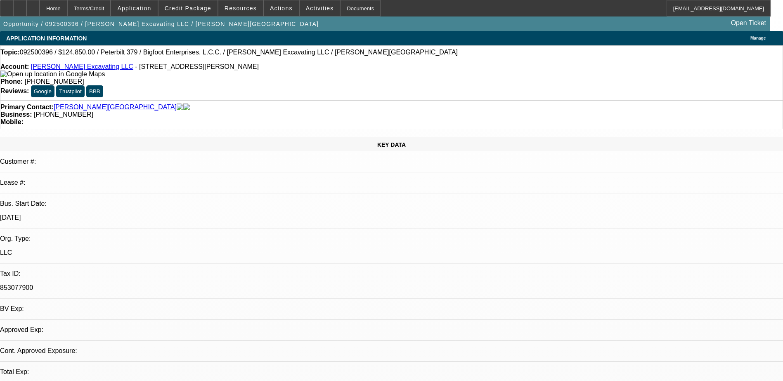
select select "6"
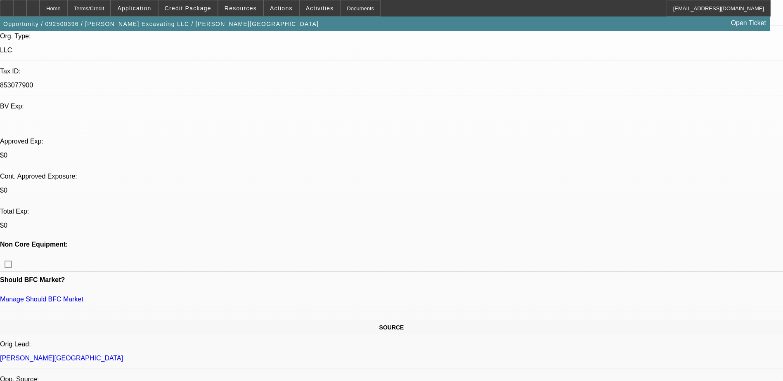
scroll to position [206, 0]
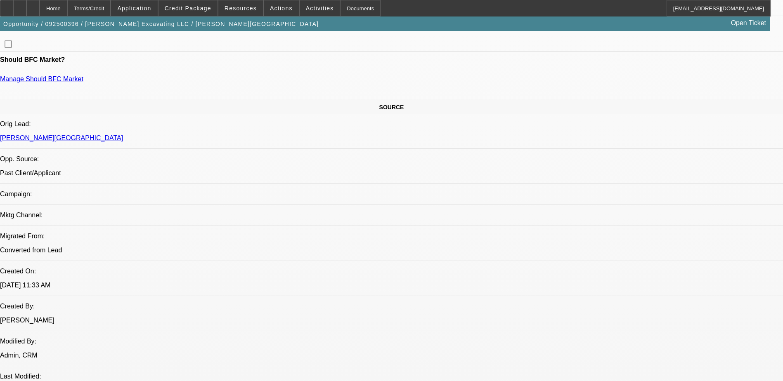
scroll to position [400, 0]
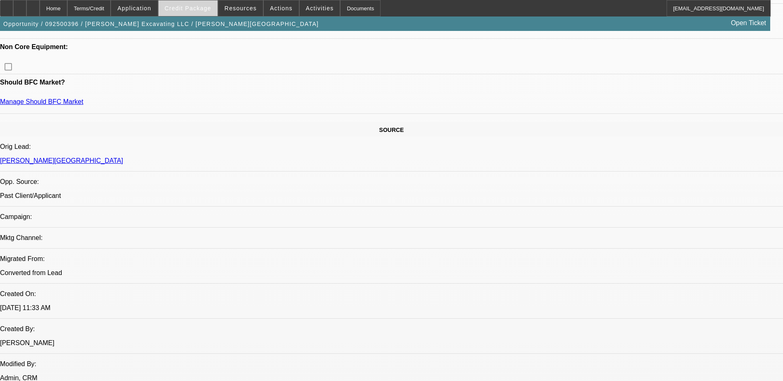
click at [197, 8] on span "Credit Package" at bounding box center [188, 8] width 47 height 7
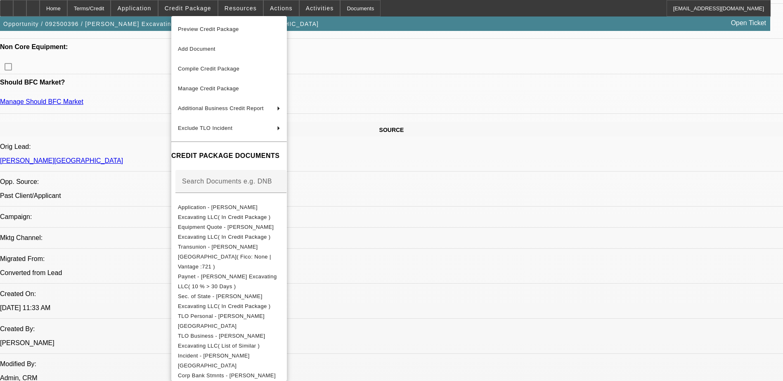
click at [144, 159] on div at bounding box center [391, 190] width 783 height 381
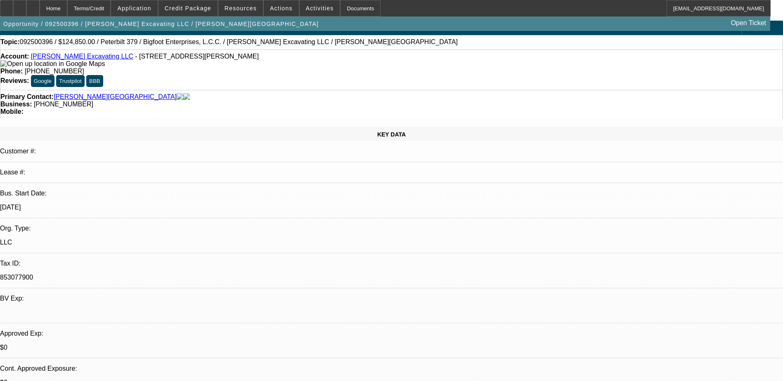
scroll to position [0, 0]
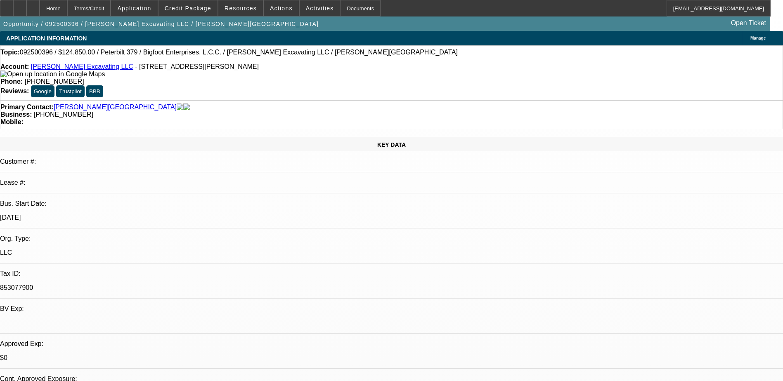
radio input "true"
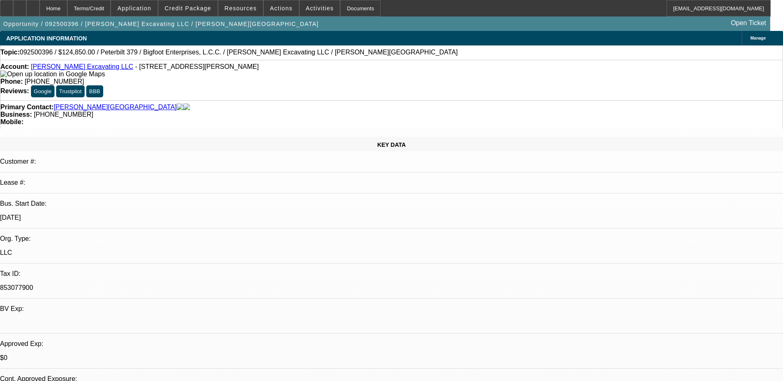
type textarea "called in, said he figured out his credit issue with caterpillar."
radio input "true"
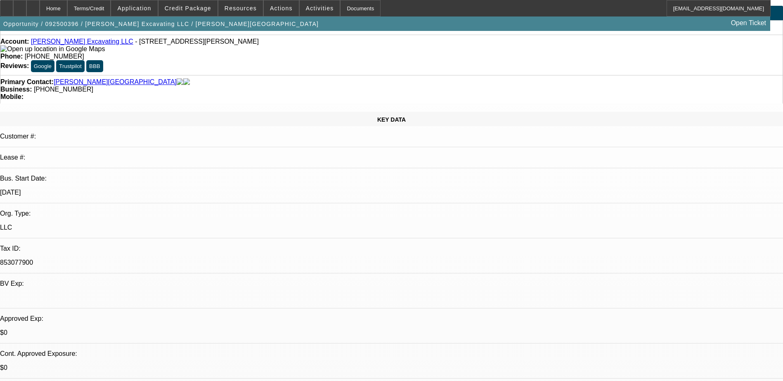
scroll to position [124, 0]
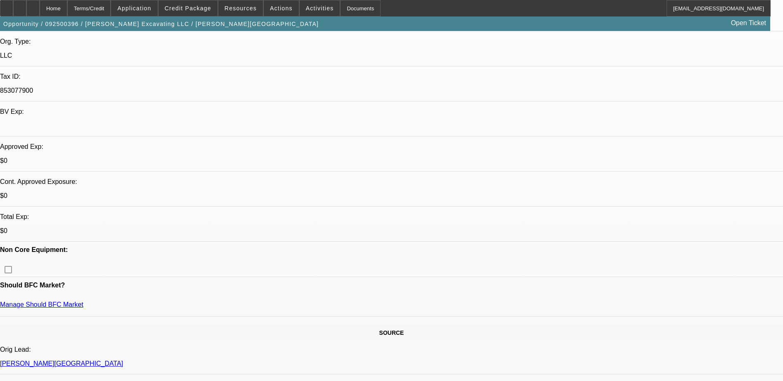
scroll to position [330, 0]
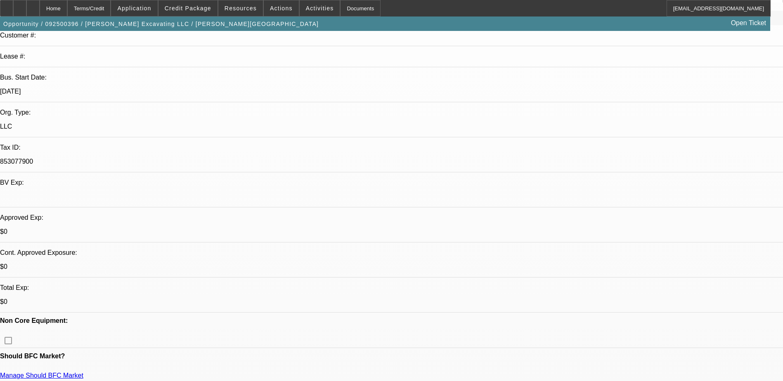
scroll to position [0, 0]
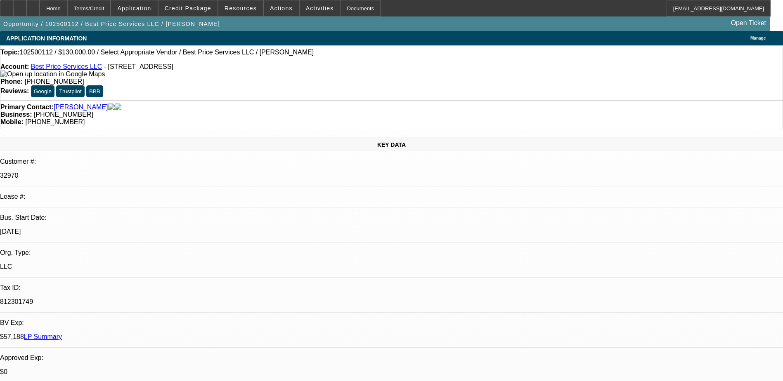
select select "0"
select select "2"
select select "0.1"
select select "1"
select select "2"
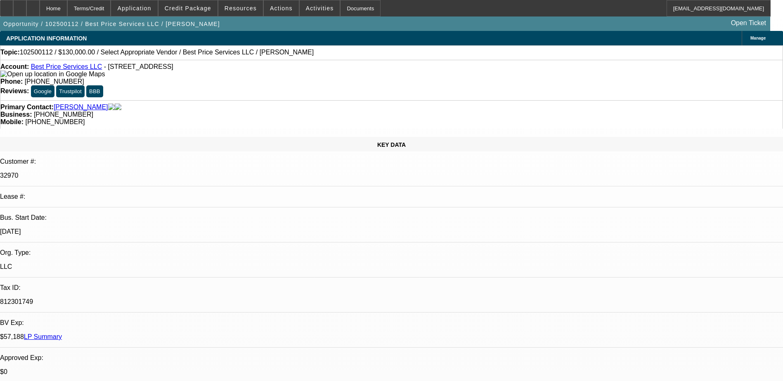
select select "4"
click at [187, 6] on span "Credit Package" at bounding box center [188, 8] width 47 height 7
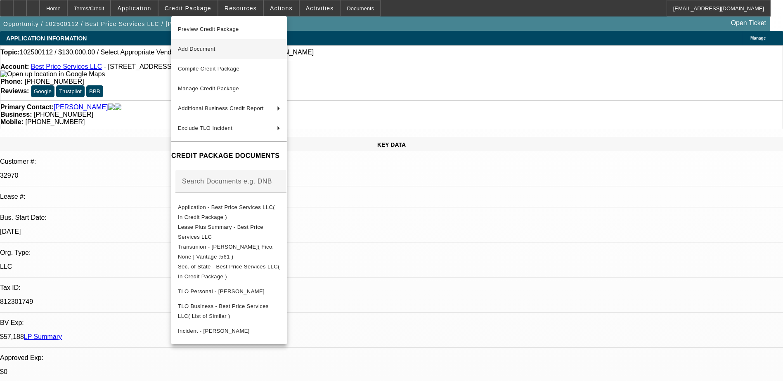
click at [230, 48] on span "Add Document" at bounding box center [229, 49] width 102 height 10
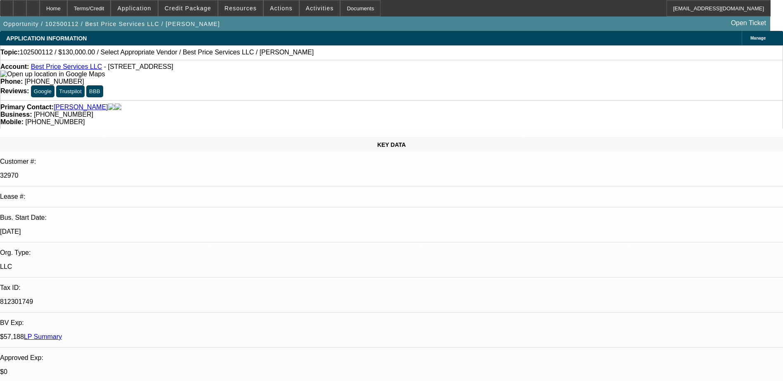
click at [436, 54] on div "Topic: 102500112 / $130,000.00 / Select Appropriate Vendor / Best Price Service…" at bounding box center [391, 52] width 782 height 7
click at [111, 11] on div "Terms/Credit" at bounding box center [89, 8] width 44 height 17
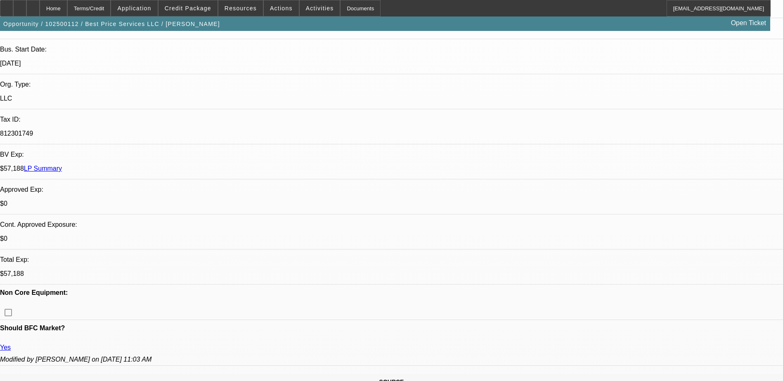
scroll to position [155, 0]
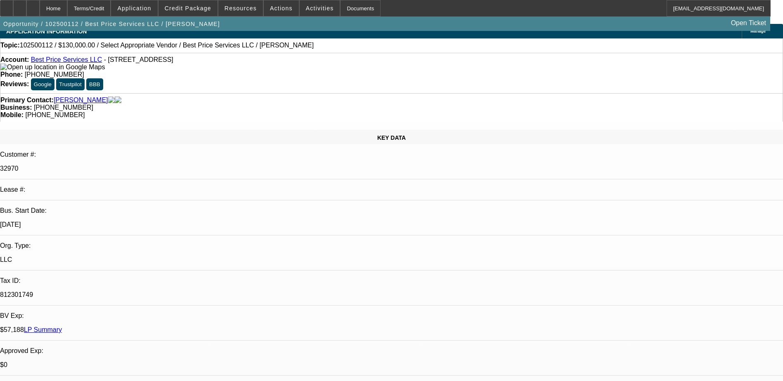
scroll to position [0, 0]
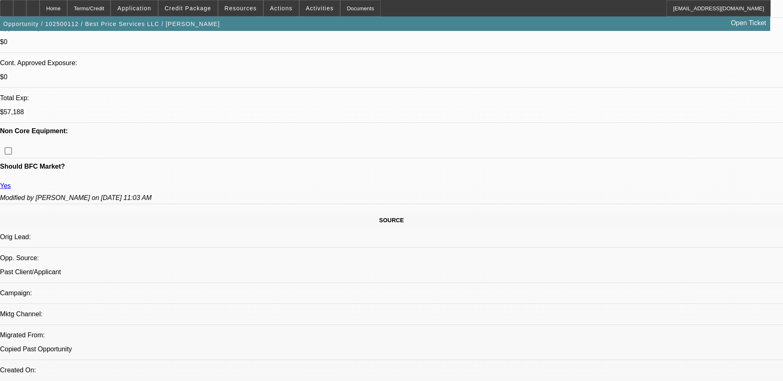
scroll to position [206, 0]
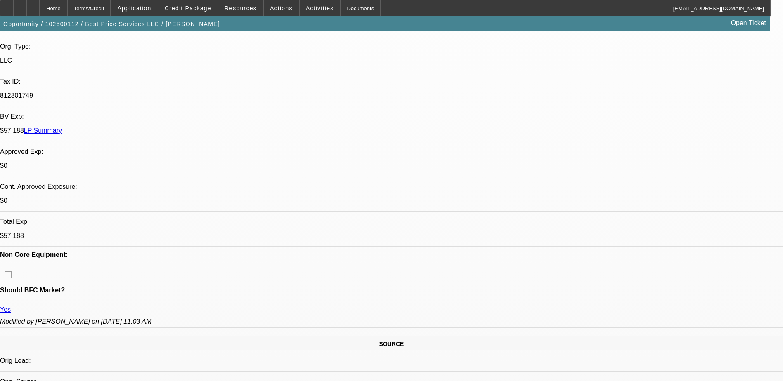
click at [33, 5] on icon at bounding box center [33, 5] width 0 height 0
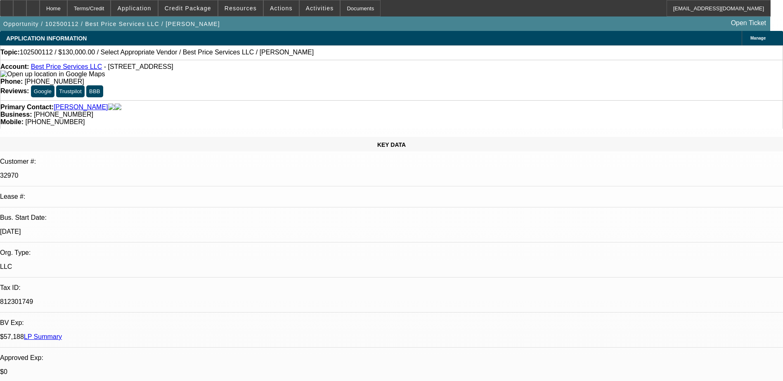
select select "0"
select select "2"
select select "0.1"
select select "1"
select select "2"
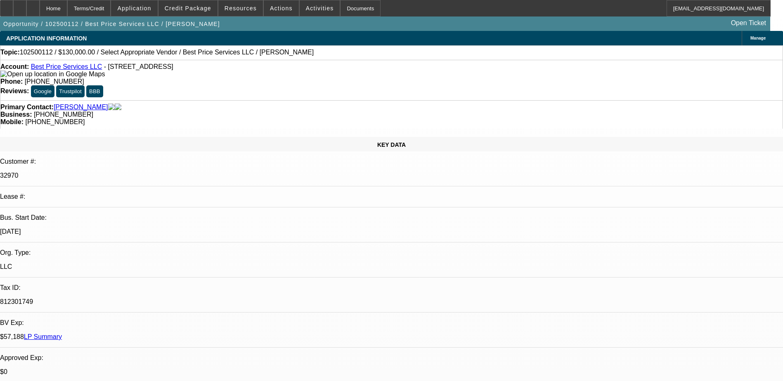
select select "4"
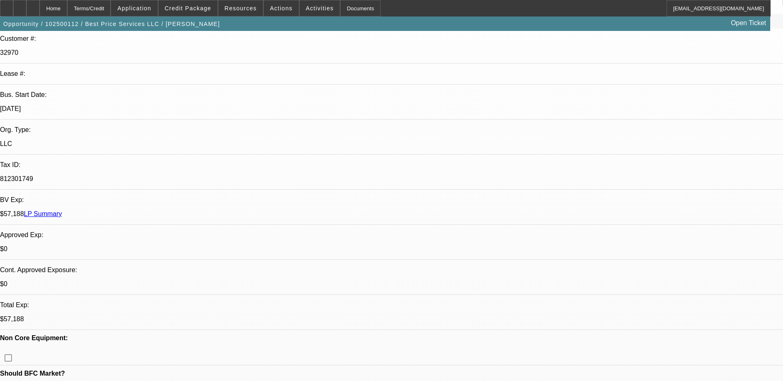
scroll to position [124, 0]
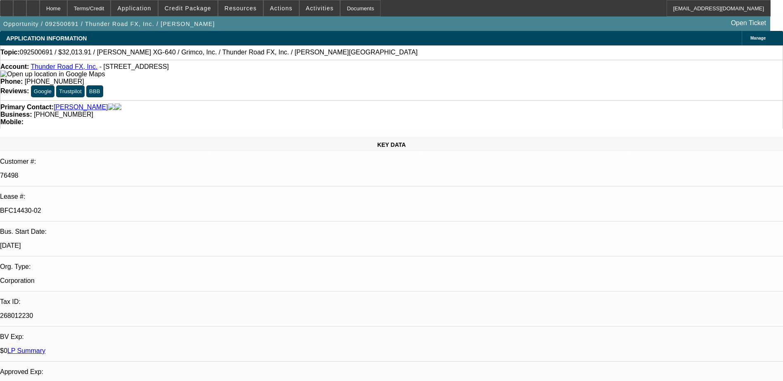
select select "0"
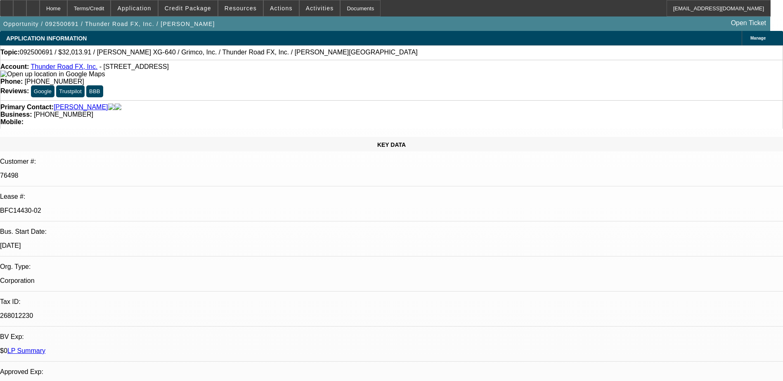
select select "0"
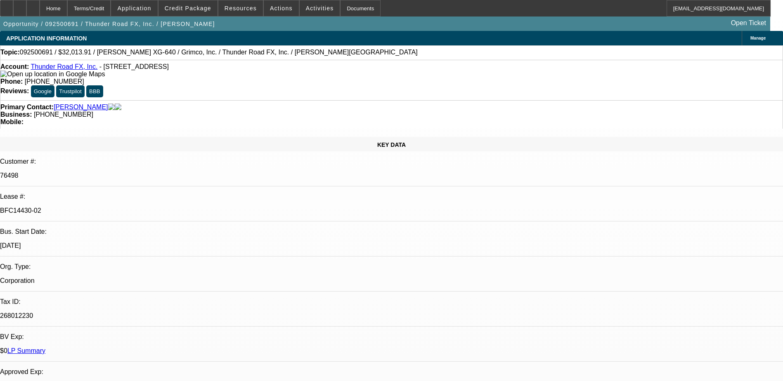
select select "0"
select select "1"
select select "3"
select select "2"
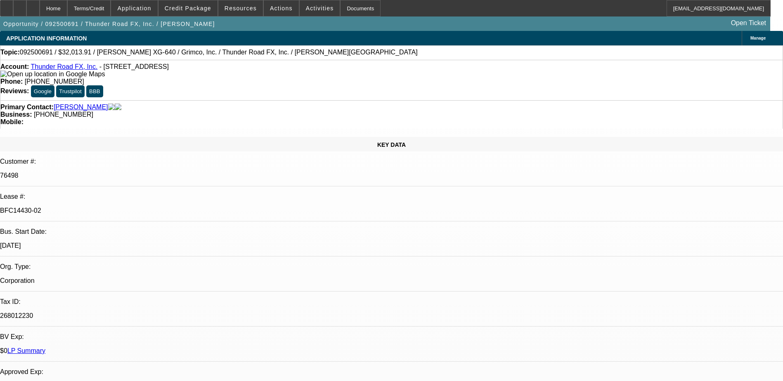
select select "1"
select select "3"
select select "2"
select select "1"
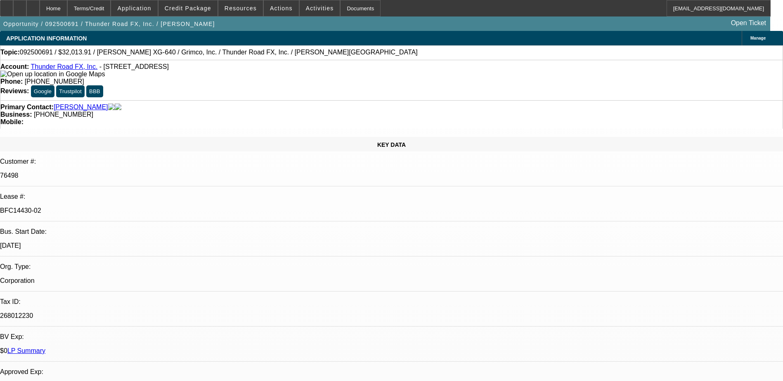
select select "2"
select select "1"
select select "2"
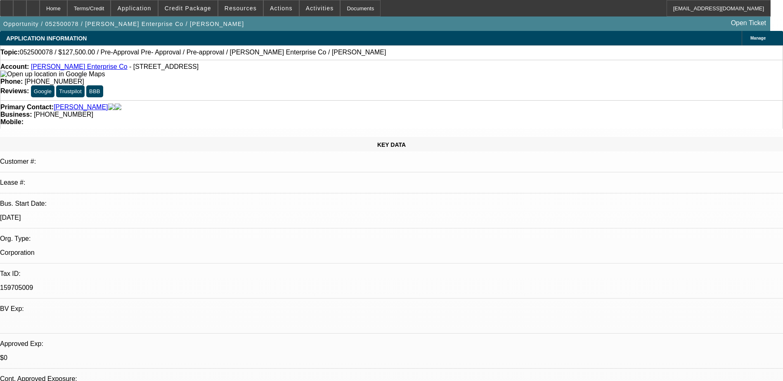
select select "0.15"
select select "2"
select select "0.1"
select select "0.15"
select select "2"
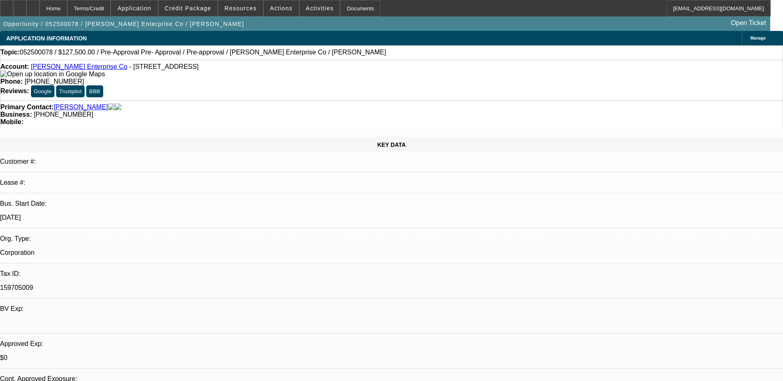
select select "0.1"
select select "2"
select select "0.1"
select select "1"
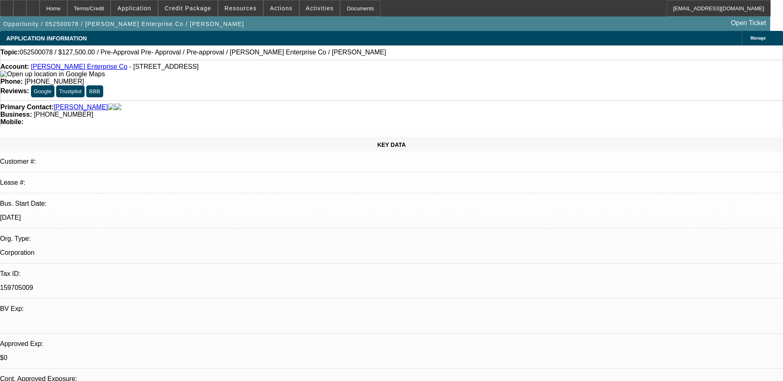
select select "2"
select select "4"
select select "1"
select select "2"
select select "4"
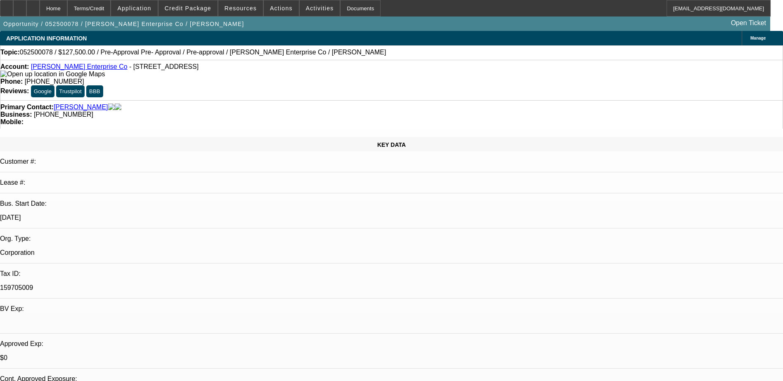
select select "1"
select select "2"
select select "4"
click at [306, 5] on span "Activities" at bounding box center [320, 8] width 28 height 7
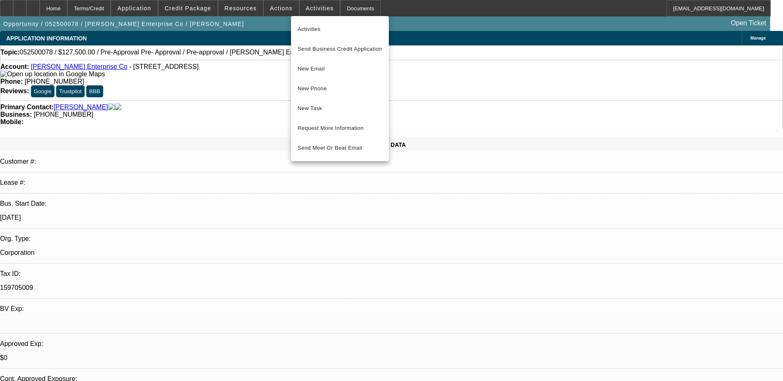
click at [277, 4] on div at bounding box center [391, 190] width 783 height 381
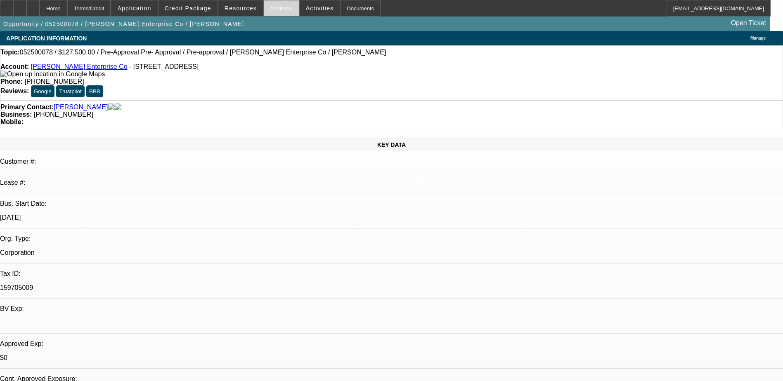
click at [275, 6] on span "Actions" at bounding box center [281, 8] width 23 height 7
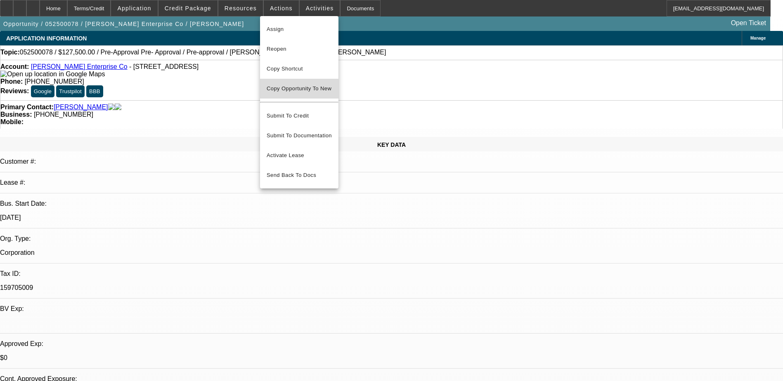
click at [298, 87] on span "Copy Opportunity To New" at bounding box center [299, 88] width 65 height 6
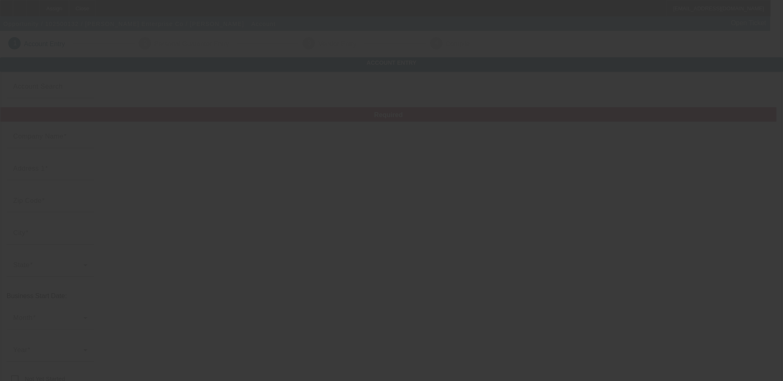
type input "[PERSON_NAME] Enterprise Co"
type input "2015 Edgely Rd"
type input "19057"
type input "Levittown"
type input "[PHONE_NUMBER]"
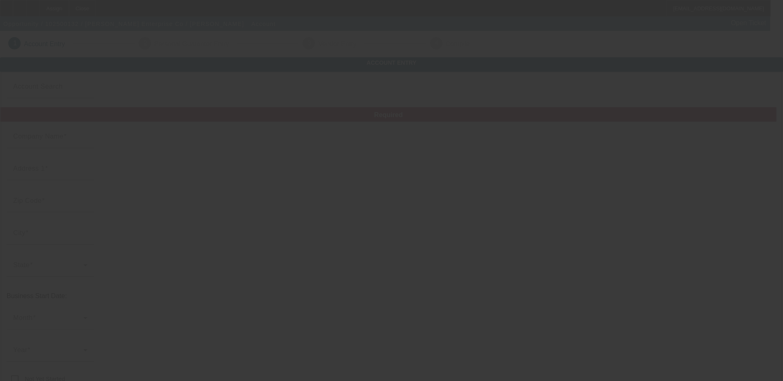
type input "grangerenterpriseco@gmail.com"
type input "159705009"
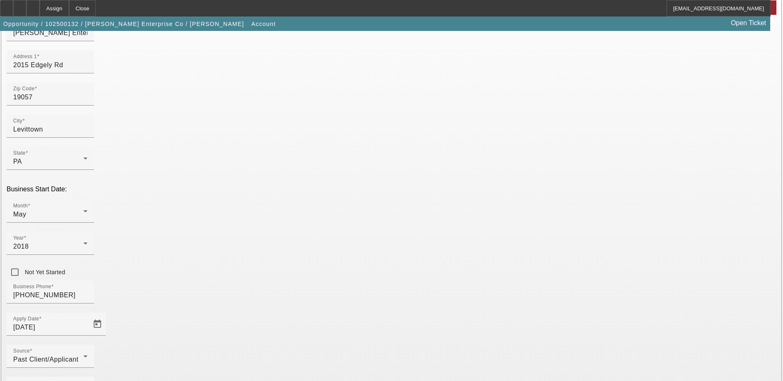
scroll to position [147, 0]
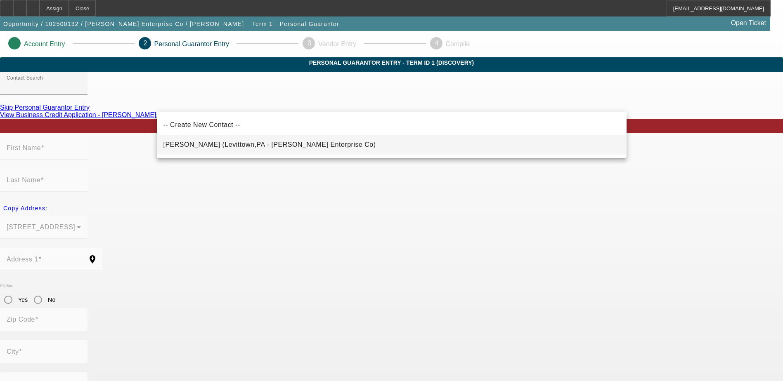
click at [241, 148] on span "Granger, Briana (Levittown,PA - Granger Enterprise Co)" at bounding box center [269, 144] width 213 height 7
type input "Granger, Briana (Levittown,PA - Granger Enterprise Co)"
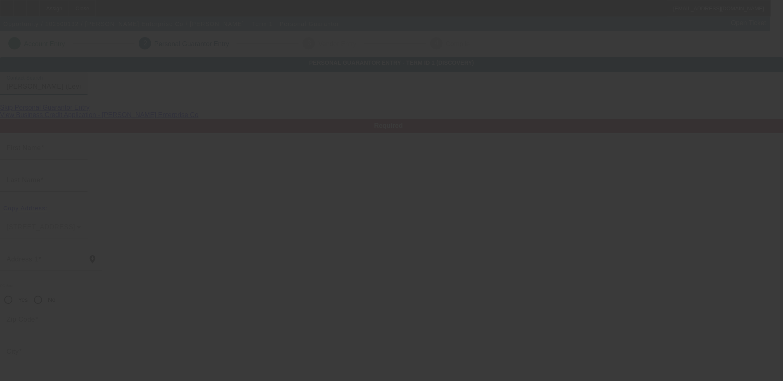
type input "Briana"
type input "Granger"
type input "2015 Edgely Rd."
radio input "true"
type input "19057"
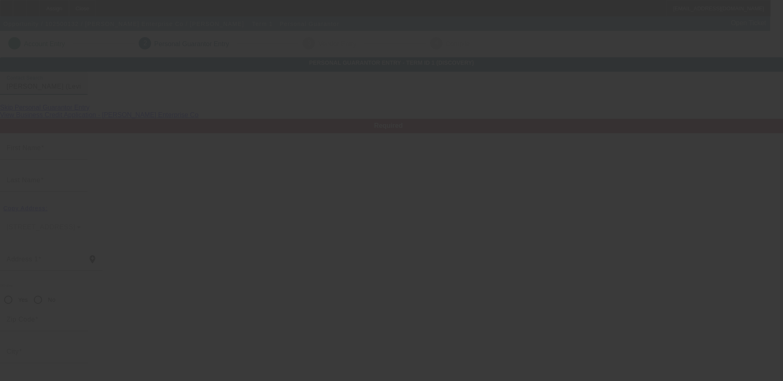
type input "Levittown"
type input "[PHONE_NUMBER]"
type input "100"
type input "159-70-5009"
type input "grangerenterpriseco@gmail.com"
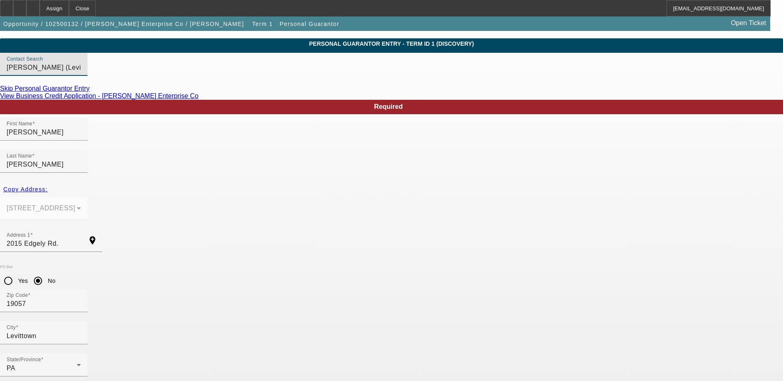
scroll to position [30, 0]
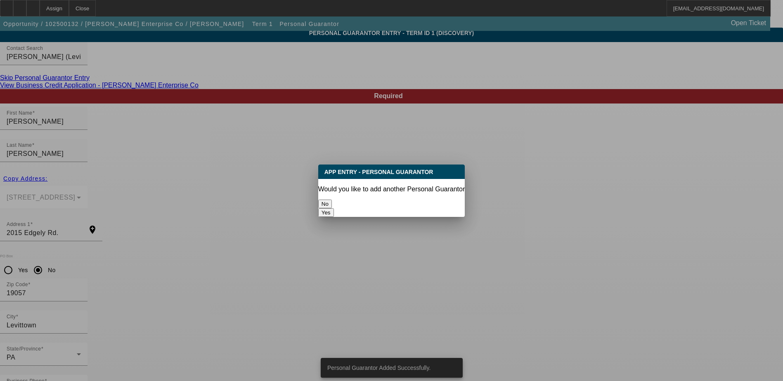
scroll to position [0, 0]
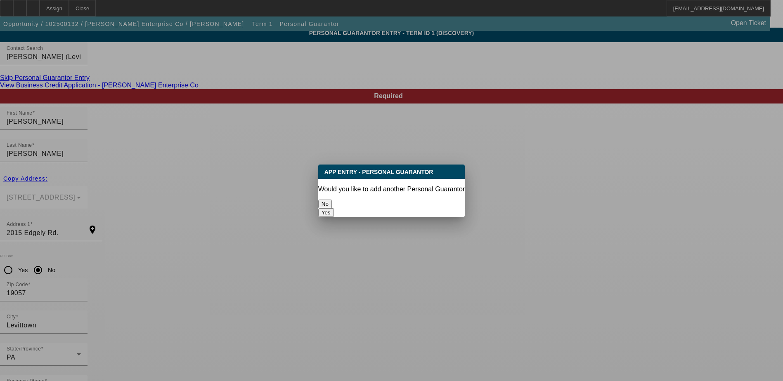
click at [332, 200] on button "No" at bounding box center [325, 204] width 14 height 9
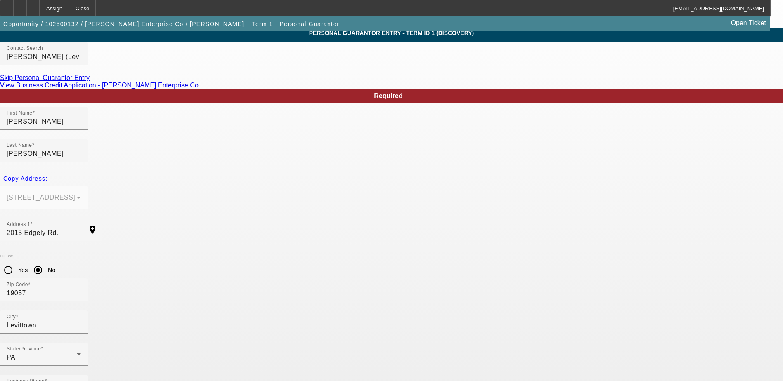
scroll to position [30, 0]
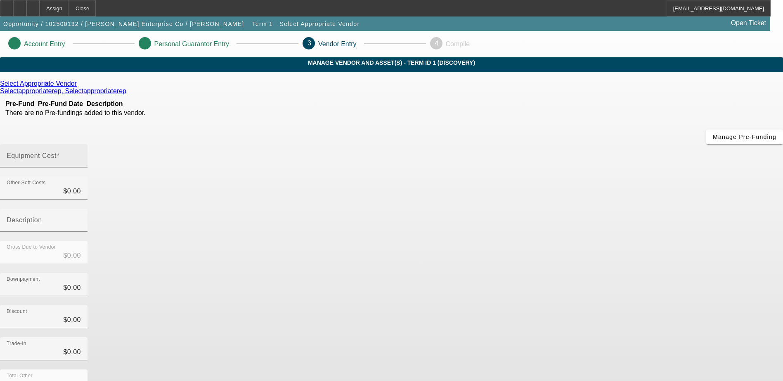
click at [57, 152] on mat-label "Equipment Cost" at bounding box center [32, 155] width 50 height 7
click at [81, 154] on input "Equipment Cost" at bounding box center [44, 159] width 74 height 10
type input "3"
type input "$3.00"
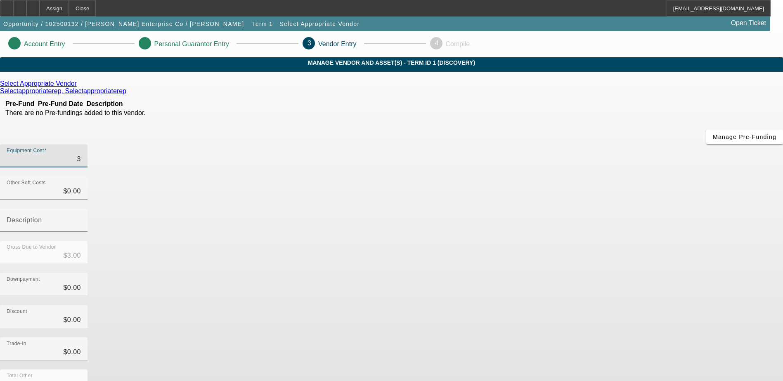
type input "36"
type input "$36.00"
type input "360"
type input "$360.00"
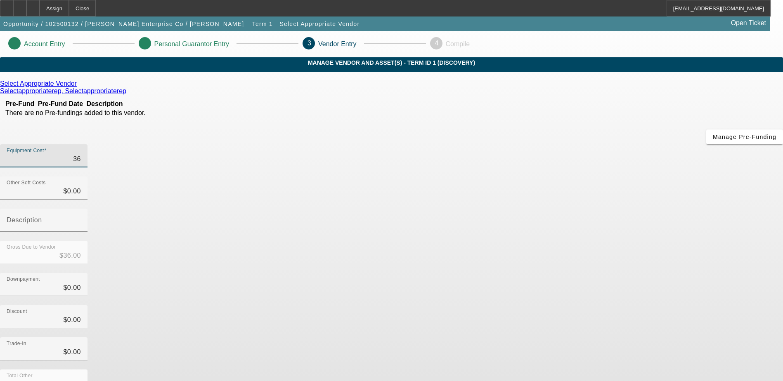
type input "$360.00"
type input "3600"
type input "$3,600.00"
type input "36000"
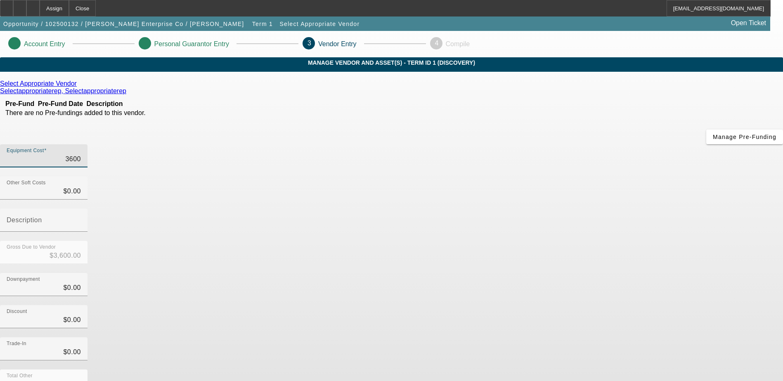
type input "$36,000.00"
click at [319, 239] on div "Select Appropriate Vendor Selectappropriaterep, Selectappropriaterep Pre-Fund P…" at bounding box center [391, 261] width 783 height 363
click at [81, 219] on input "Description" at bounding box center [44, 224] width 74 height 10
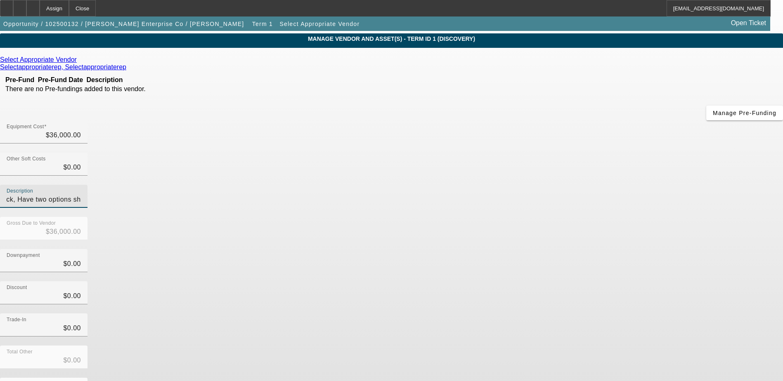
scroll to position [37, 0]
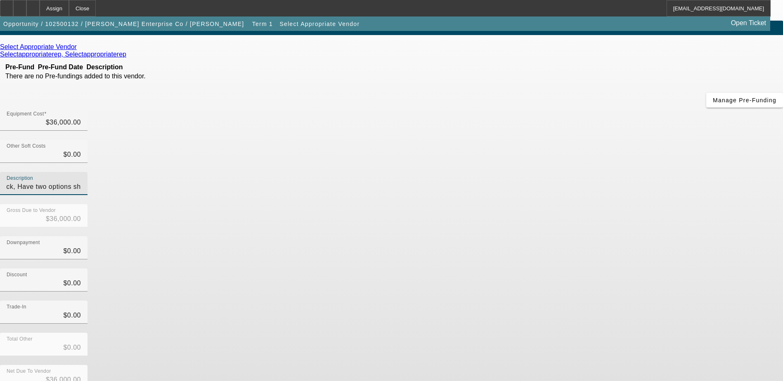
type input "Looking at a truck, Have two options shooting for 36k to start"
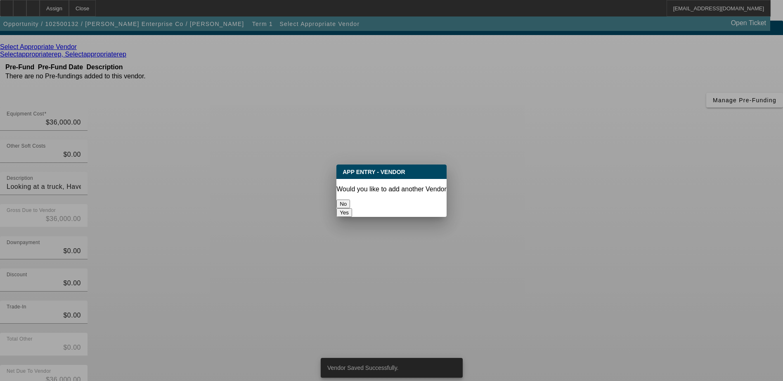
click at [357, 208] on div "No" at bounding box center [391, 204] width 110 height 9
click at [350, 202] on button "No" at bounding box center [343, 204] width 14 height 9
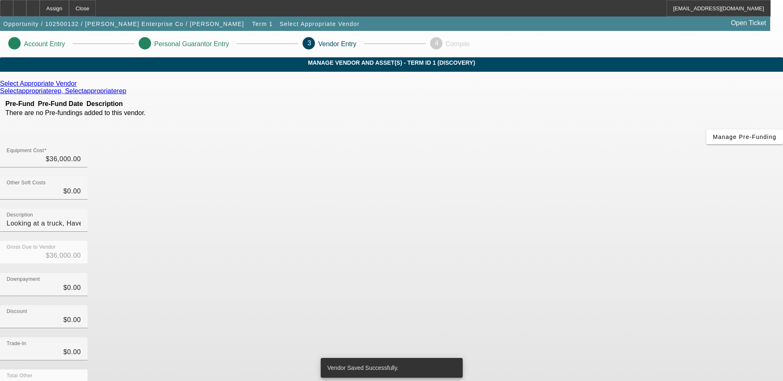
scroll to position [37, 0]
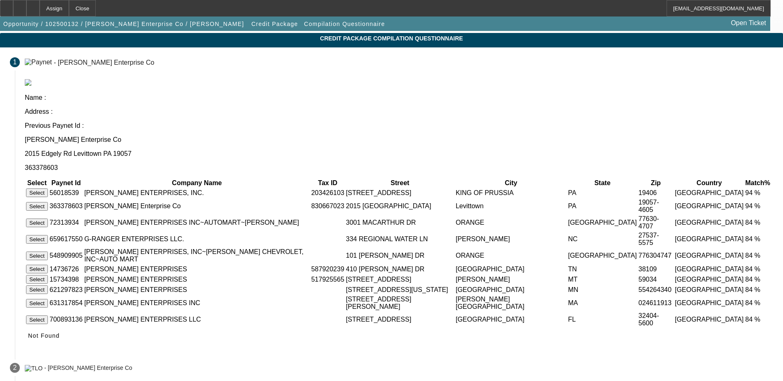
scroll to position [47, 0]
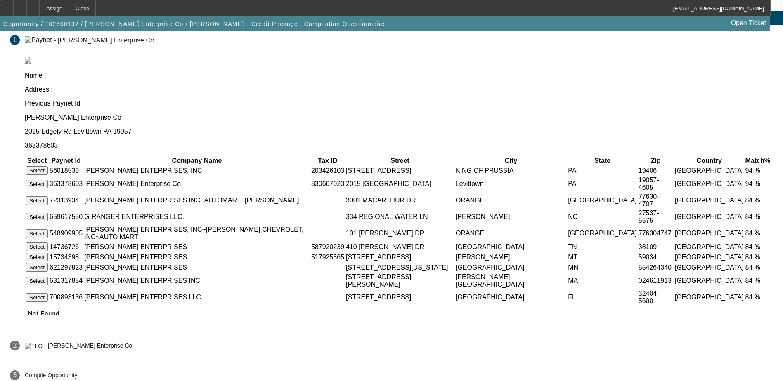
click at [48, 180] on button "Select" at bounding box center [37, 184] width 22 height 9
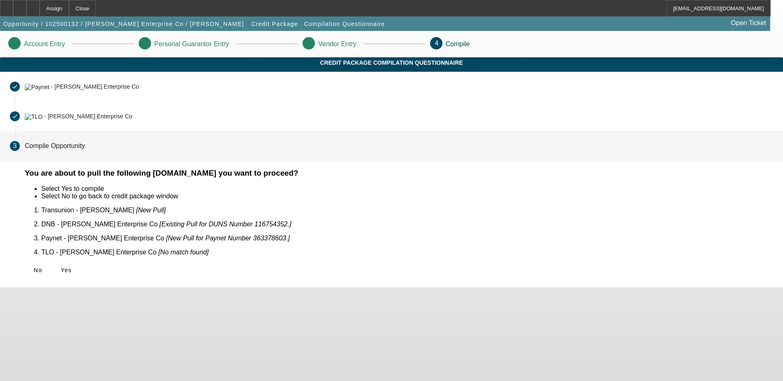
scroll to position [0, 0]
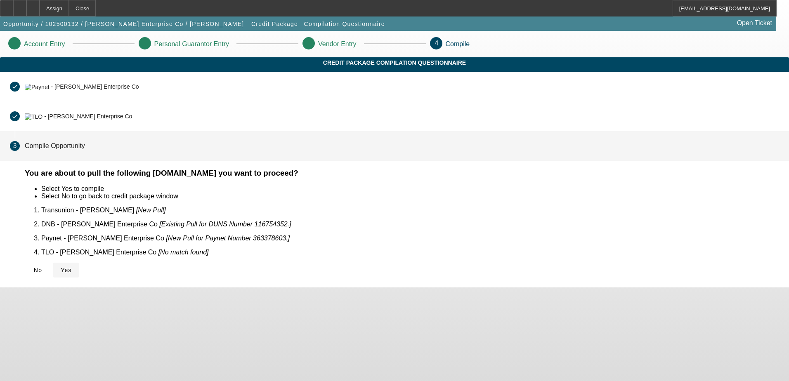
click at [72, 267] on span "Yes" at bounding box center [66, 270] width 11 height 7
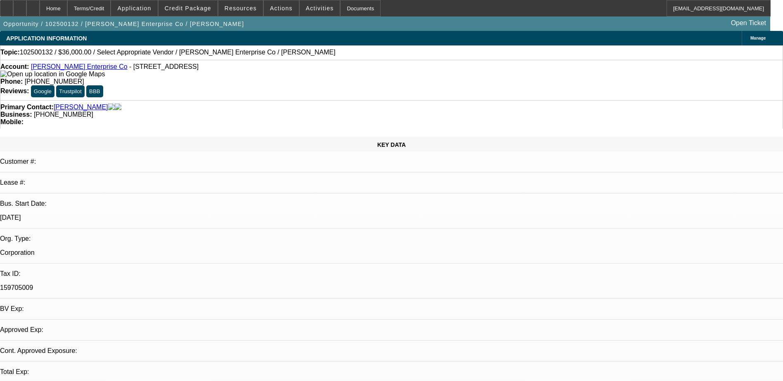
select select "0"
select select "2"
select select "0.1"
select select "4"
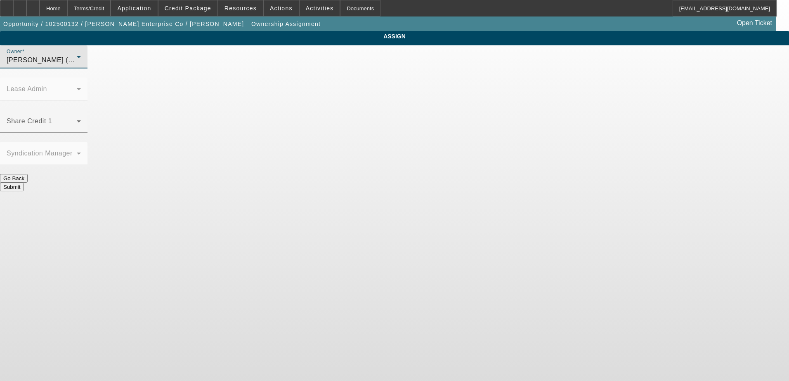
click at [77, 65] on div "O'Malley, Ryan (Lvl 1)" at bounding box center [42, 60] width 70 height 10
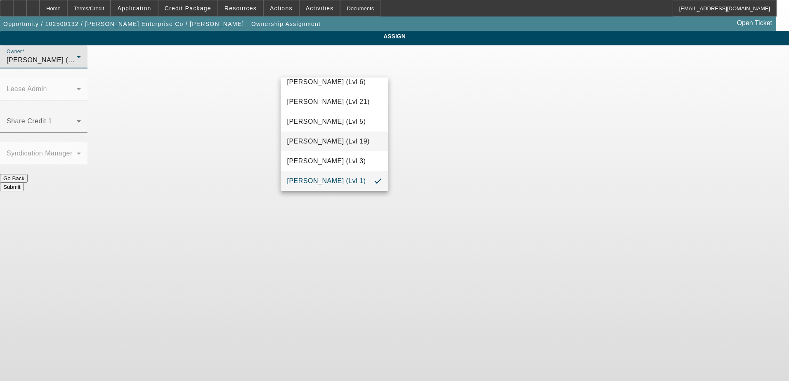
scroll to position [598, 0]
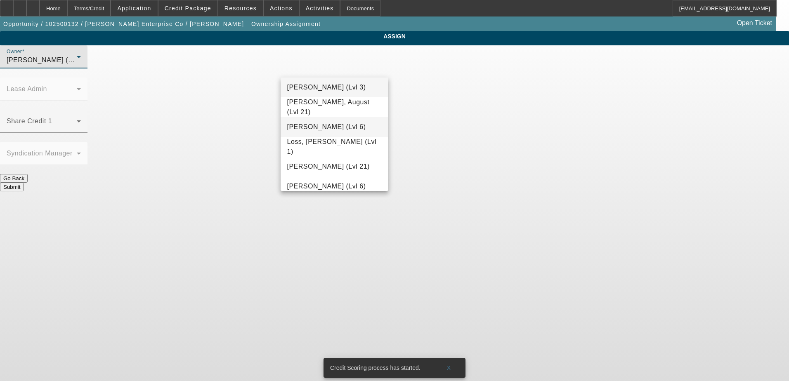
click at [351, 122] on mat-option "Lionello, Nick (Lvl 6)" at bounding box center [335, 127] width 108 height 20
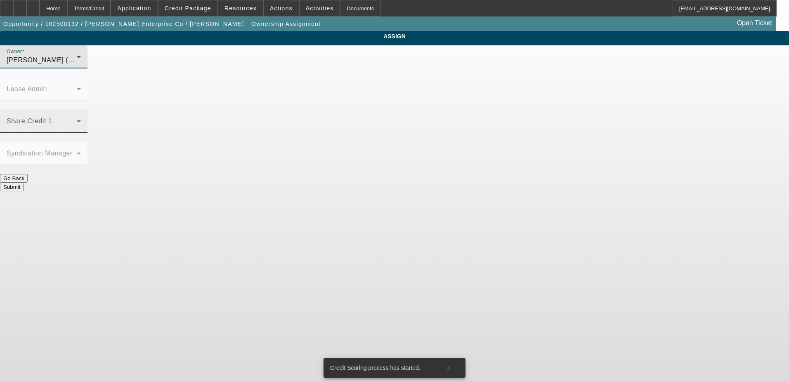
click at [77, 120] on span at bounding box center [42, 125] width 70 height 10
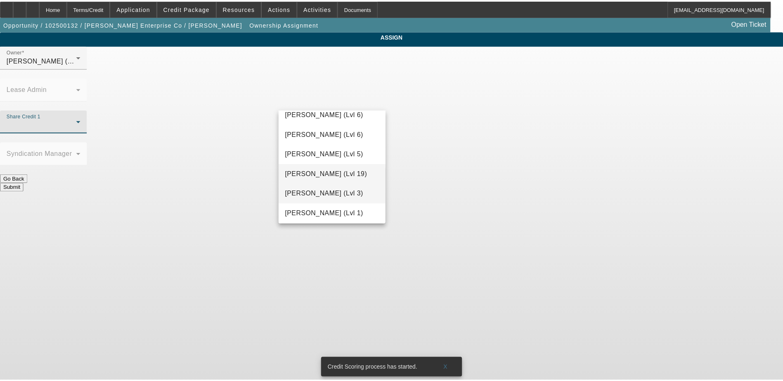
scroll to position [725, 0]
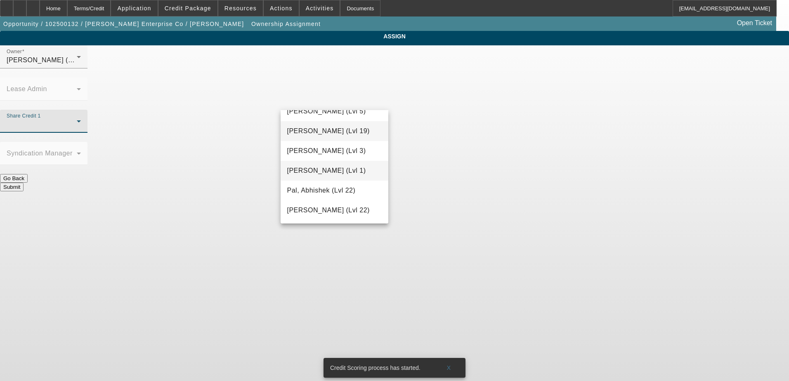
click at [338, 172] on span "O'Malley, Ryan (Lvl 1)" at bounding box center [326, 171] width 79 height 10
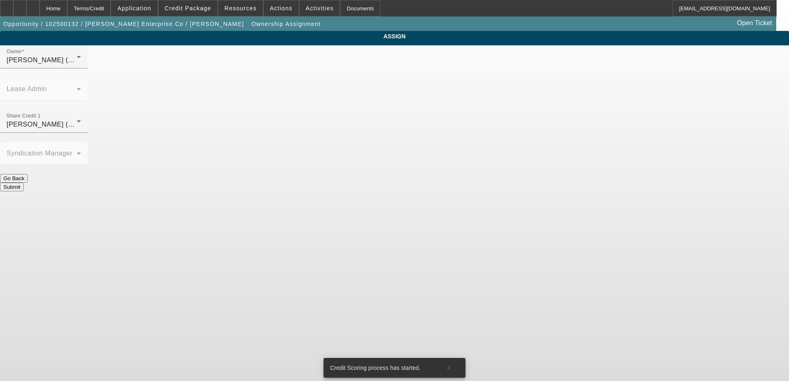
click at [24, 183] on button "Submit" at bounding box center [12, 187] width 24 height 9
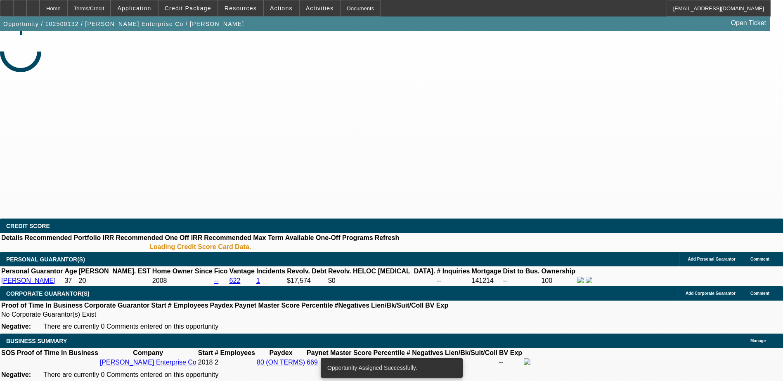
select select "0"
select select "2"
select select "0.1"
select select "4"
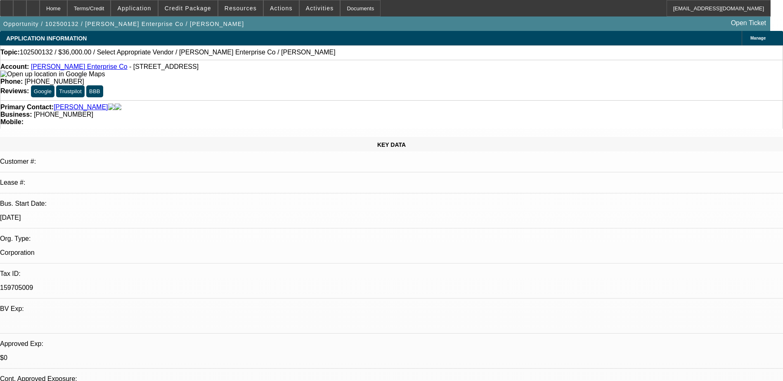
radio input "true"
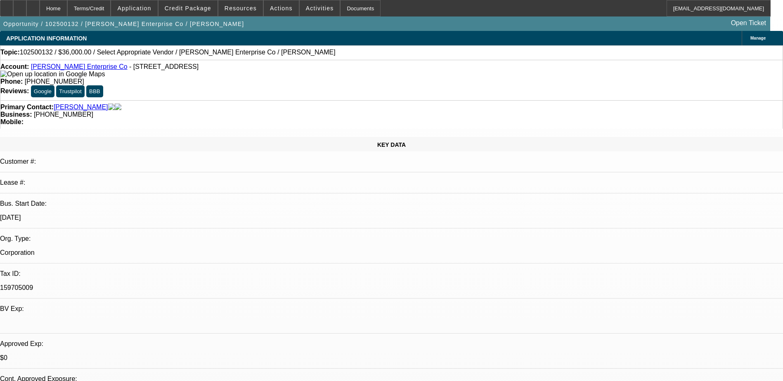
scroll to position [8, 0]
type textarea "Brianna and her husband are looking at adding a truck to their fleet. They have…"
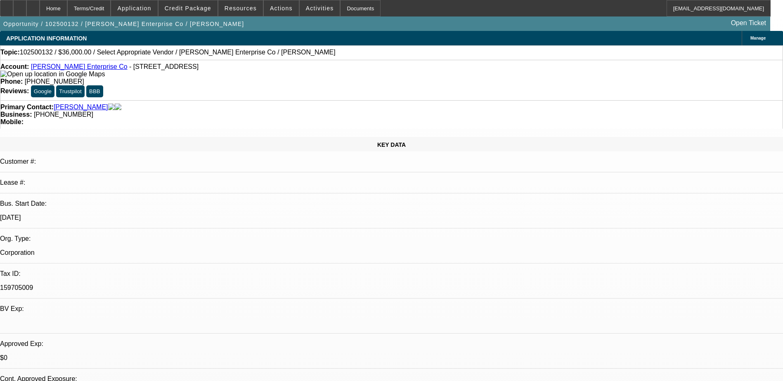
radio input "true"
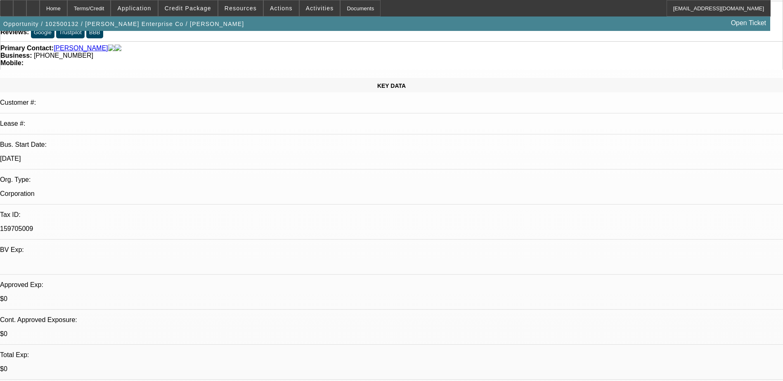
scroll to position [0, 0]
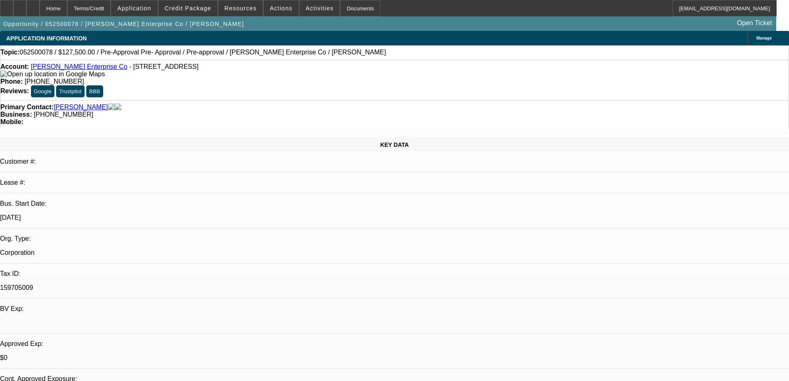
select select "0.15"
select select "2"
select select "0.1"
select select "4"
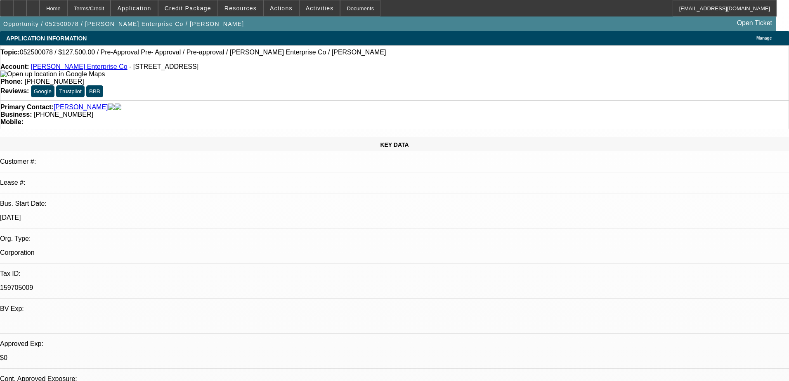
select select "0.15"
select select "2"
select select "0.1"
select select "4"
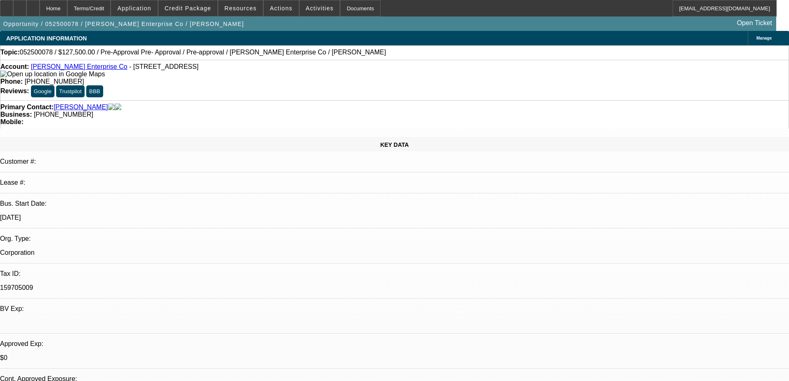
select select "0.1"
select select "2"
select select "0.1"
select select "4"
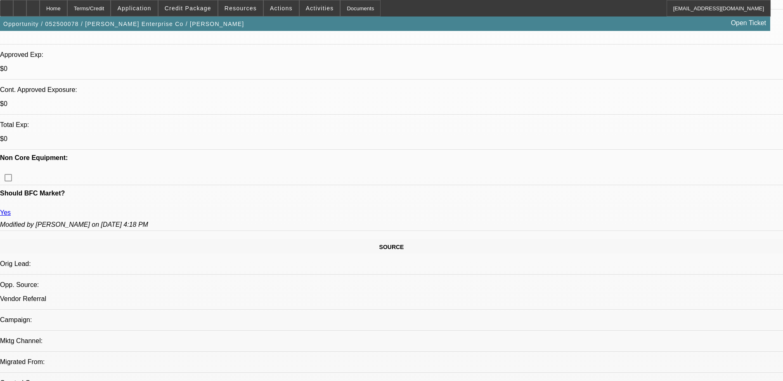
scroll to position [289, 0]
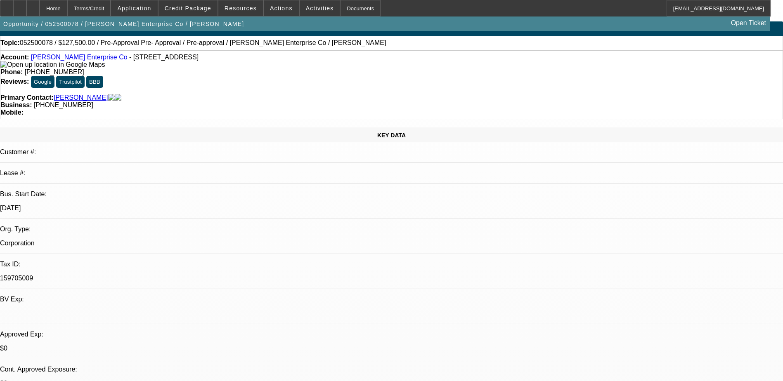
scroll to position [0, 0]
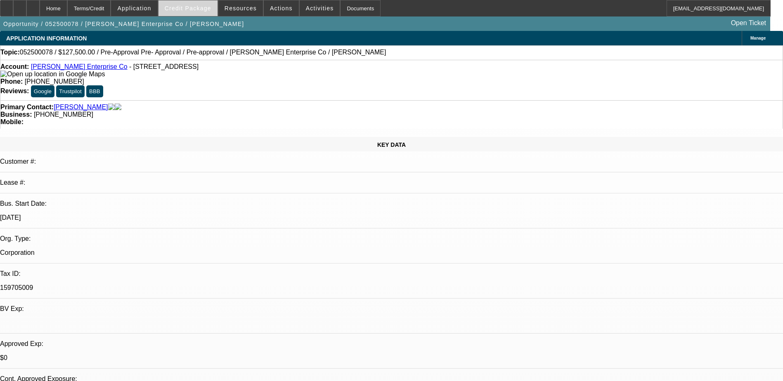
click at [196, 7] on span "Credit Package" at bounding box center [188, 8] width 47 height 7
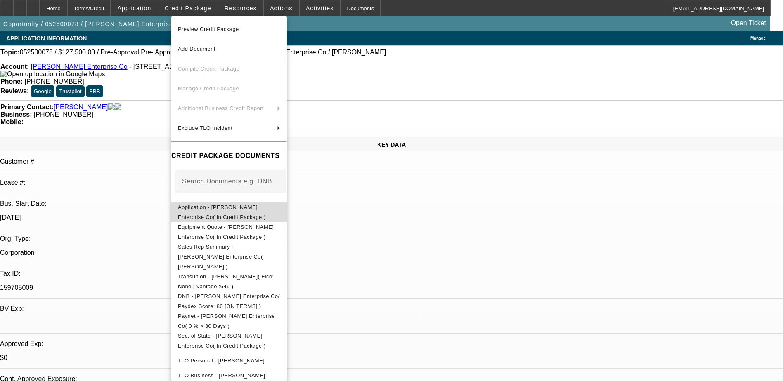
click at [236, 213] on span "Application - Granger Enterprise Co( In Credit Package )" at bounding box center [229, 213] width 102 height 20
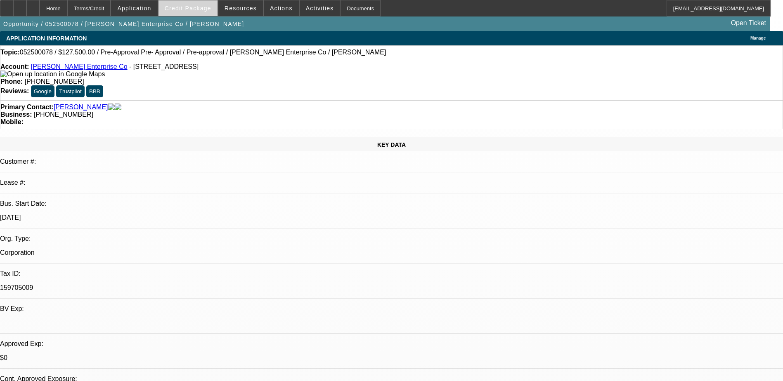
click at [209, 12] on span at bounding box center [187, 8] width 59 height 20
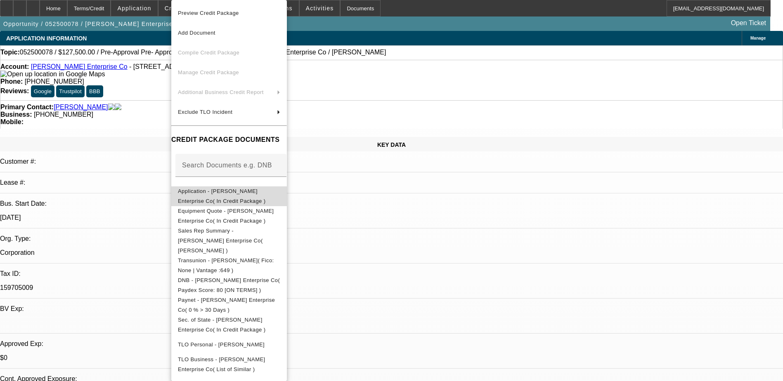
click at [223, 193] on span "Application - Granger Enterprise Co( In Credit Package )" at bounding box center [222, 196] width 88 height 16
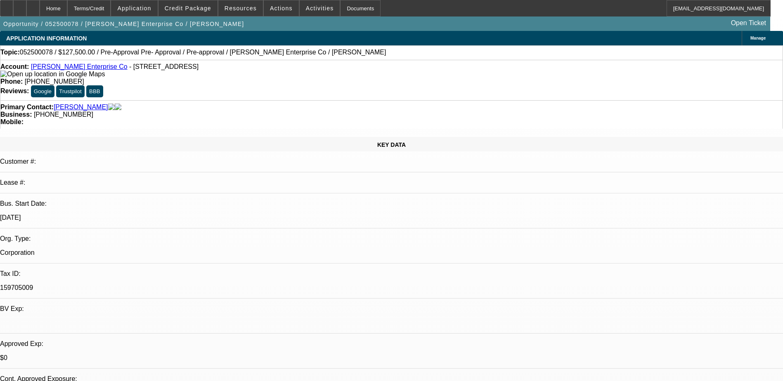
click at [359, 60] on div "Topic: 052500078 / $127,500.00 / Pre-Approval Pre- Approval / Pre-approval / Gr…" at bounding box center [391, 52] width 783 height 14
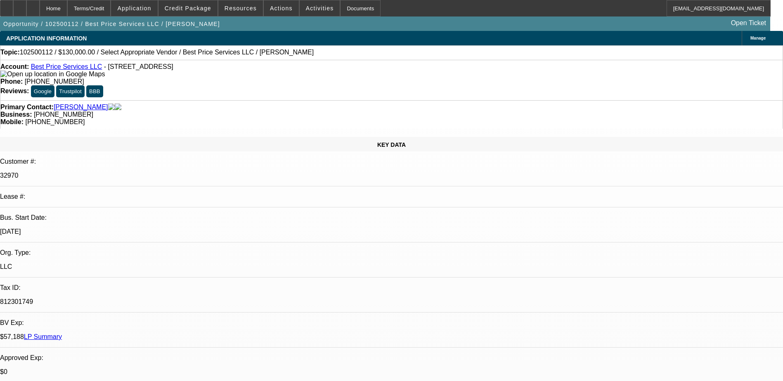
select select "0"
select select "2"
select select "0.1"
select select "4"
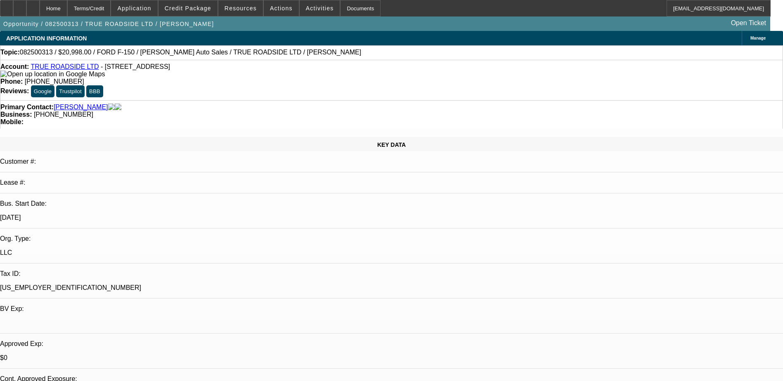
select select "0"
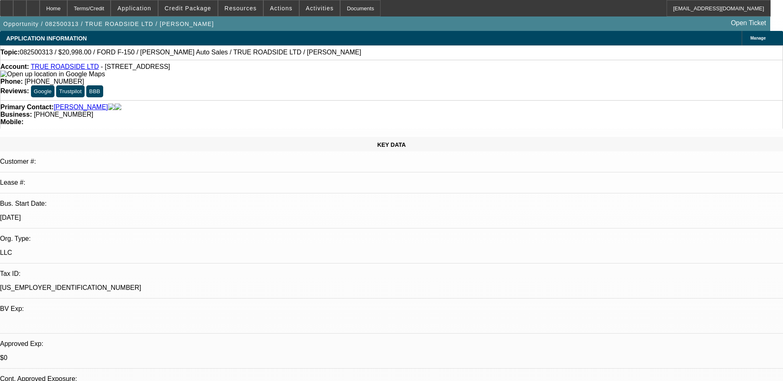
select select "0"
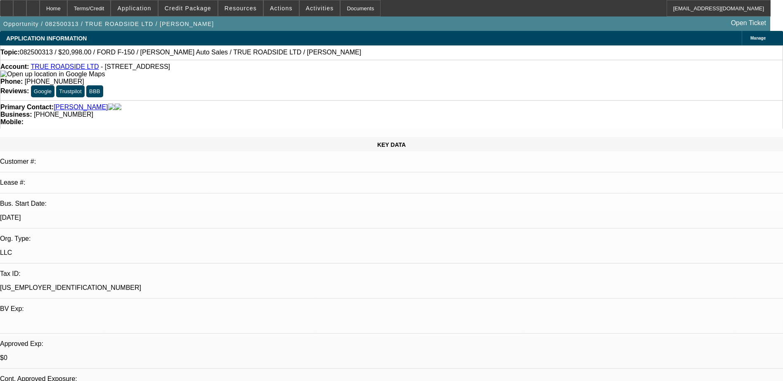
select select "0"
select select "1"
select select "3"
select select "6"
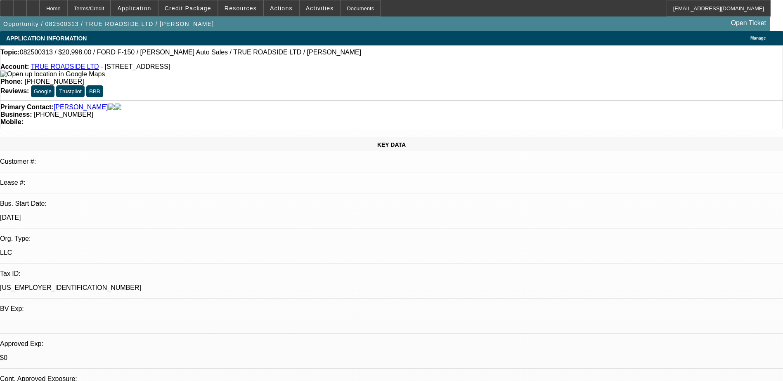
select select "1"
select select "3"
select select "6"
select select "1"
select select "3"
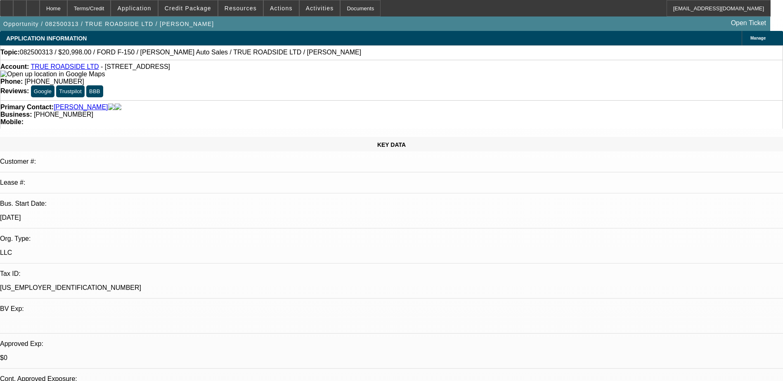
select select "6"
select select "1"
select select "3"
select select "6"
select select "0.15"
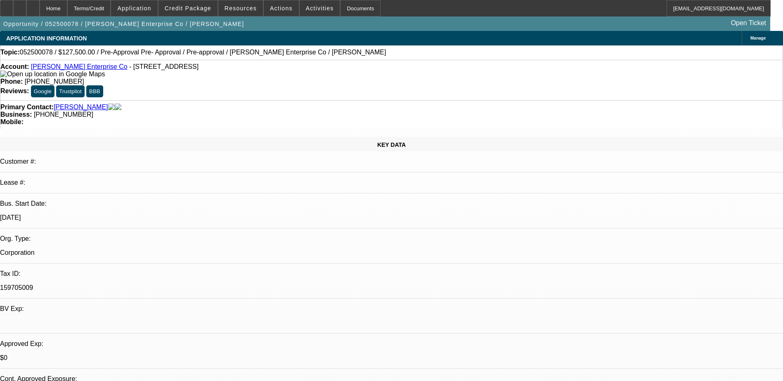
select select "2"
select select "0.1"
select select "4"
select select "0.15"
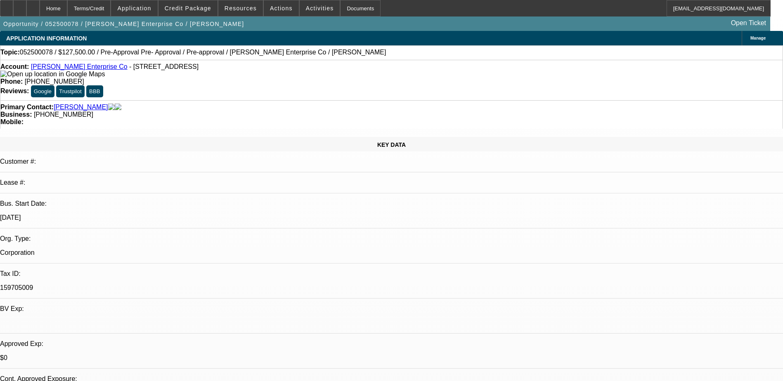
select select "2"
select select "0.1"
select select "4"
select select "0.1"
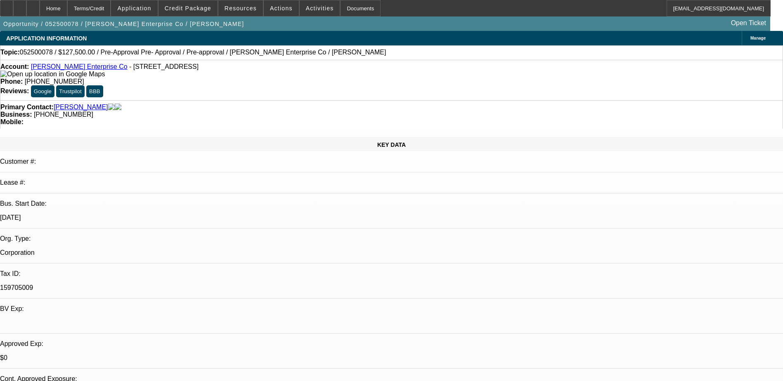
select select "2"
select select "0.1"
select select "4"
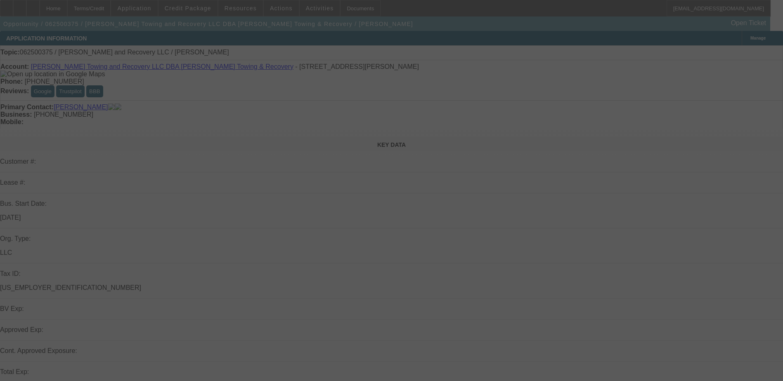
select select "0"
select select "2"
select select "0.1"
select select "4"
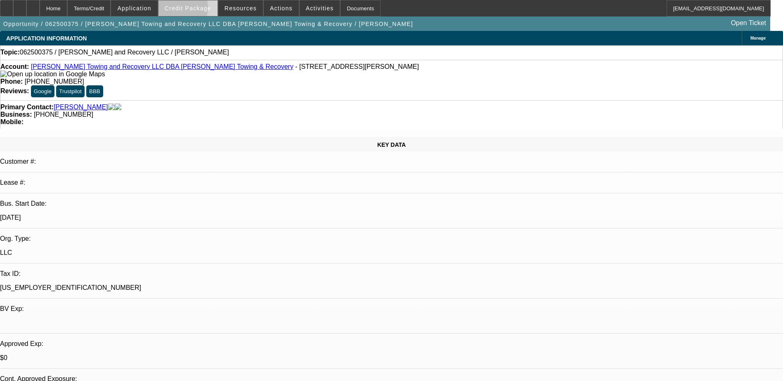
click at [190, 9] on span "Credit Package" at bounding box center [188, 8] width 47 height 7
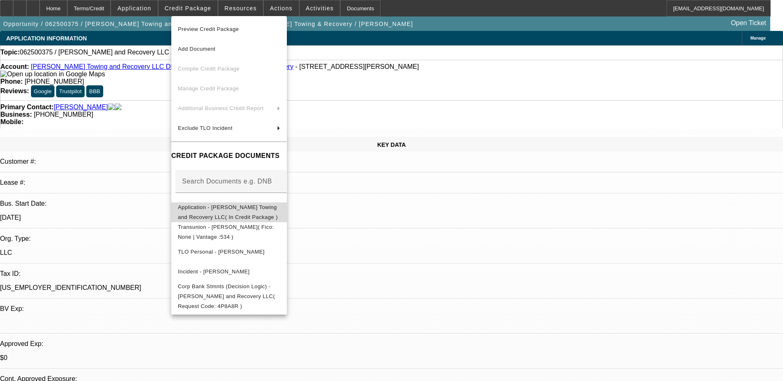
click at [260, 210] on span "Application - [PERSON_NAME] Towing and Recovery LLC( In Credit Package )" at bounding box center [228, 212] width 100 height 16
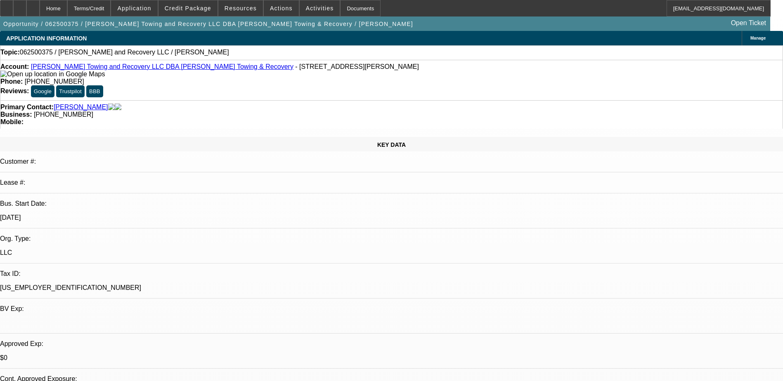
click at [244, 69] on div "Account: [PERSON_NAME] and Recovery LLC DBA [PERSON_NAME] & Recovery - [STREET_…" at bounding box center [391, 70] width 782 height 15
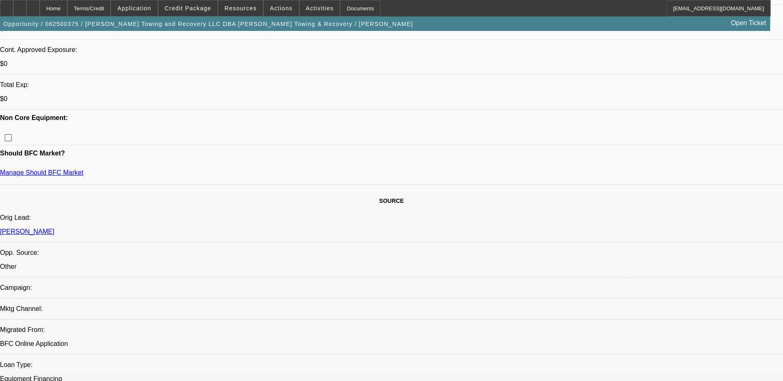
scroll to position [330, 0]
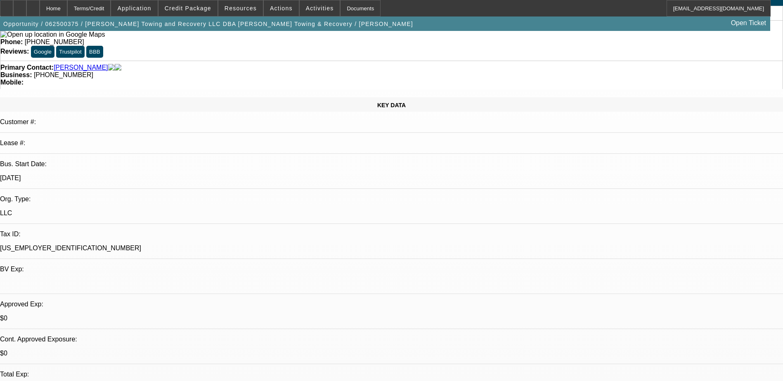
scroll to position [0, 0]
